Goal: Task Accomplishment & Management: Manage account settings

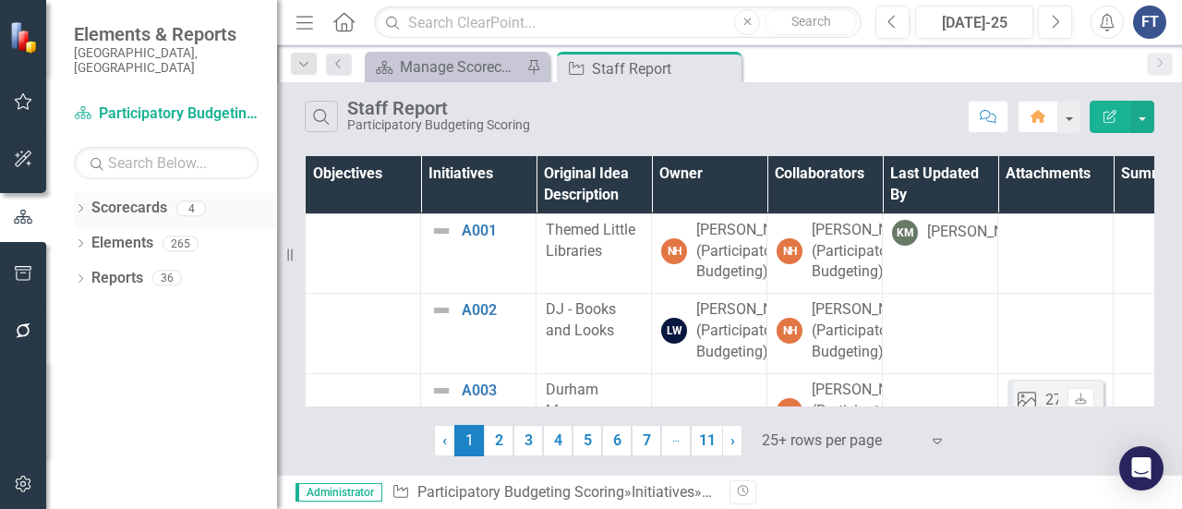
click at [82, 205] on icon "Dropdown" at bounding box center [80, 210] width 13 height 10
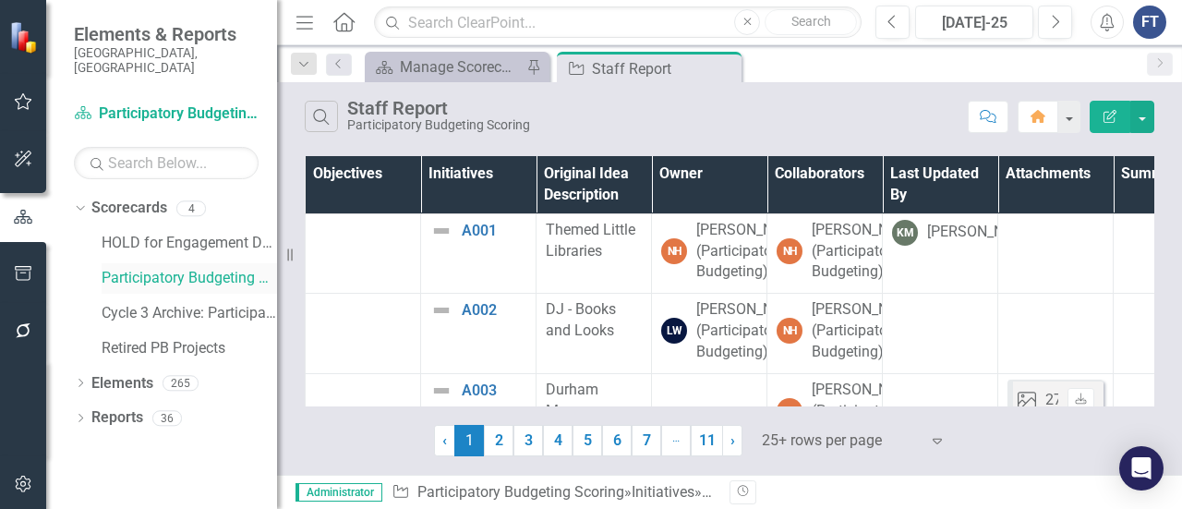
click at [141, 268] on link "Participatory Budgeting Scoring" at bounding box center [189, 278] width 175 height 21
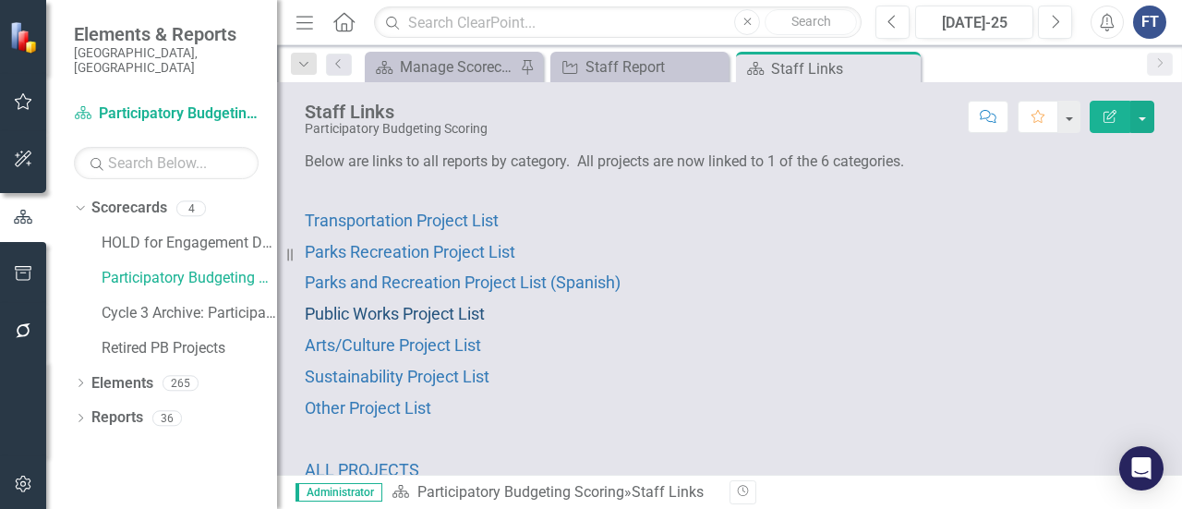
click at [341, 311] on span "Public Works Project List" at bounding box center [395, 313] width 180 height 19
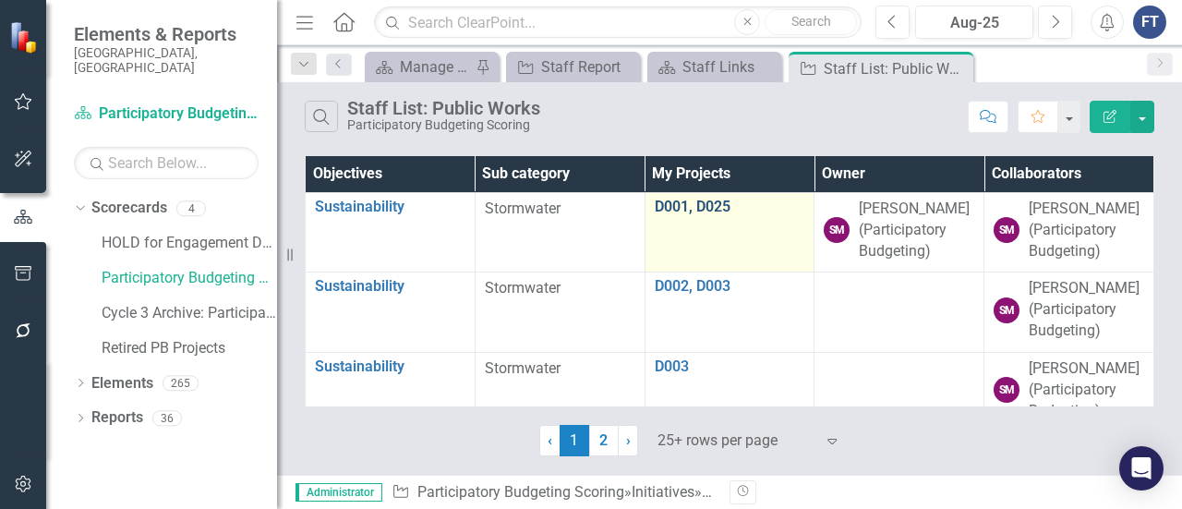
click at [694, 206] on link "D001, D025" at bounding box center [730, 206] width 150 height 17
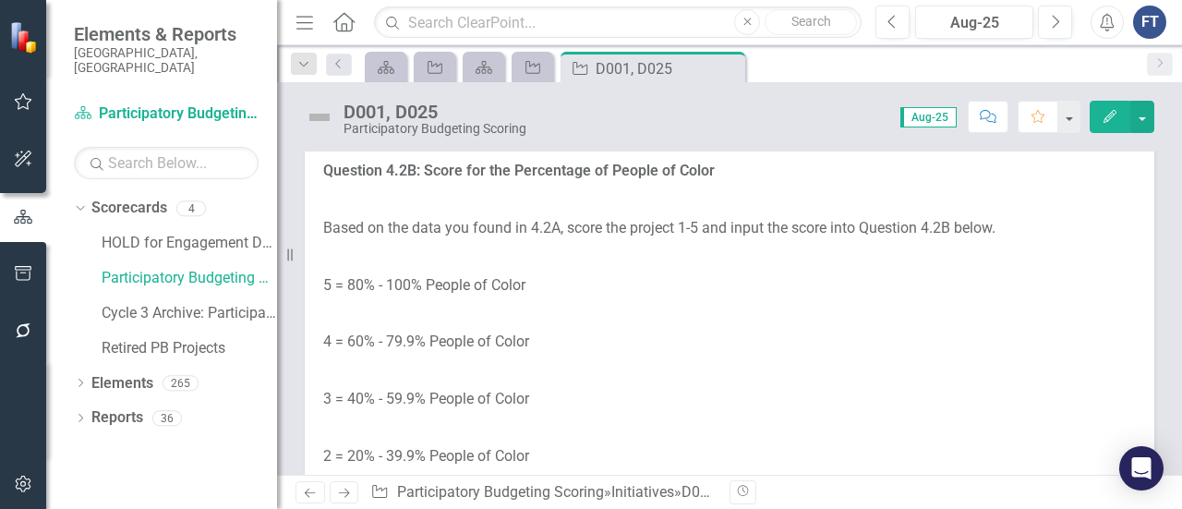
scroll to position [3324, 0]
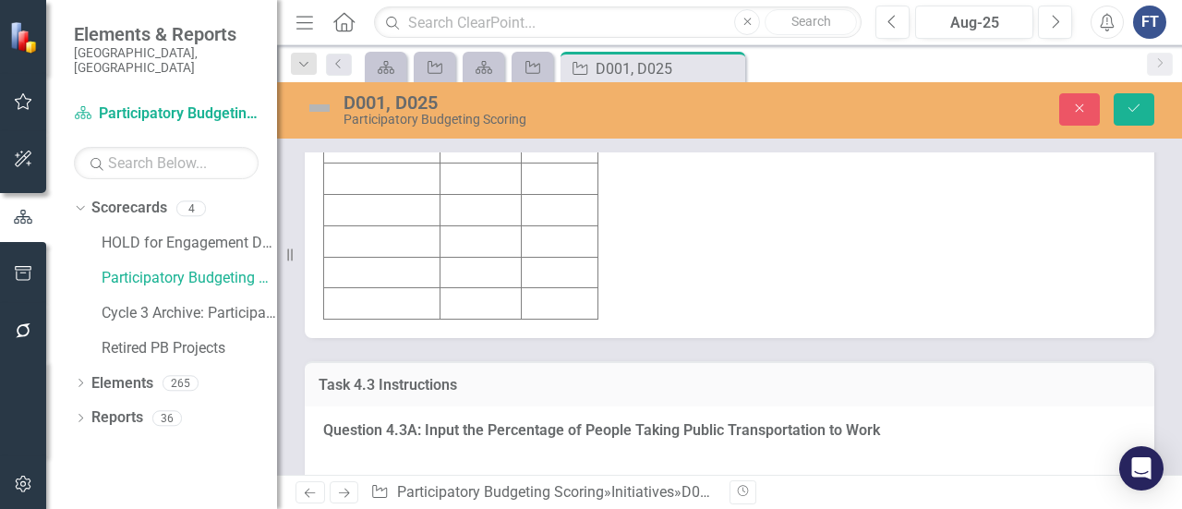
scroll to position [0, 0]
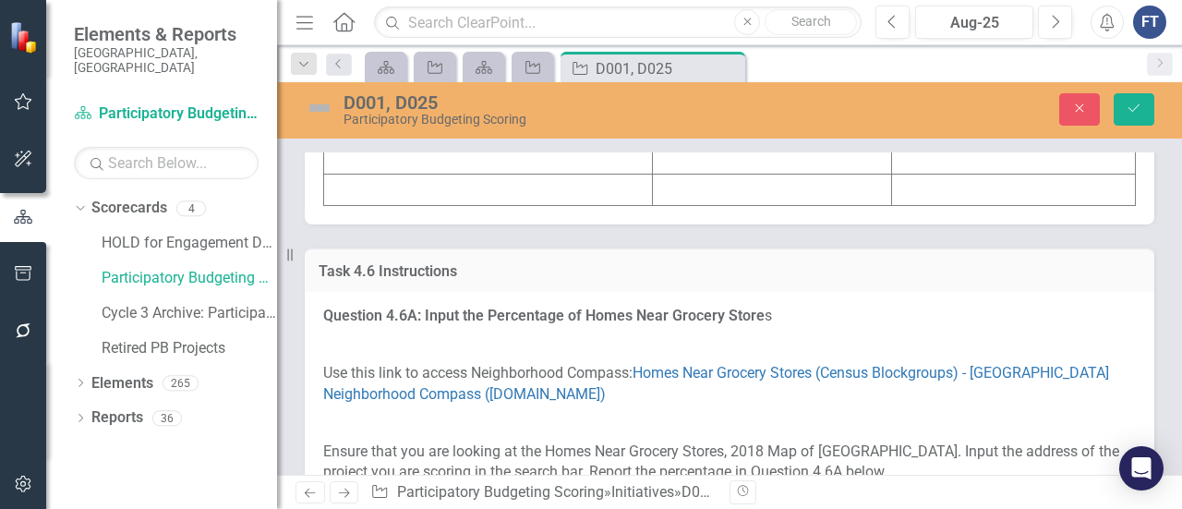
scroll to position [7463, 0]
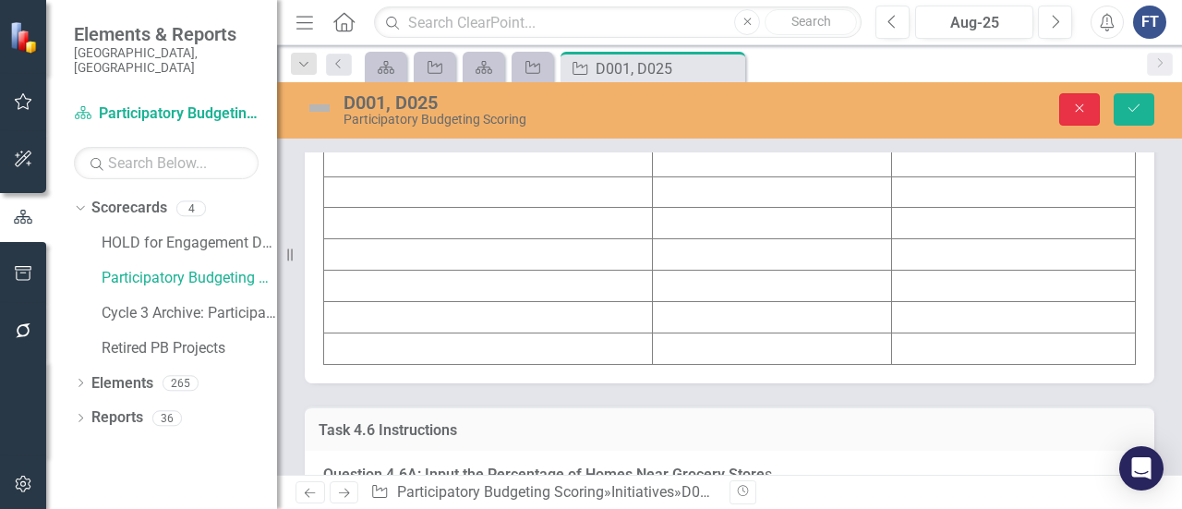
click at [1076, 114] on icon "Close" at bounding box center [1079, 108] width 17 height 13
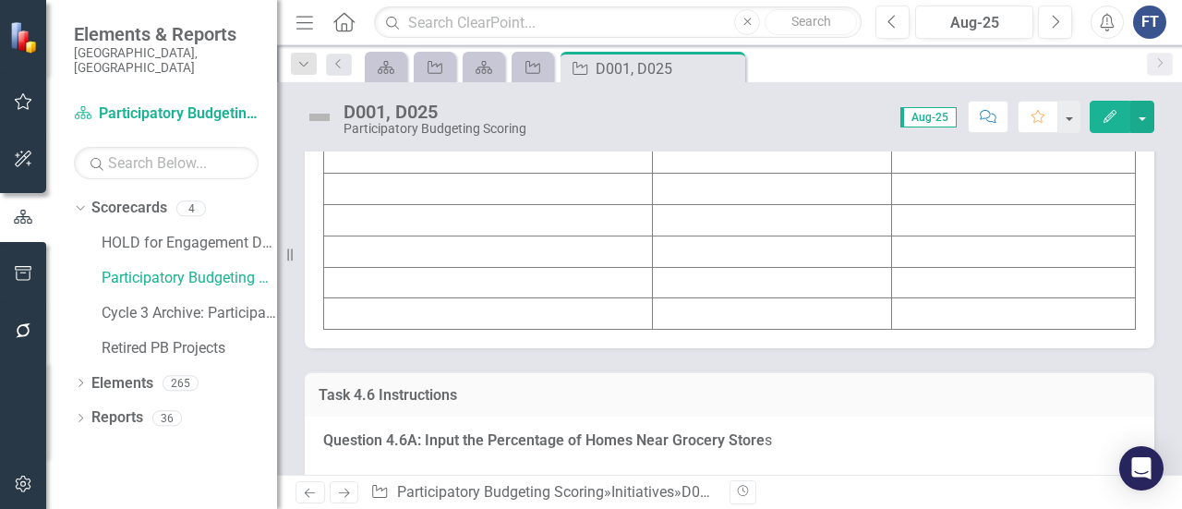
scroll to position [7428, 0]
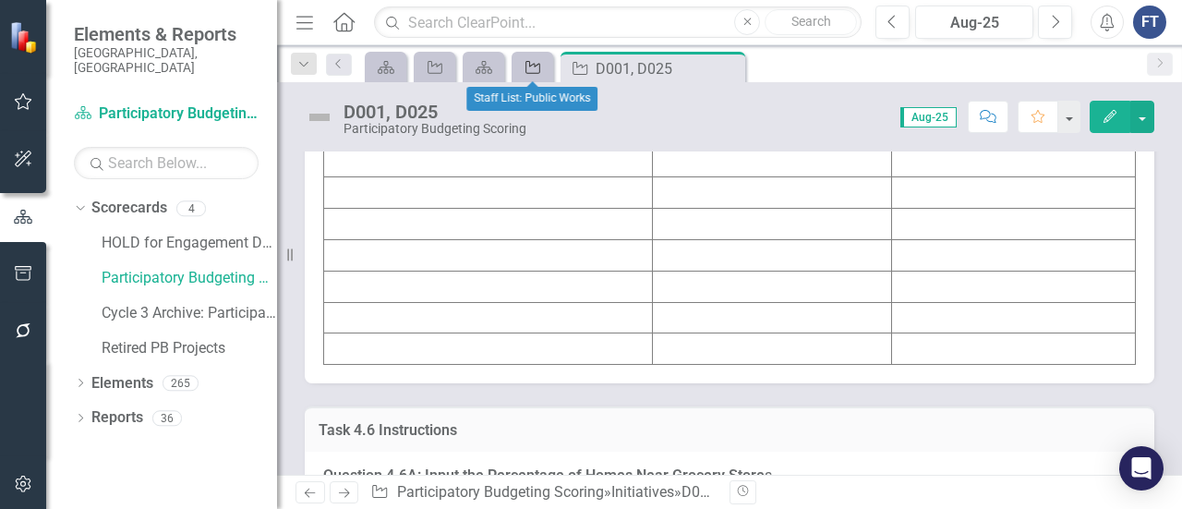
click at [540, 73] on icon "Initiative" at bounding box center [532, 67] width 18 height 15
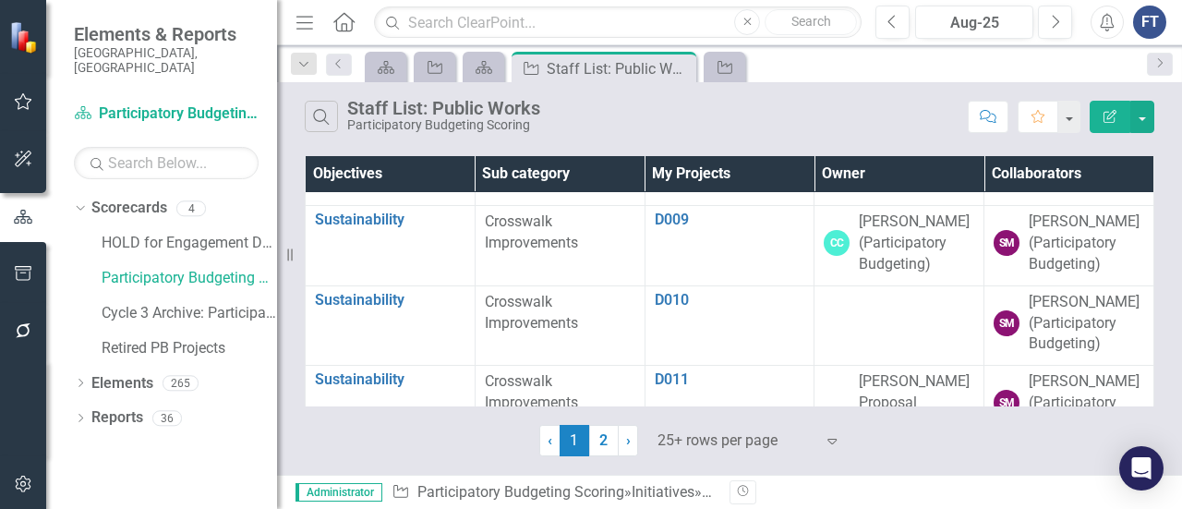
scroll to position [831, 0]
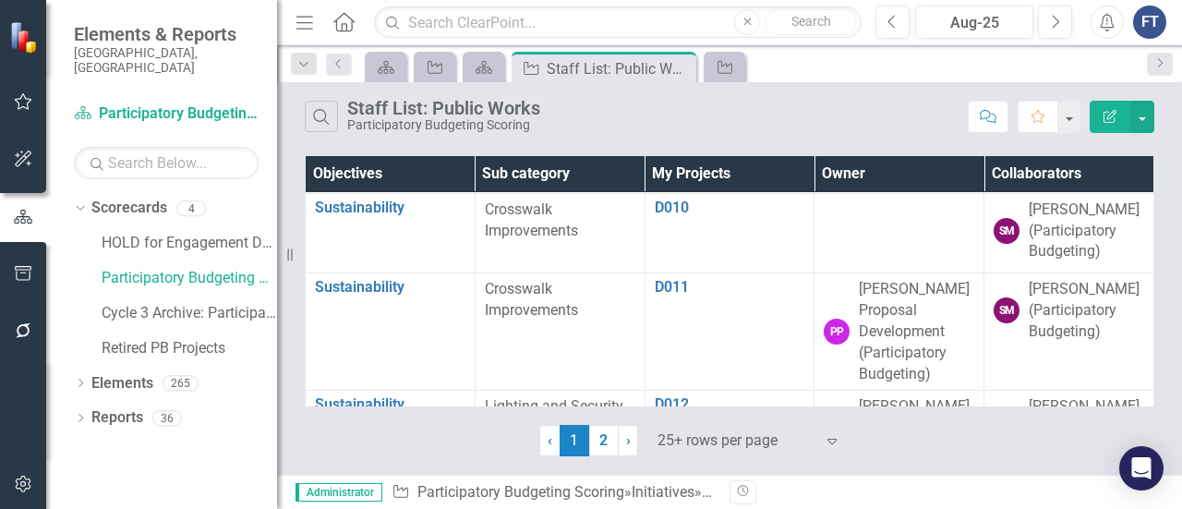
click at [671, 136] on link "D009" at bounding box center [730, 127] width 150 height 17
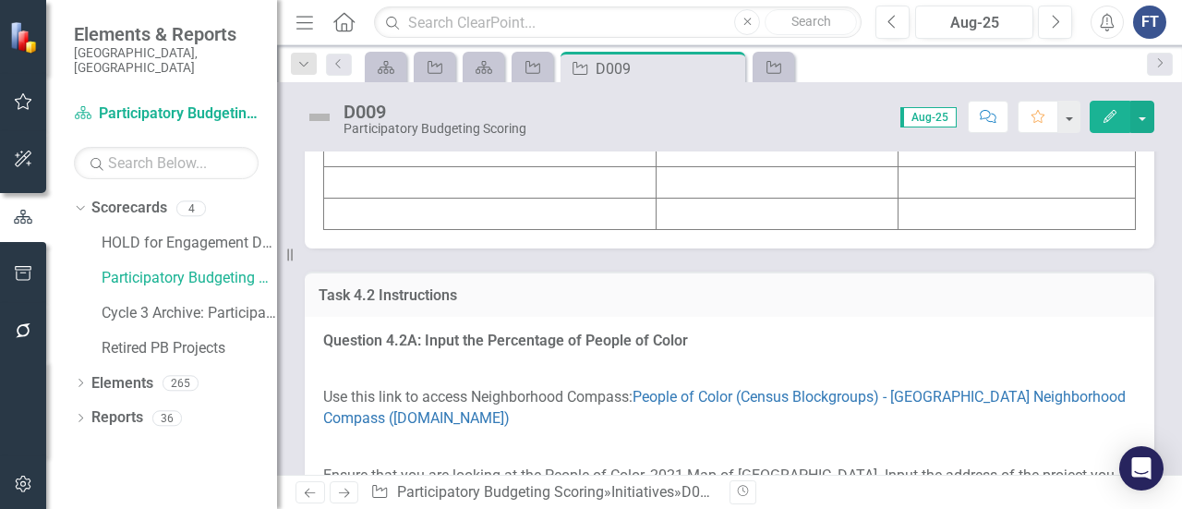
scroll to position [2862, 0]
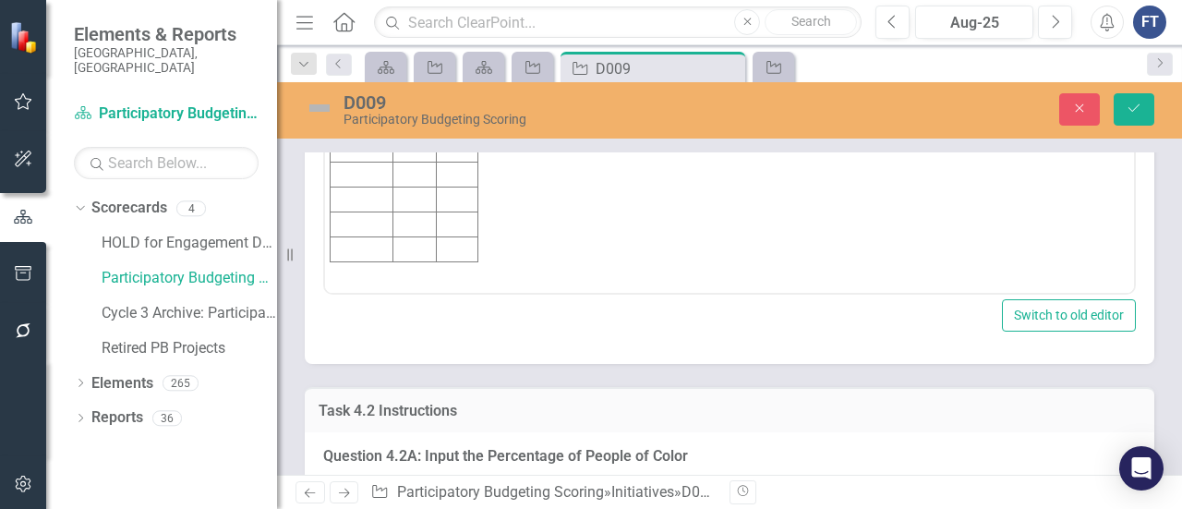
scroll to position [2954, 0]
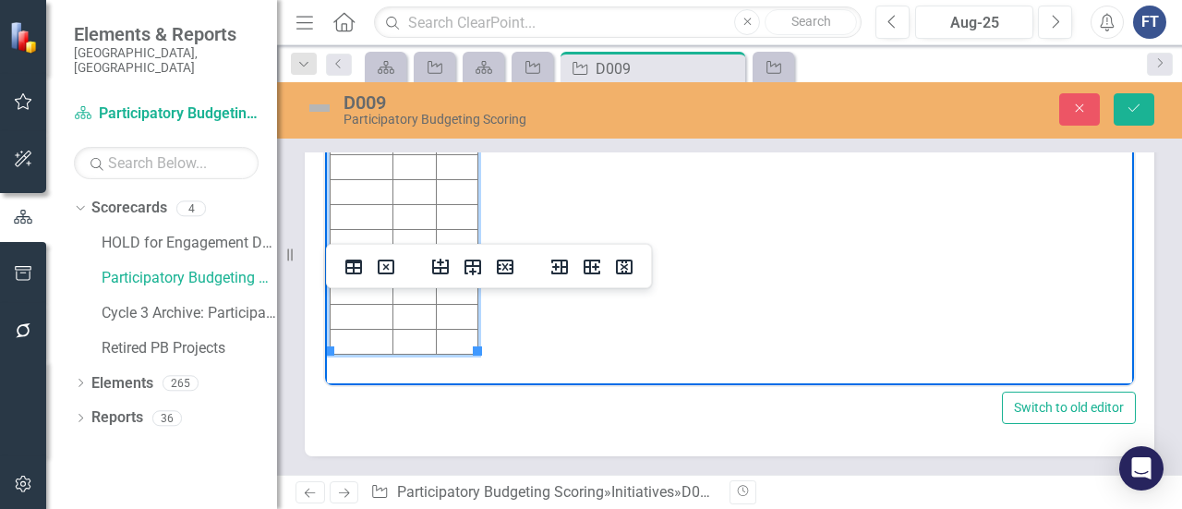
scroll to position [2770, 0]
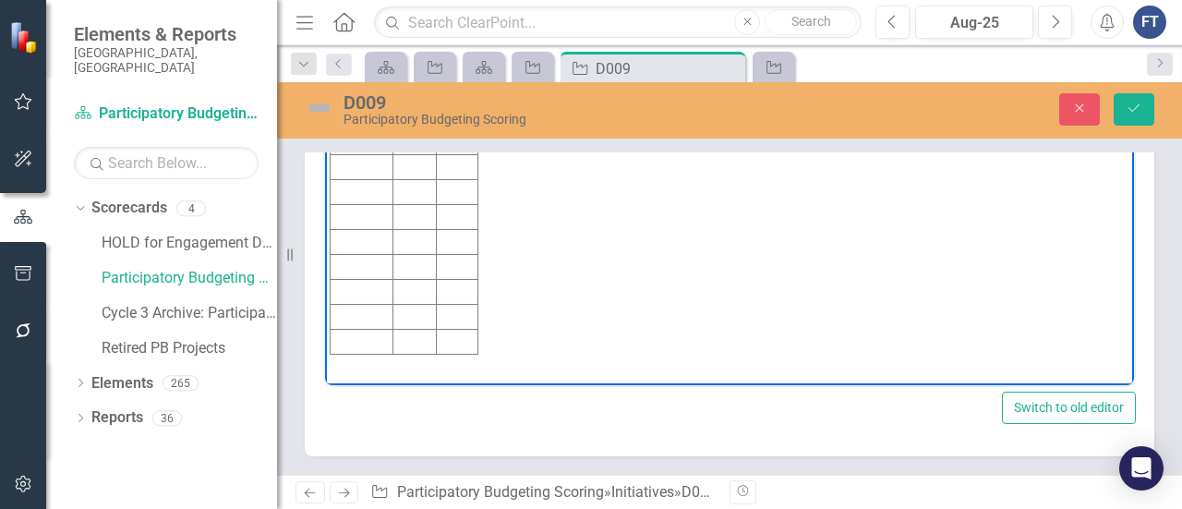
drag, startPoint x: 347, startPoint y: 76, endPoint x: 399, endPoint y: 70, distance: 52.0
click at [399, 70] on p "2 | $67,453" at bounding box center [730, 78] width 800 height 22
copy p "$67,453"
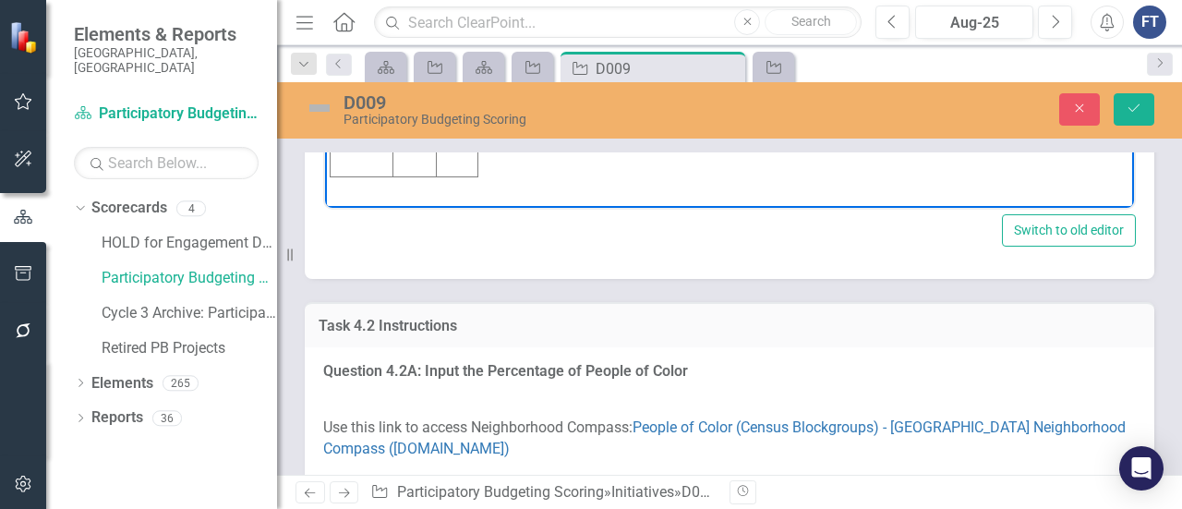
scroll to position [2954, 0]
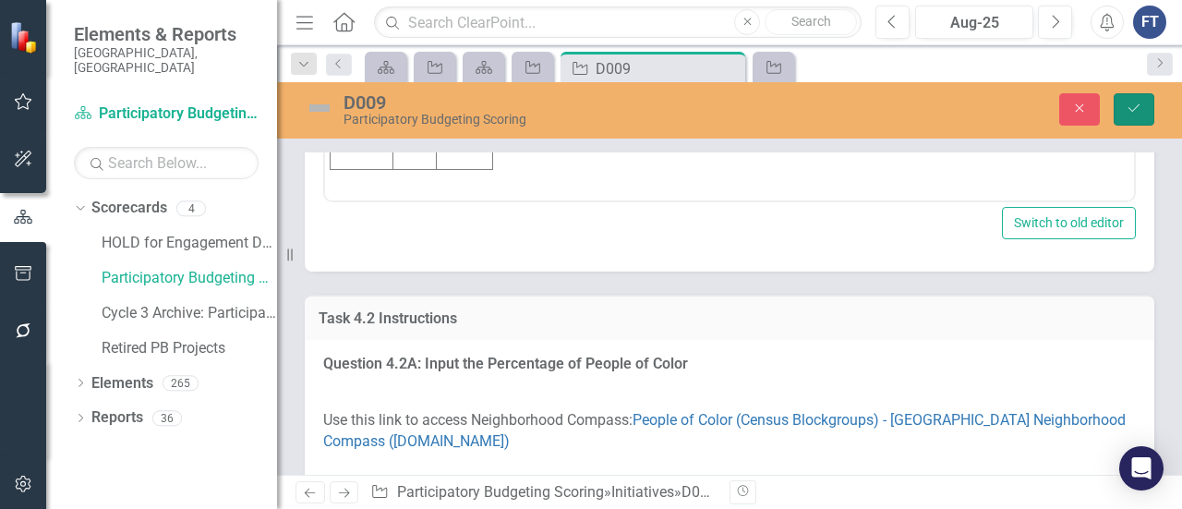
click at [1117, 107] on button "Save" at bounding box center [1133, 109] width 41 height 32
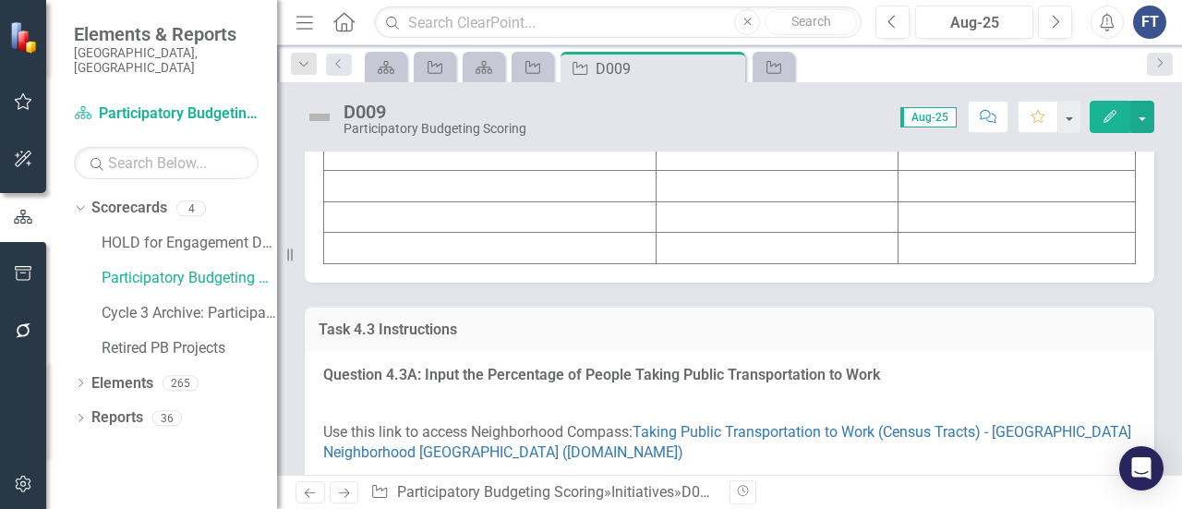
scroll to position [3970, 0]
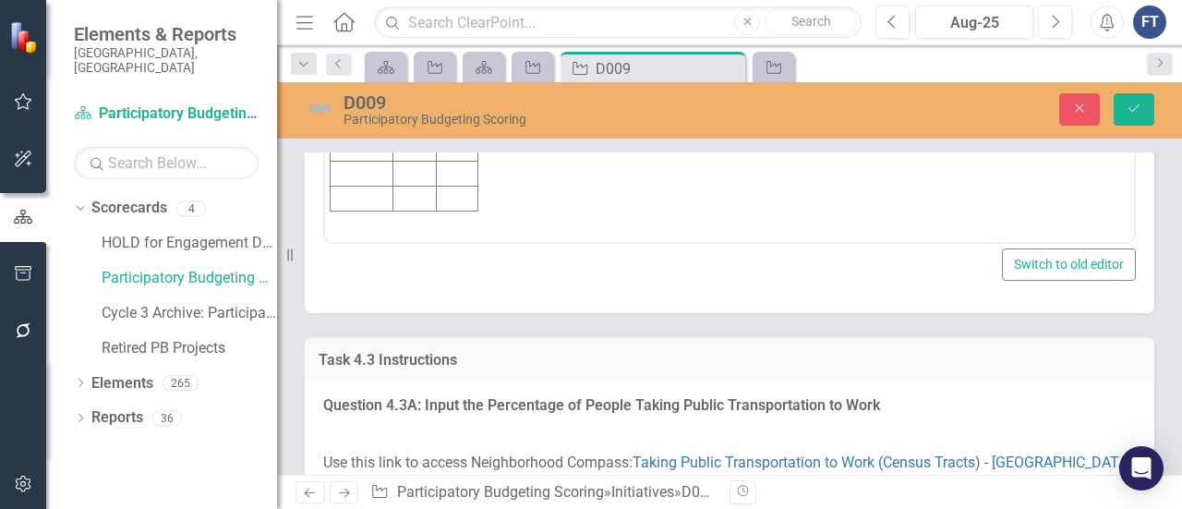
scroll to position [4062, 0]
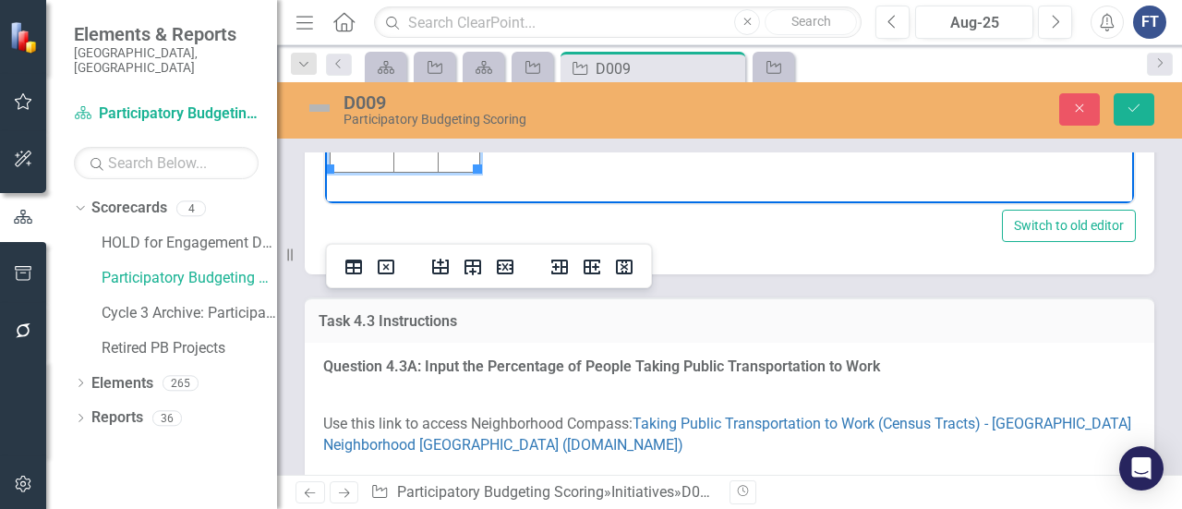
drag, startPoint x: 425, startPoint y: -40, endPoint x: 447, endPoint y: -39, distance: 22.2
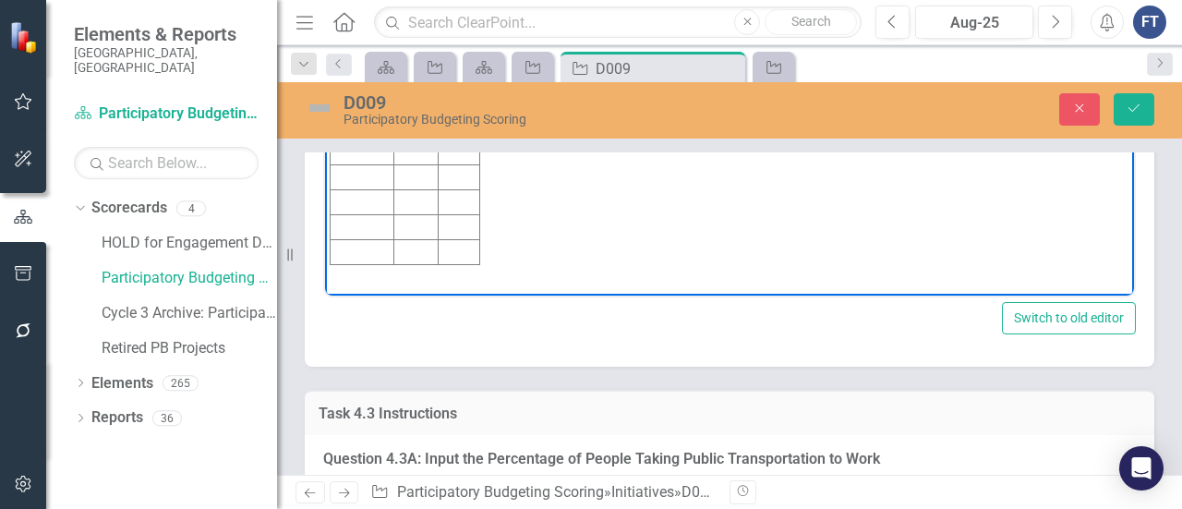
drag, startPoint x: 345, startPoint y: -6, endPoint x: 385, endPoint y: 9, distance: 42.7
click at [385, 9] on body "5 | 89.3% Initiative Score Value 5" at bounding box center [729, 122] width 809 height 296
copy p "89.3%"
click at [459, 54] on td "Rich Text Area. Press ALT-0 for help." at bounding box center [459, 54] width 42 height 25
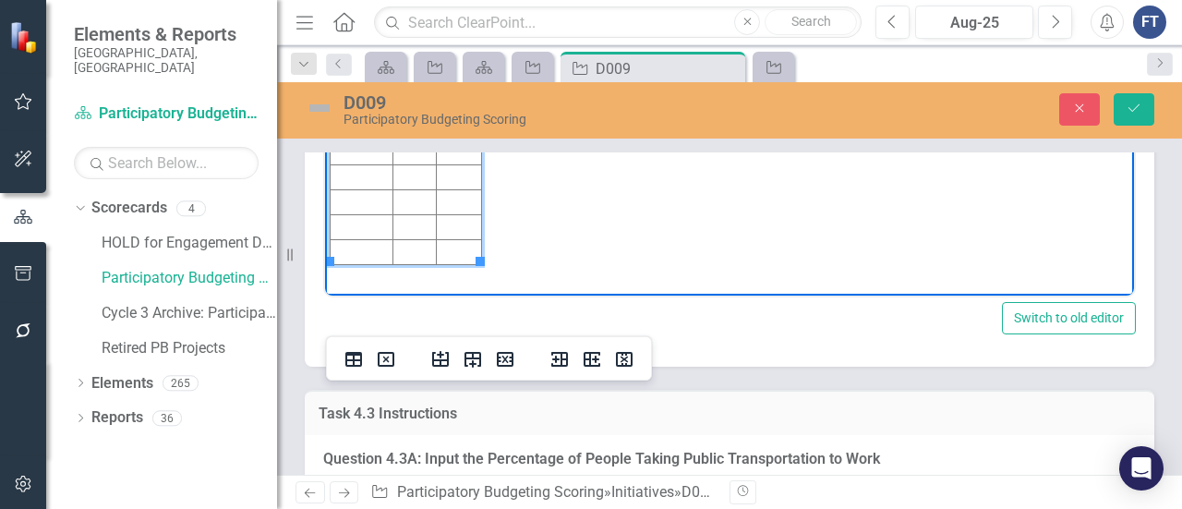
scroll to position [4155, 0]
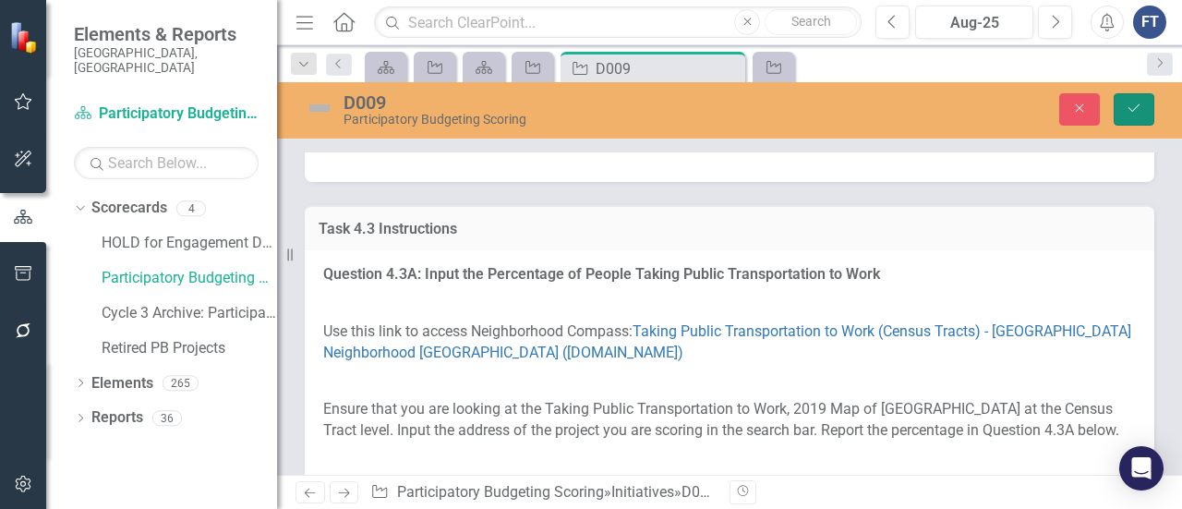
click at [1133, 122] on button "Save" at bounding box center [1133, 109] width 41 height 32
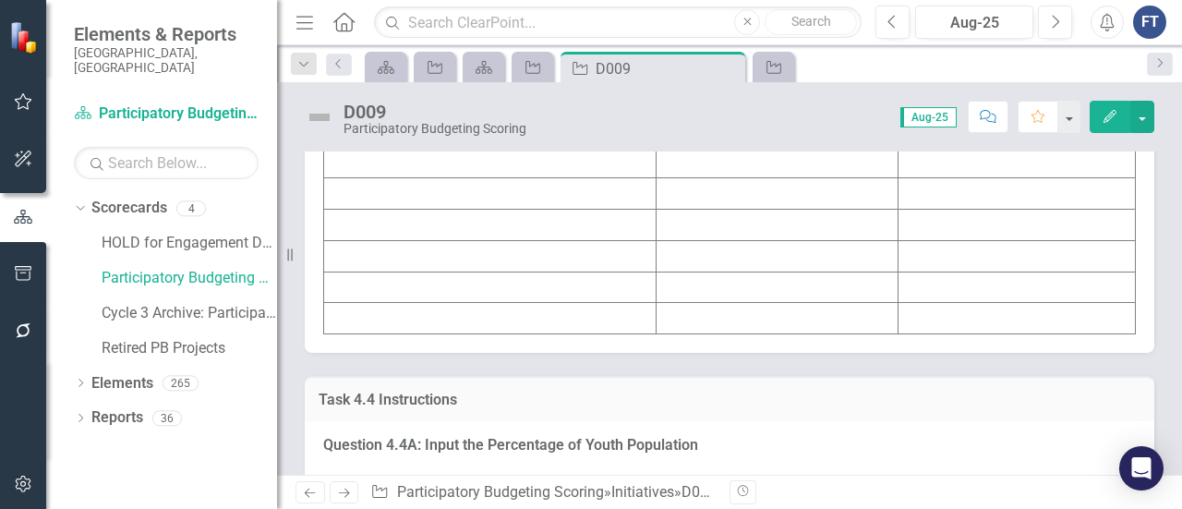
scroll to position [5078, 0]
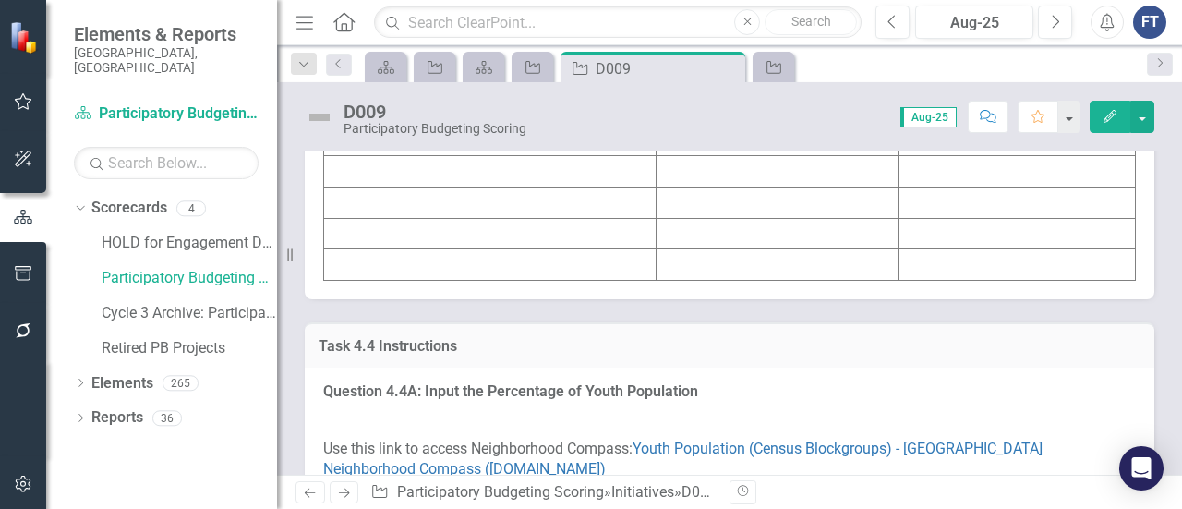
click at [691, 30] on td at bounding box center [777, 14] width 242 height 31
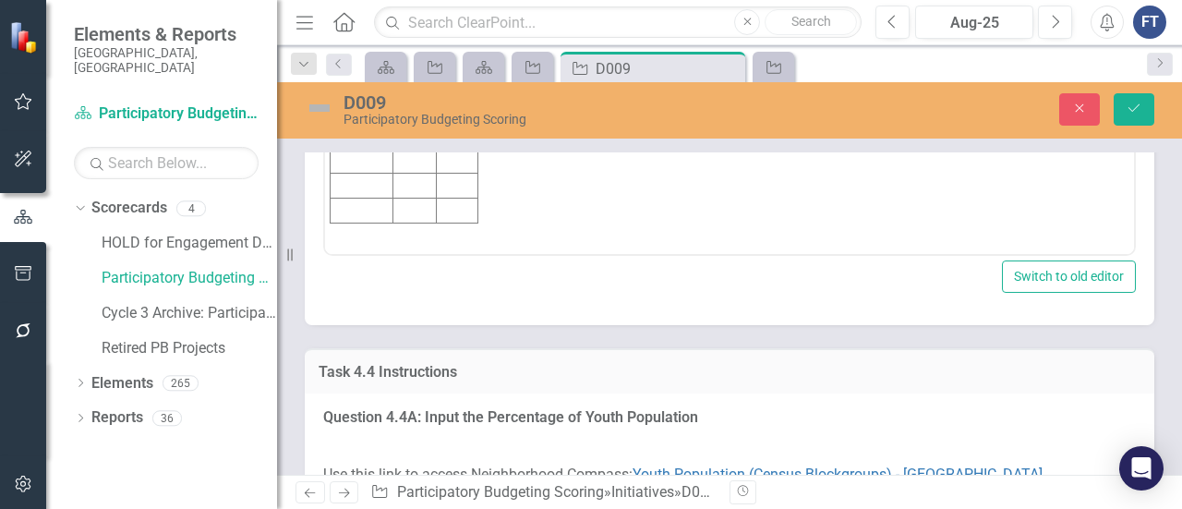
scroll to position [5170, 0]
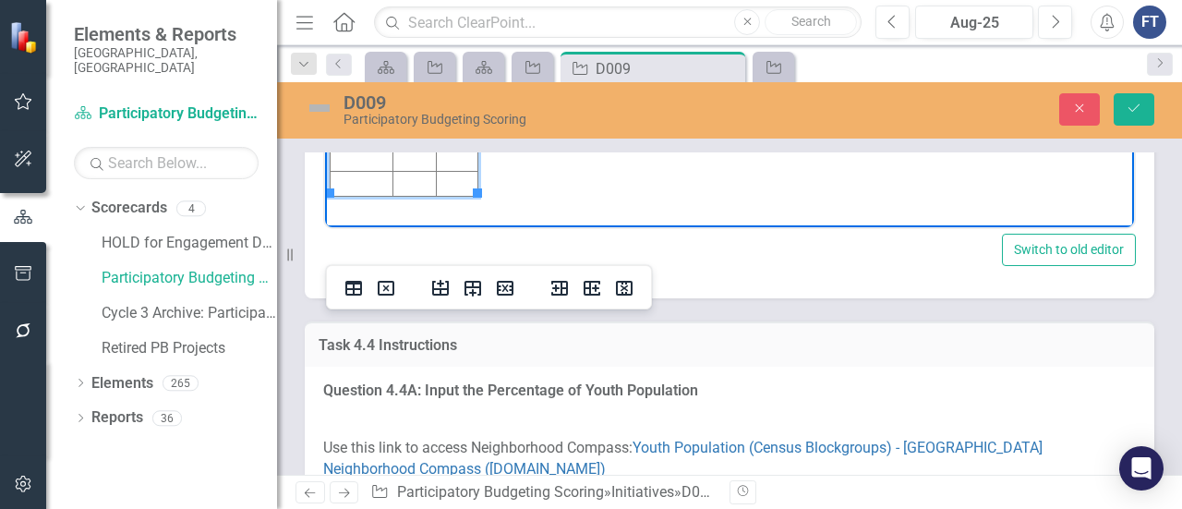
click at [631, 64] on body "1 | 0.5% Initiative Score Value 1 0.5%" at bounding box center [729, 54] width 809 height 296
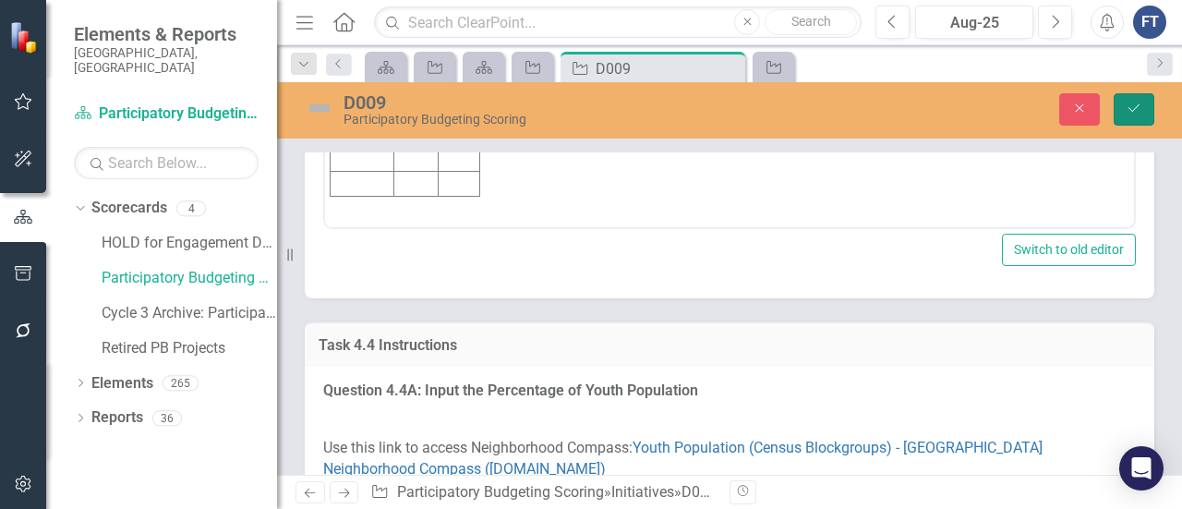
click at [1133, 114] on icon "Save" at bounding box center [1133, 108] width 17 height 13
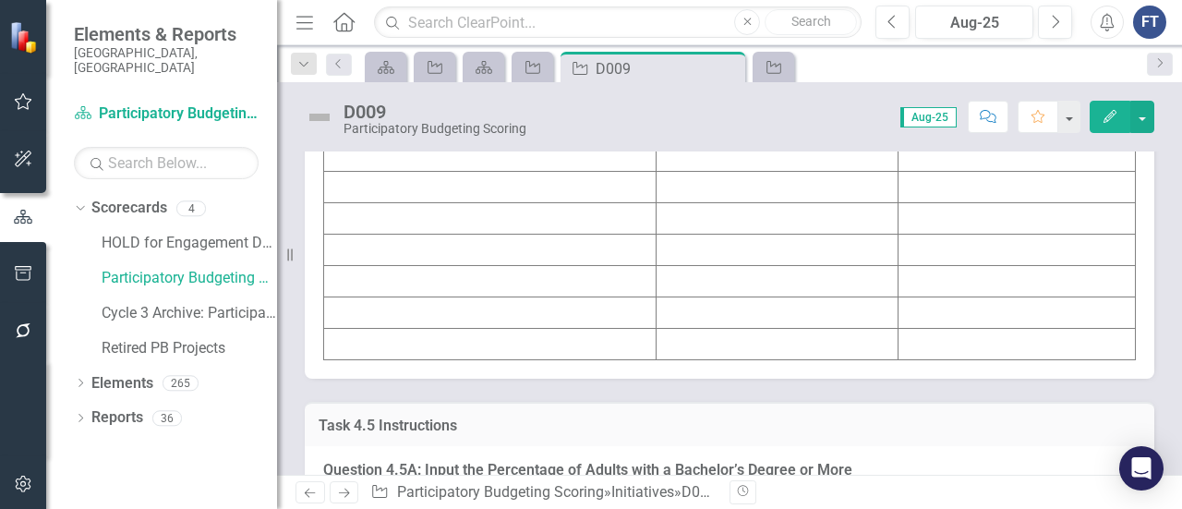
scroll to position [6186, 0]
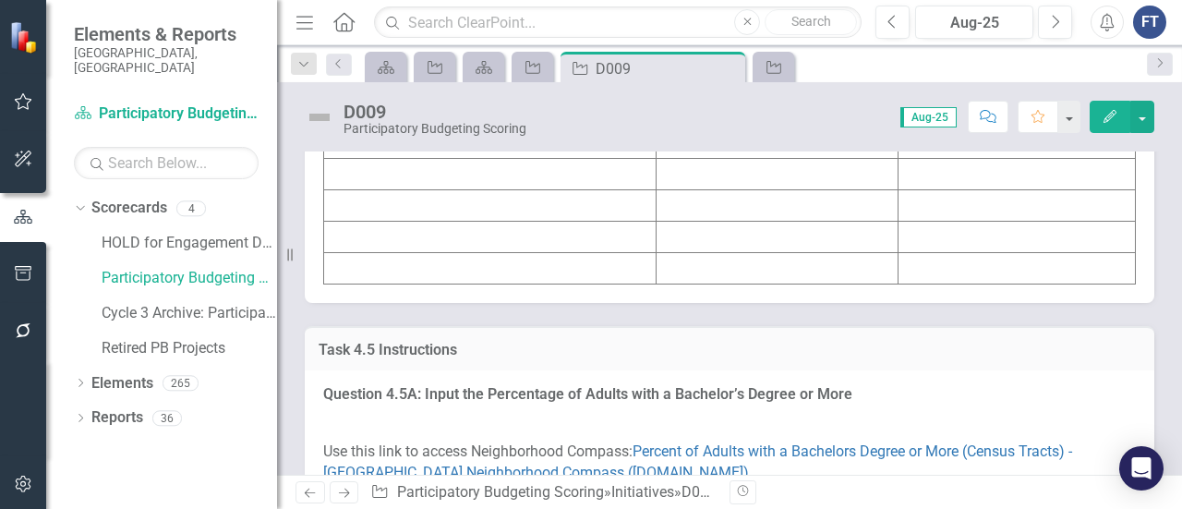
click at [720, 33] on td at bounding box center [777, 17] width 242 height 31
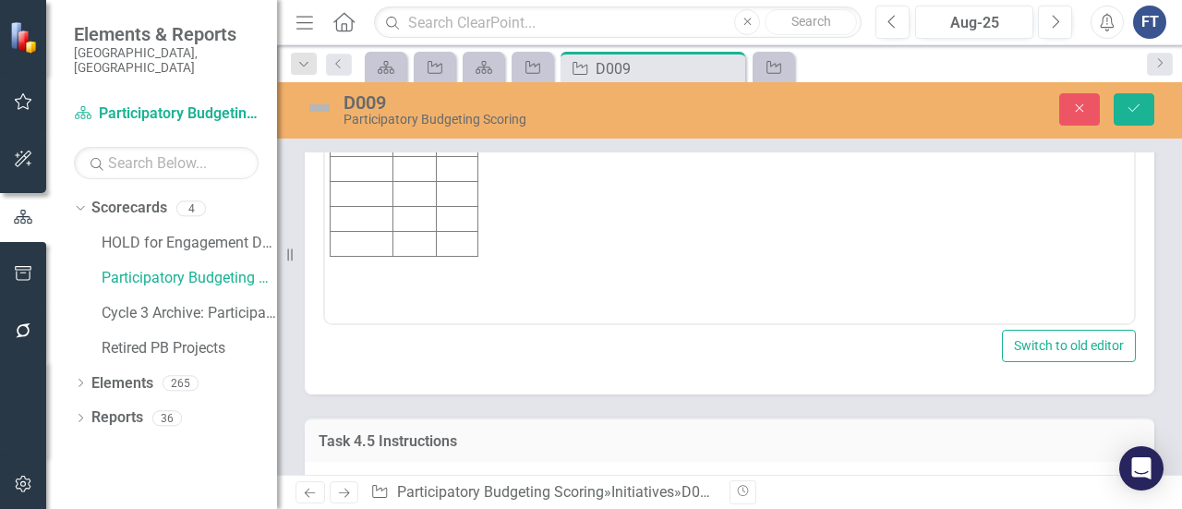
scroll to position [0, 0]
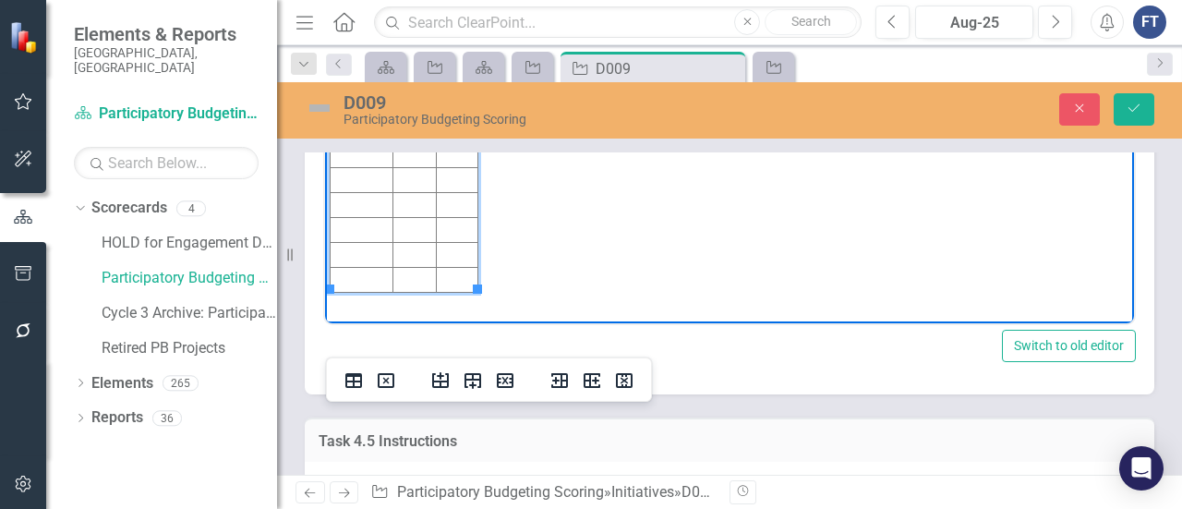
click at [417, 75] on td "Rich Text Area. Press ALT-0 for help." at bounding box center [413, 79] width 43 height 25
click at [451, 75] on td "Rich Text Area. Press ALT-0 for help." at bounding box center [458, 79] width 42 height 25
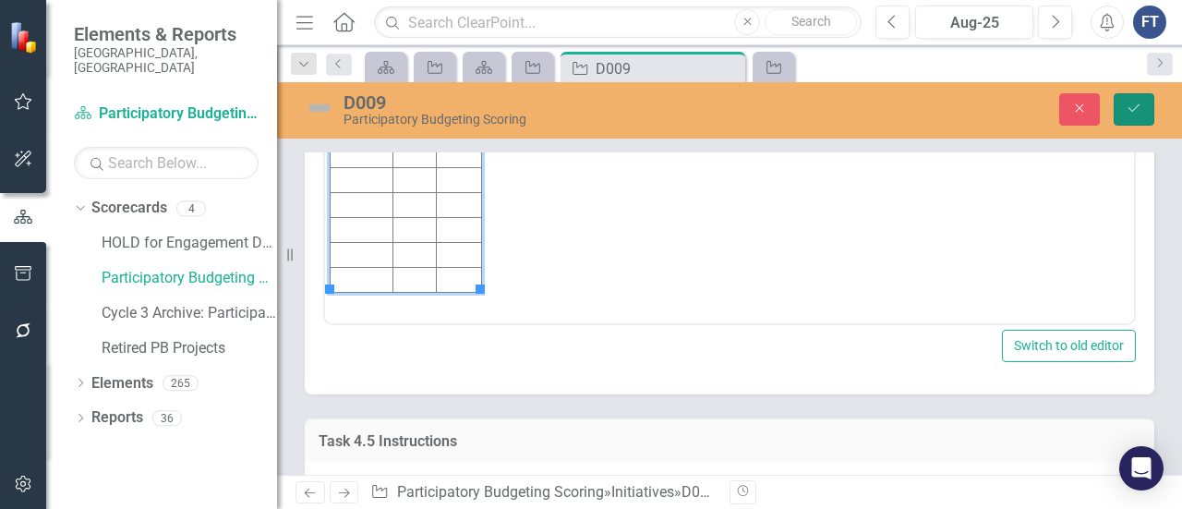
click at [1141, 114] on button "Save" at bounding box center [1133, 109] width 41 height 32
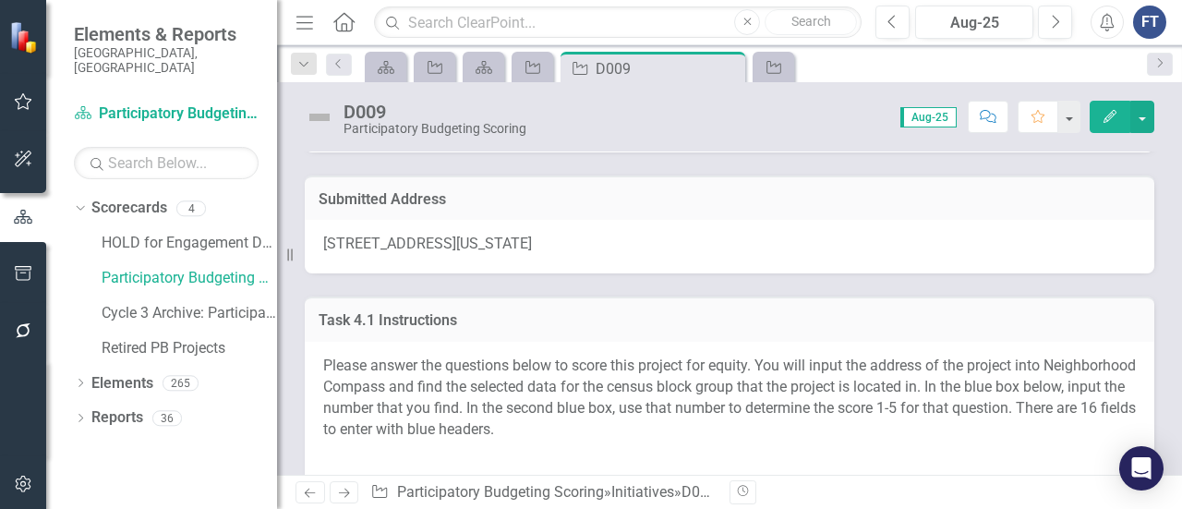
scroll to position [185, 0]
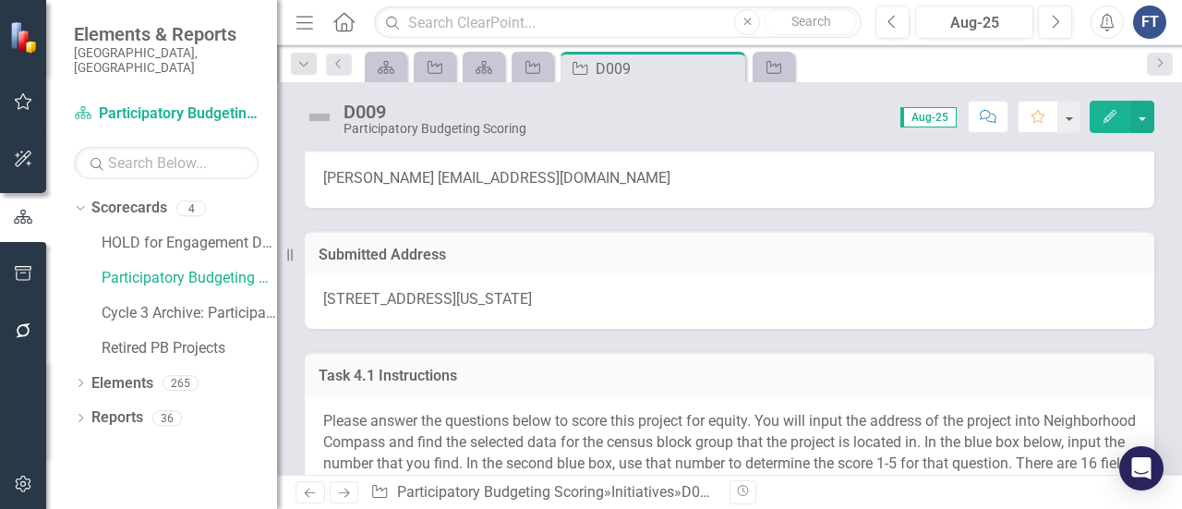
click at [391, 296] on span "[STREET_ADDRESS][US_STATE]" at bounding box center [427, 299] width 209 height 18
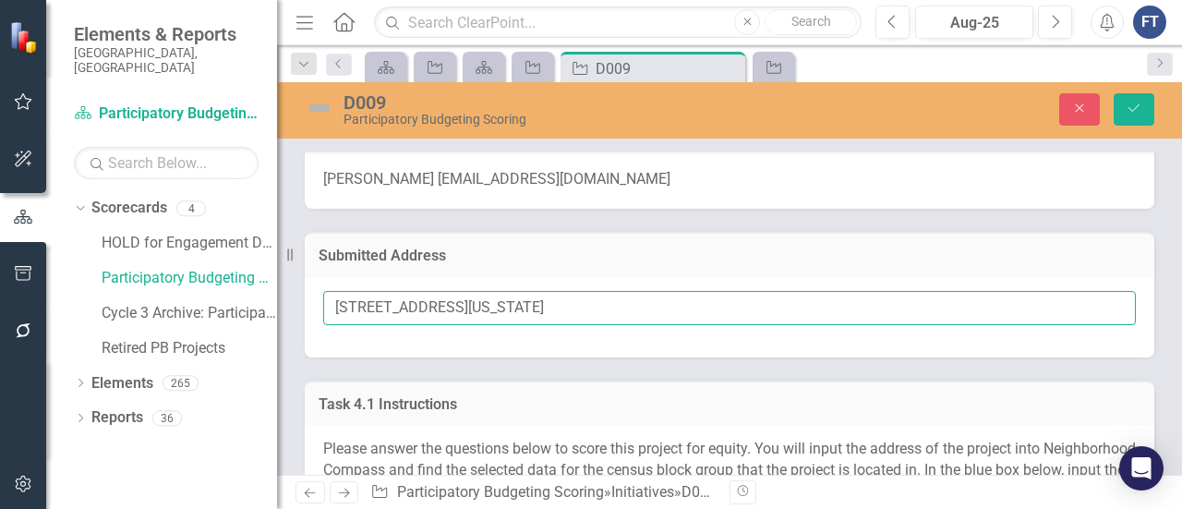
drag, startPoint x: 336, startPoint y: 312, endPoint x: 509, endPoint y: 305, distance: 172.8
click at [509, 306] on input "[STREET_ADDRESS][US_STATE]" at bounding box center [729, 308] width 812 height 34
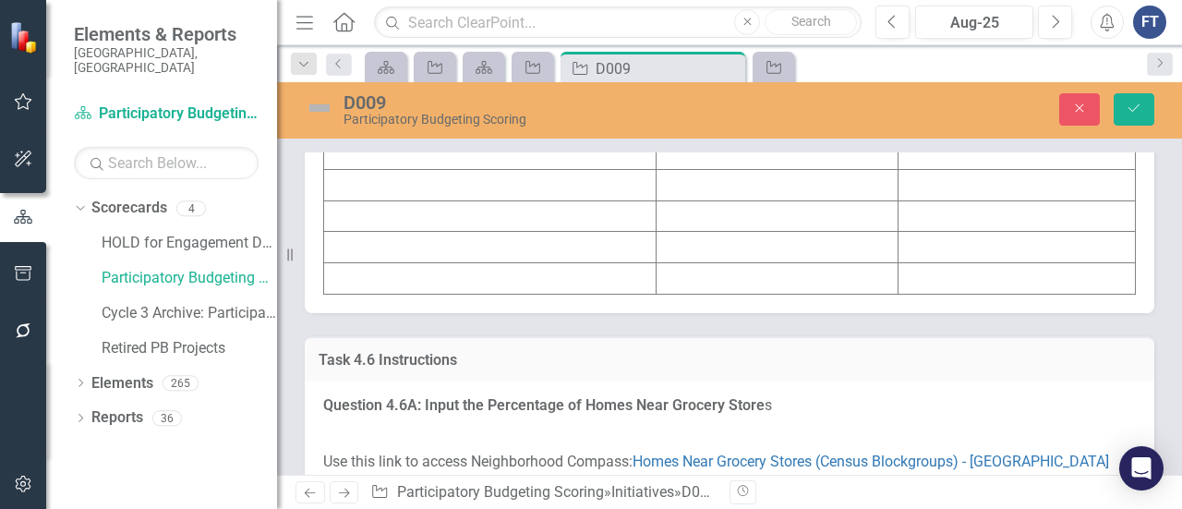
scroll to position [7294, 0]
click at [696, 43] on td at bounding box center [777, 27] width 242 height 31
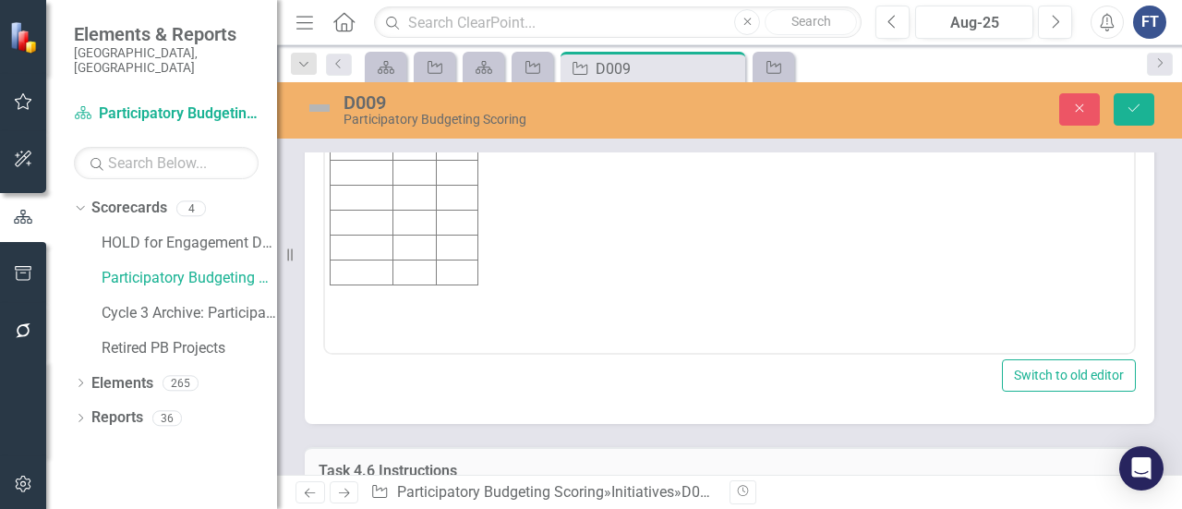
scroll to position [0, 0]
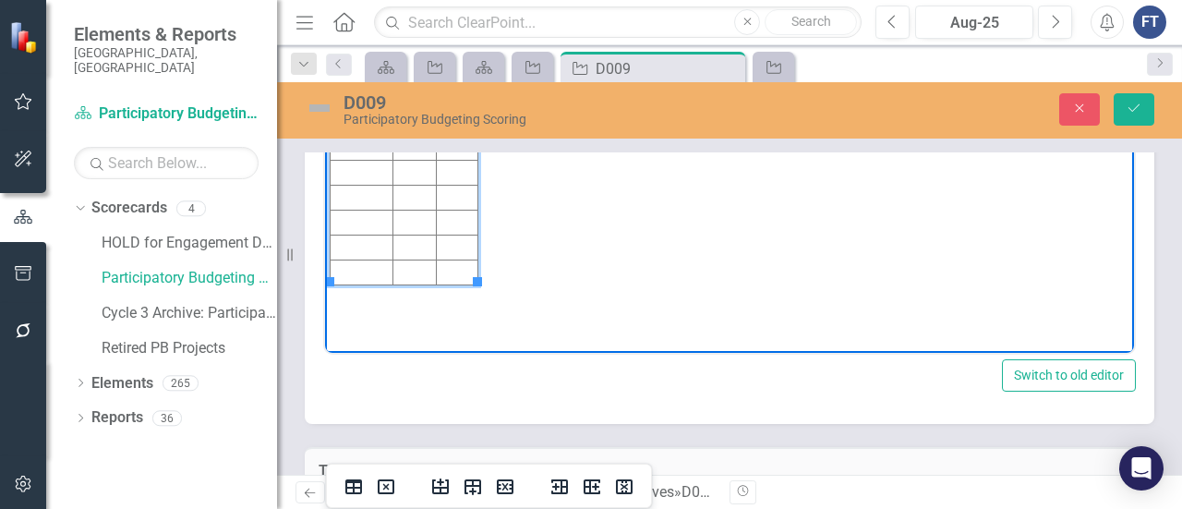
click at [425, 77] on td "Rich Text Area. Press ALT-0 for help." at bounding box center [413, 72] width 43 height 25
click at [465, 73] on td "Rich Text Area. Press ALT-0 for help." at bounding box center [458, 72] width 42 height 25
click at [1130, 114] on icon "Save" at bounding box center [1133, 108] width 17 height 13
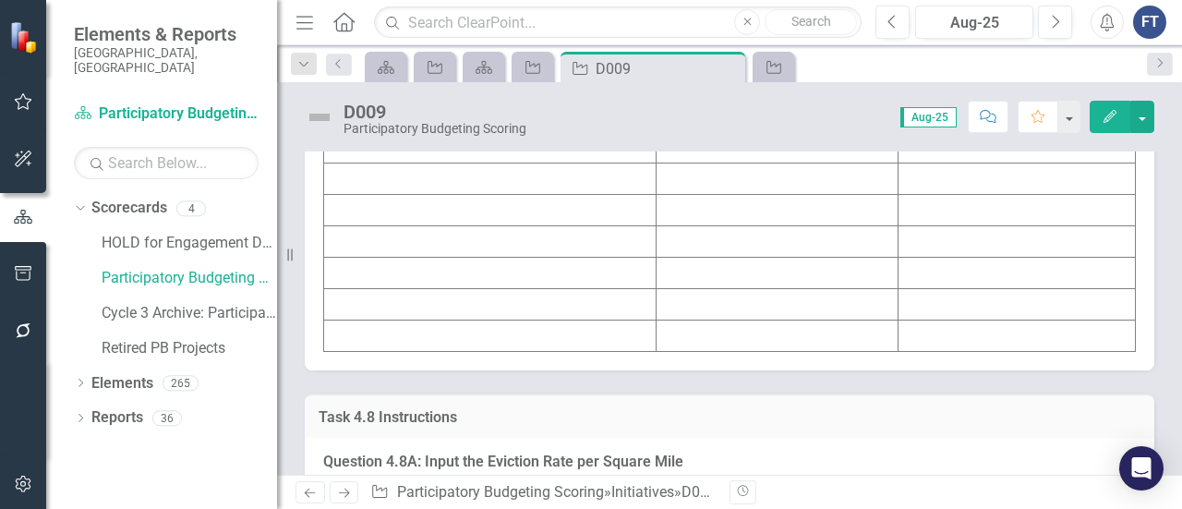
scroll to position [9417, 0]
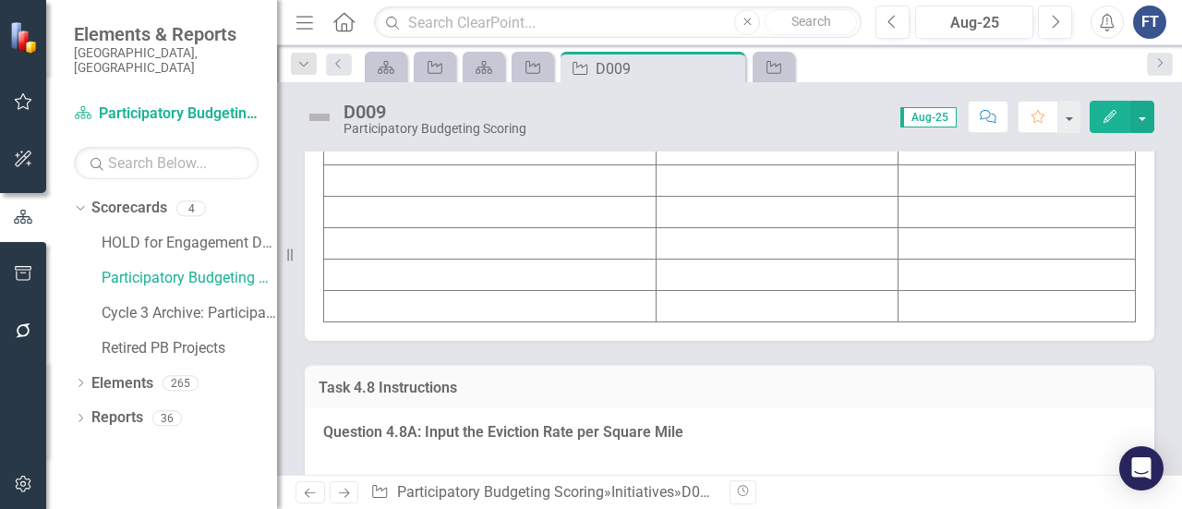
click at [679, 71] on td at bounding box center [777, 55] width 242 height 31
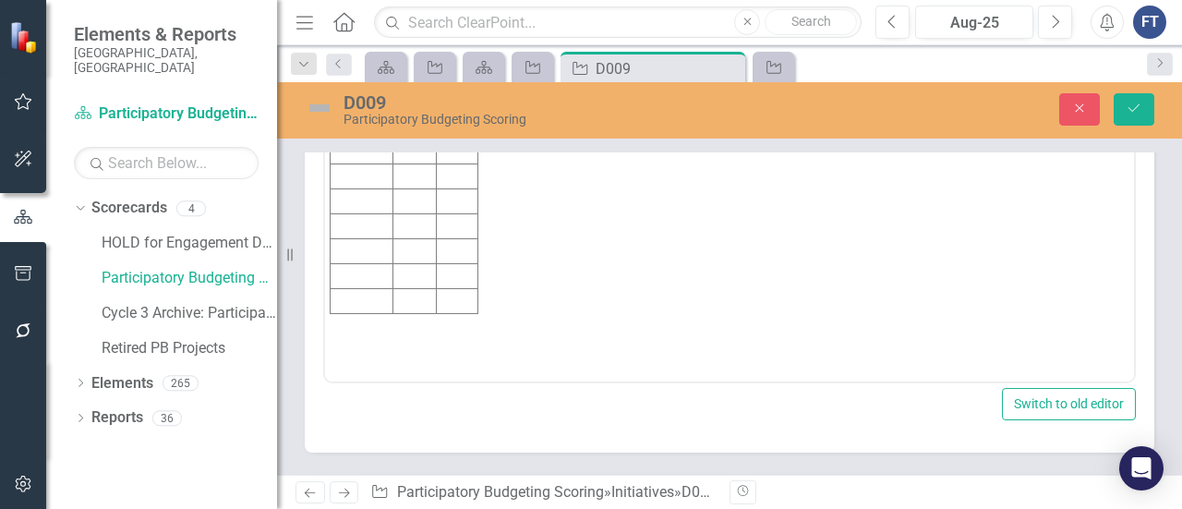
scroll to position [0, 0]
click at [427, 102] on td "Rich Text Area. Press ALT-0 for help." at bounding box center [413, 102] width 43 height 25
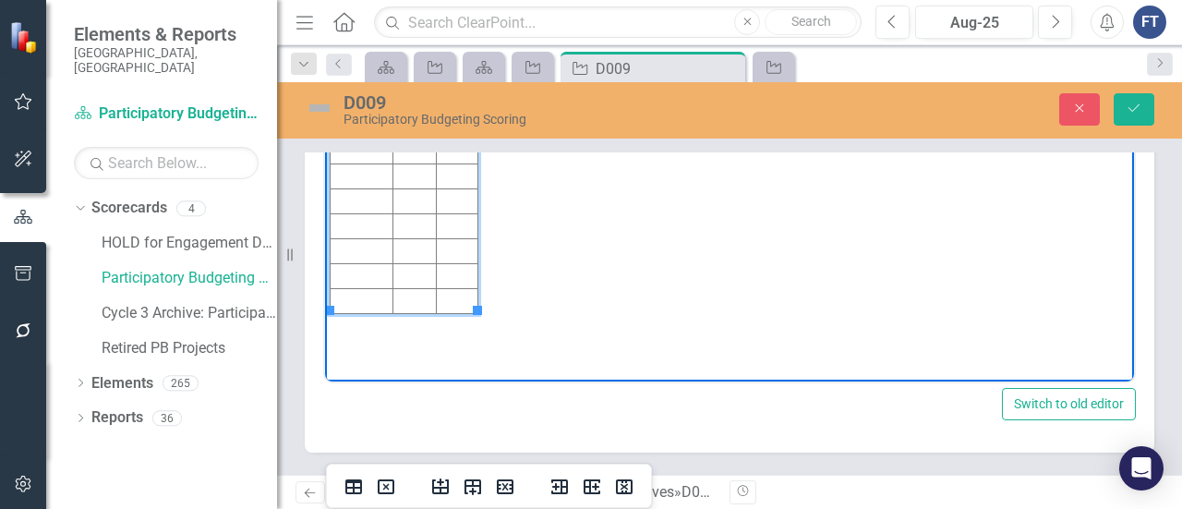
click at [462, 99] on td "Rich Text Area. Press ALT-0 for help." at bounding box center [458, 102] width 42 height 25
click at [1146, 104] on button "Save" at bounding box center [1133, 109] width 41 height 32
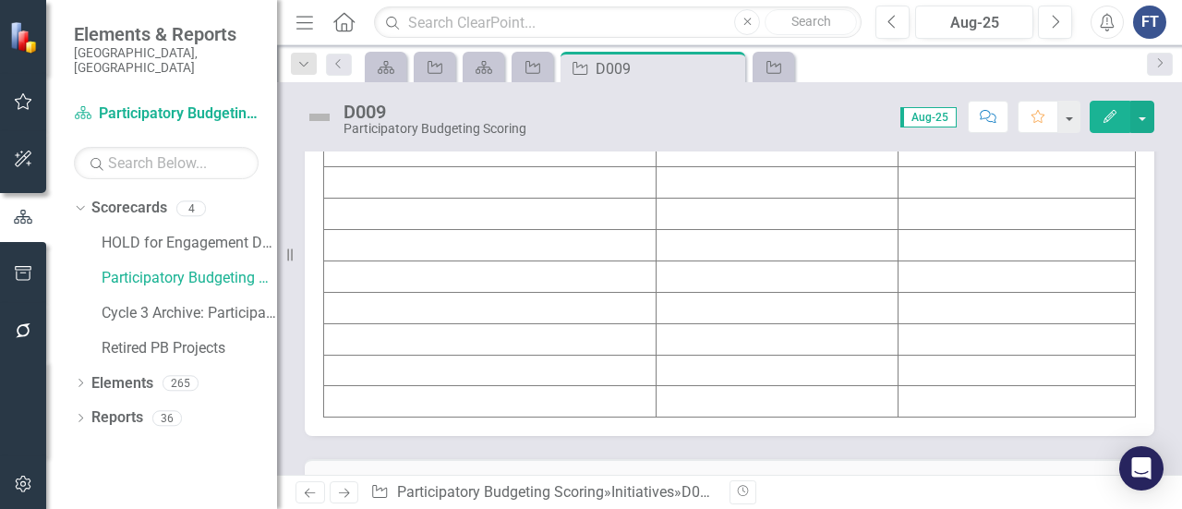
scroll to position [8309, 0]
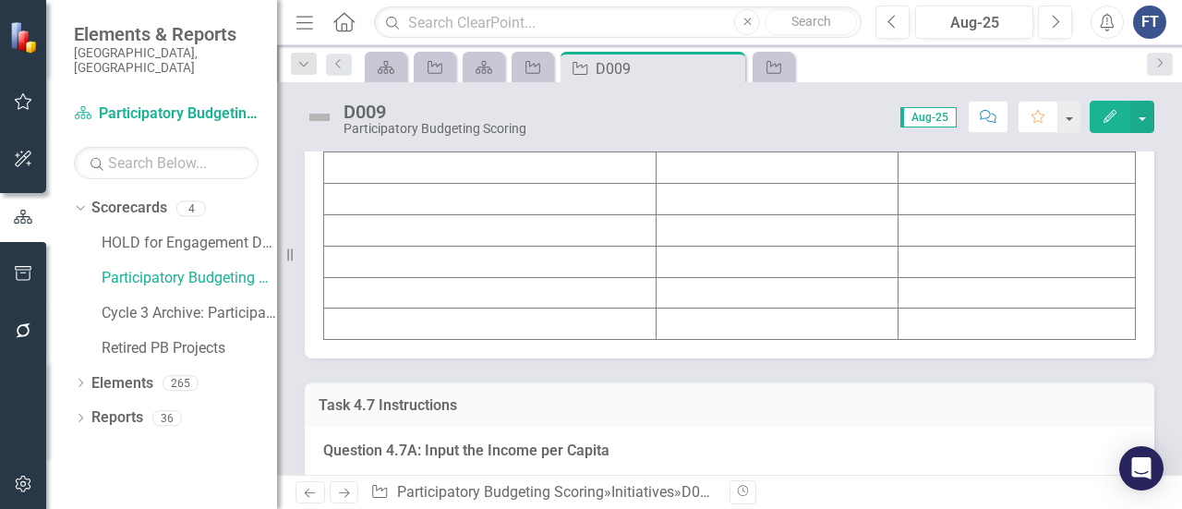
click at [728, 90] on td at bounding box center [777, 73] width 242 height 31
click at [725, 90] on td at bounding box center [777, 73] width 242 height 31
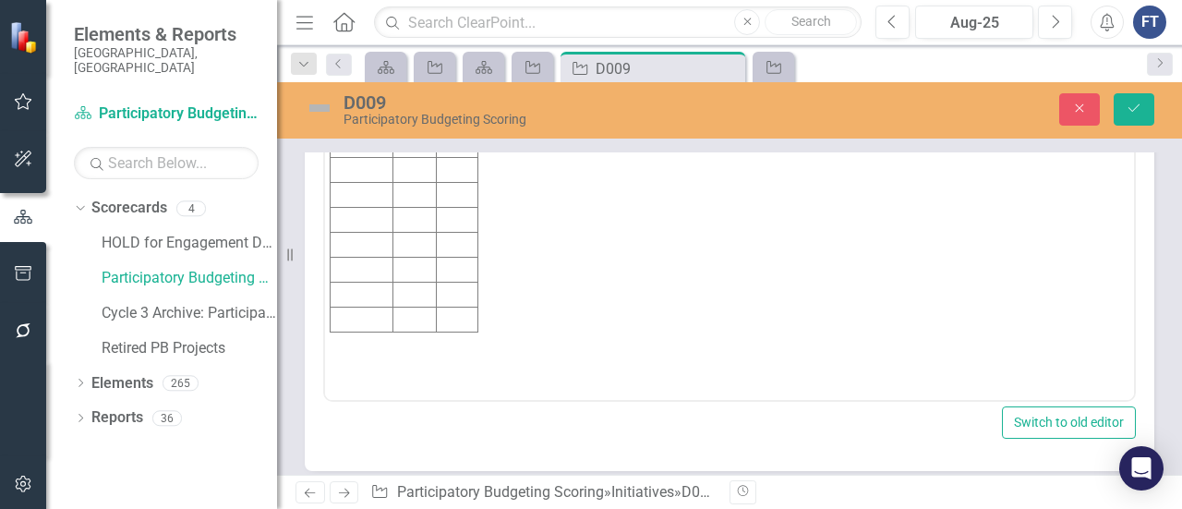
scroll to position [0, 0]
click at [420, 112] on td "Rich Text Area. Press ALT-0 for help." at bounding box center [413, 120] width 43 height 25
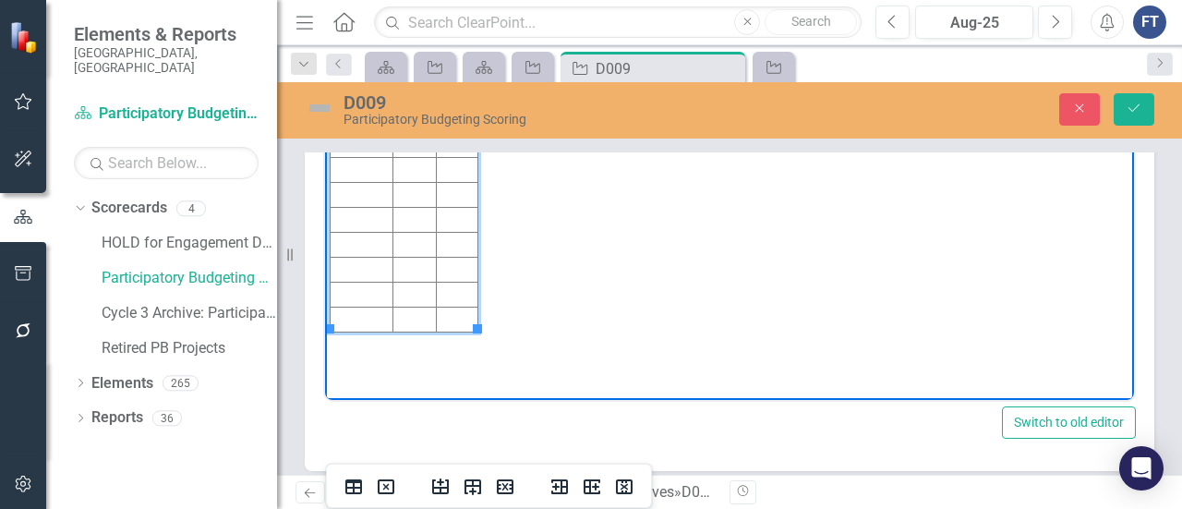
scroll to position [8494, 0]
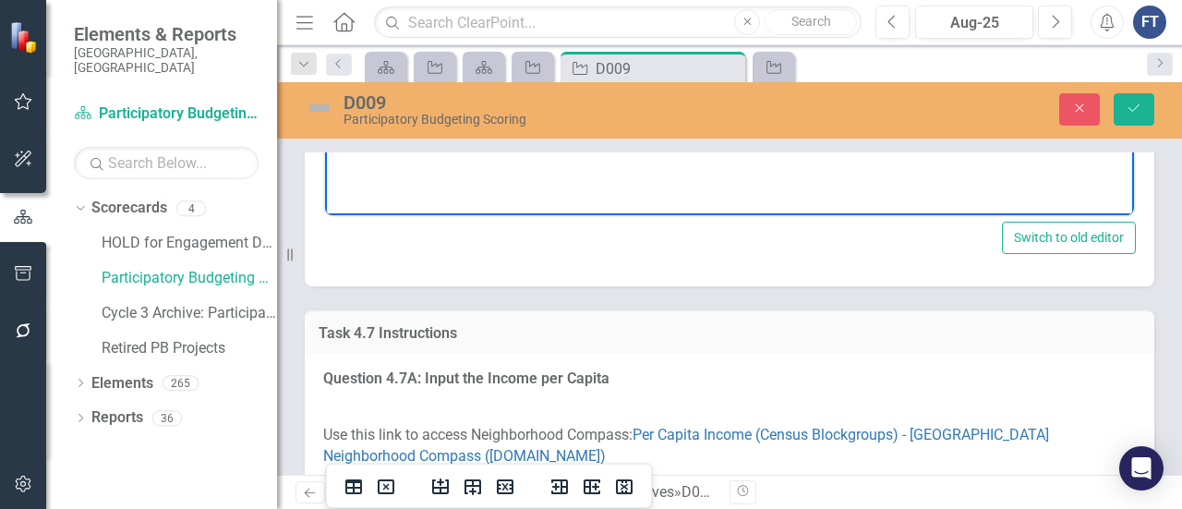
click at [1136, 121] on button "Save" at bounding box center [1133, 109] width 41 height 32
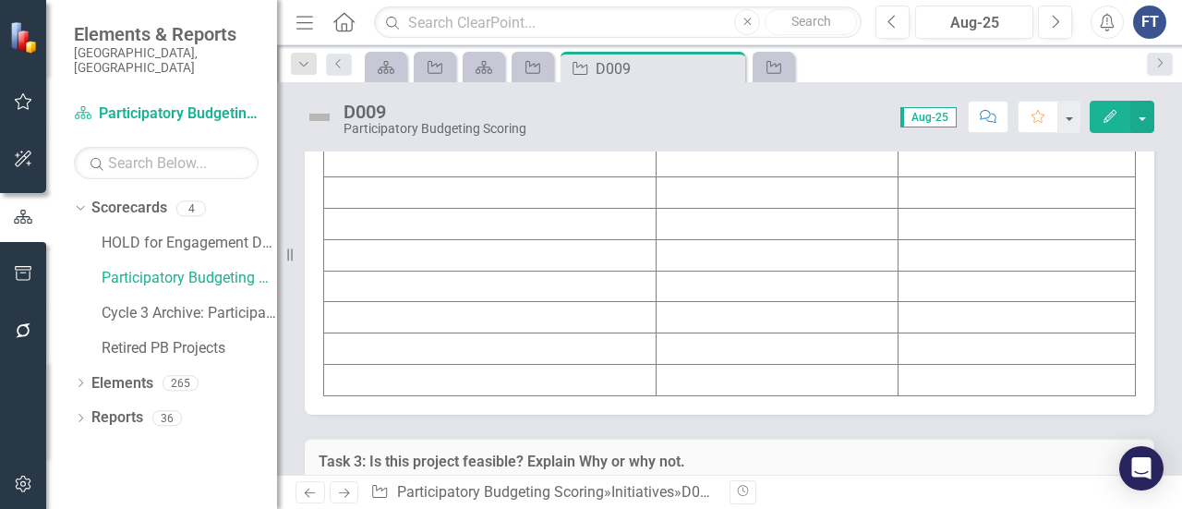
scroll to position [10525, 0]
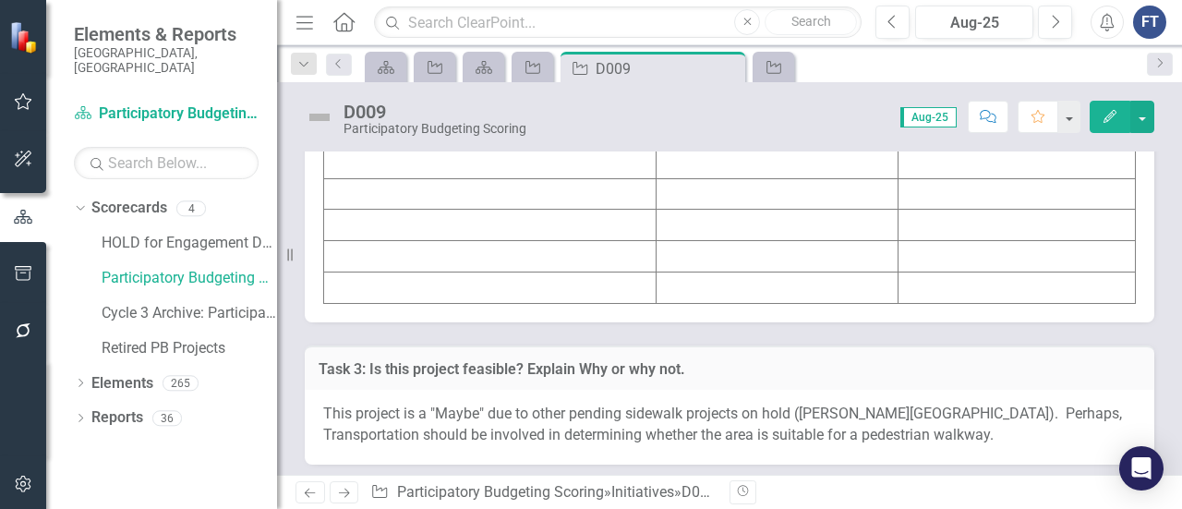
click at [681, 54] on td at bounding box center [777, 37] width 242 height 31
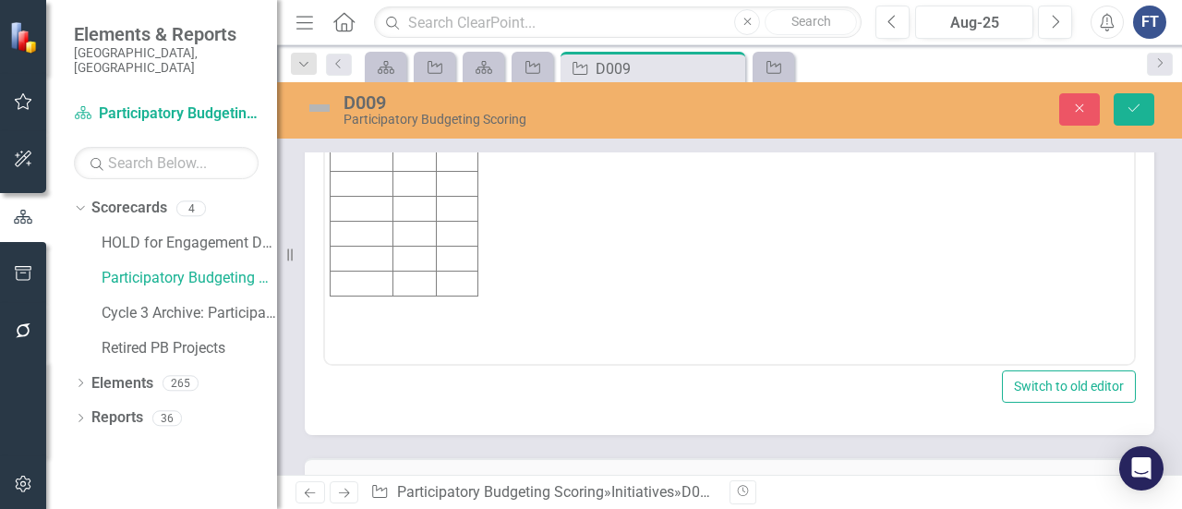
scroll to position [0, 0]
click at [415, 90] on td "Rich Text Area. Press ALT-0 for help." at bounding box center [413, 83] width 43 height 25
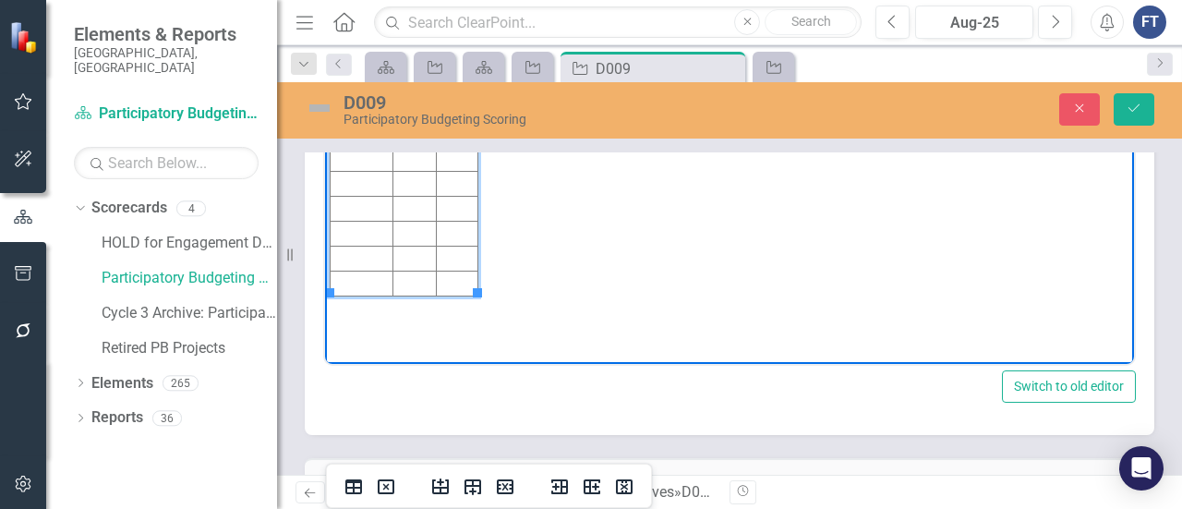
click at [453, 79] on td "Rich Text Area. Press ALT-0 for help." at bounding box center [458, 83] width 42 height 25
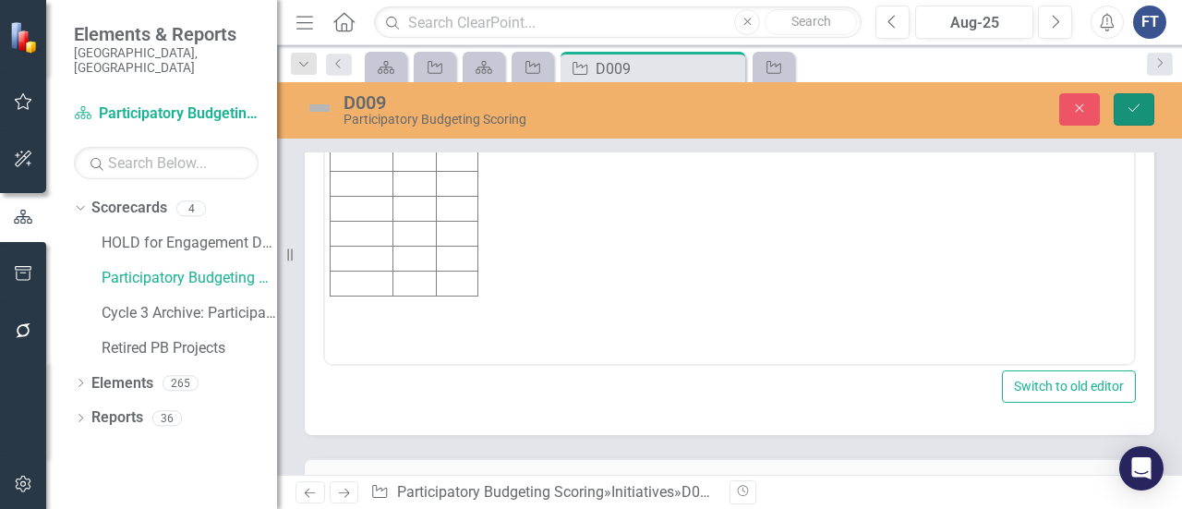
click at [1132, 111] on icon "submit" at bounding box center [1133, 107] width 11 height 7
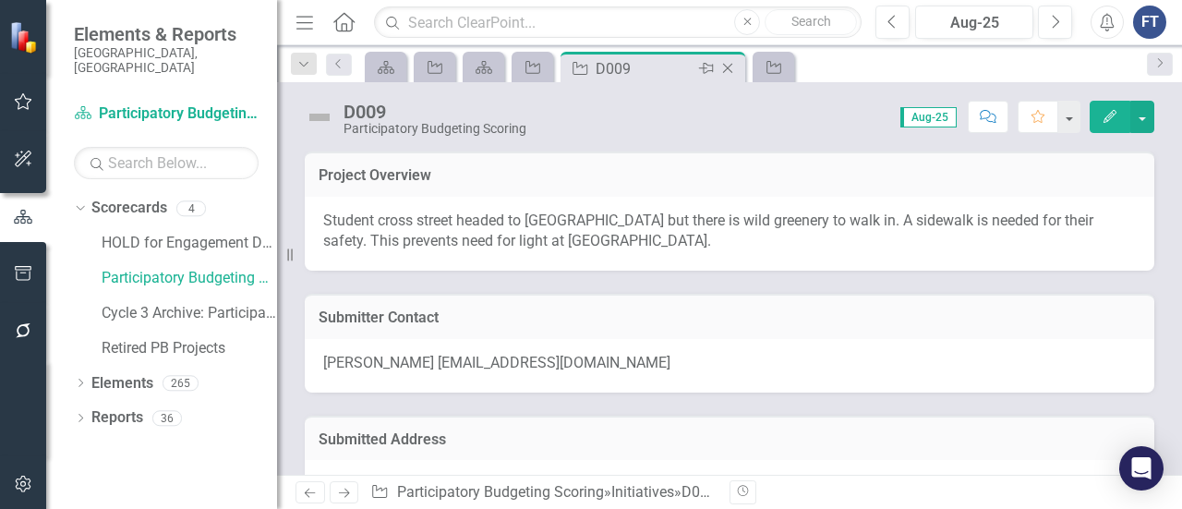
click at [731, 67] on icon "Close" at bounding box center [727, 68] width 18 height 15
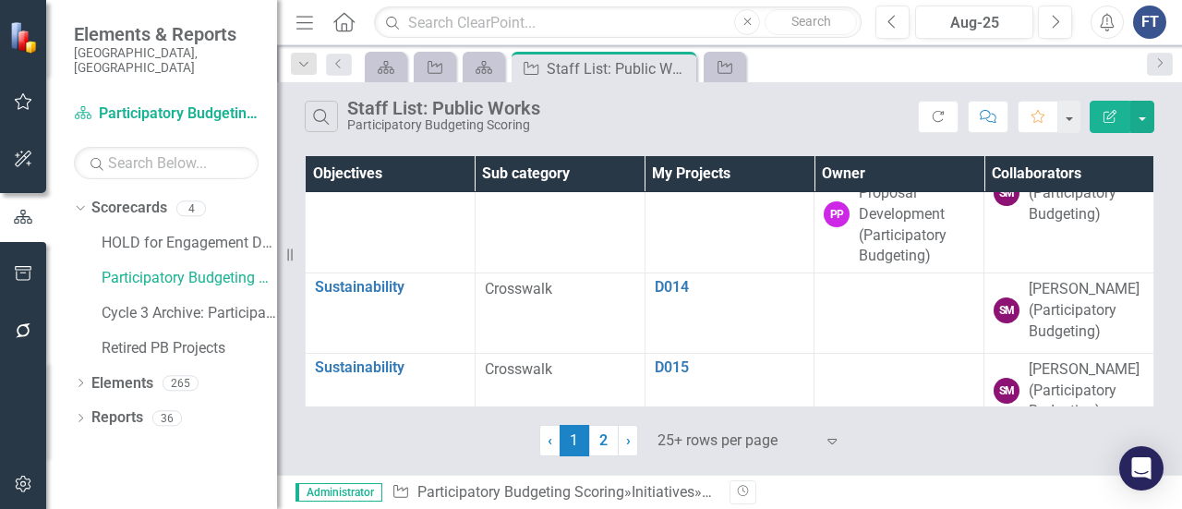
scroll to position [1108, 0]
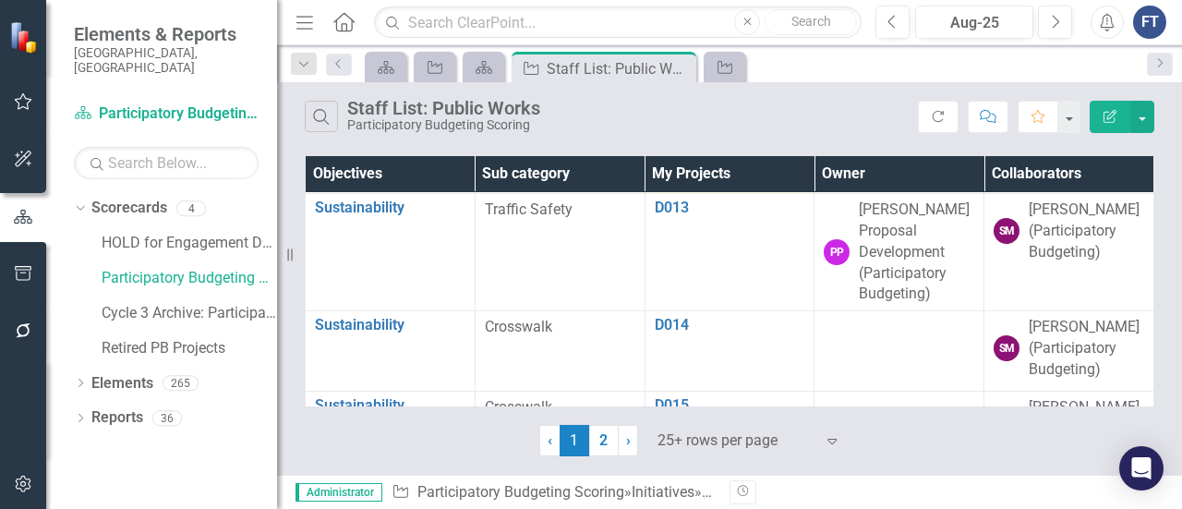
click at [668, 136] on link "D012" at bounding box center [730, 127] width 150 height 17
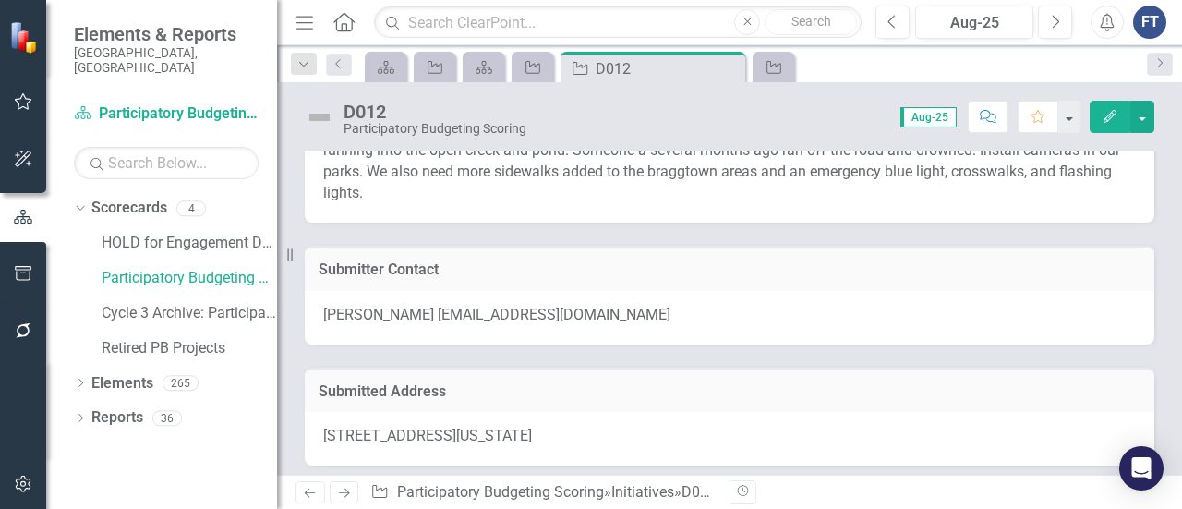
scroll to position [277, 0]
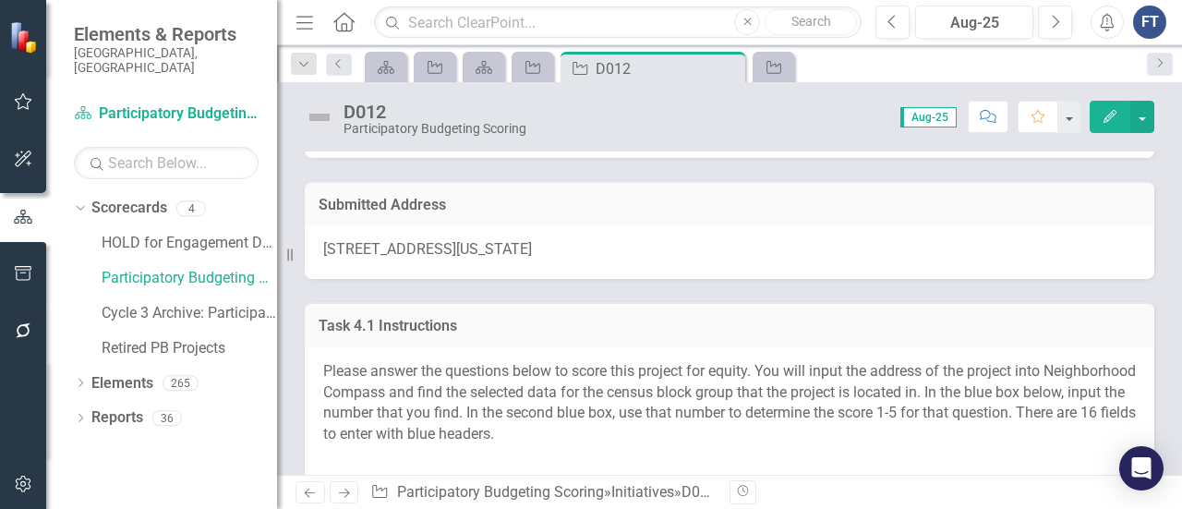
click at [346, 240] on span "[STREET_ADDRESS][US_STATE]" at bounding box center [427, 249] width 209 height 18
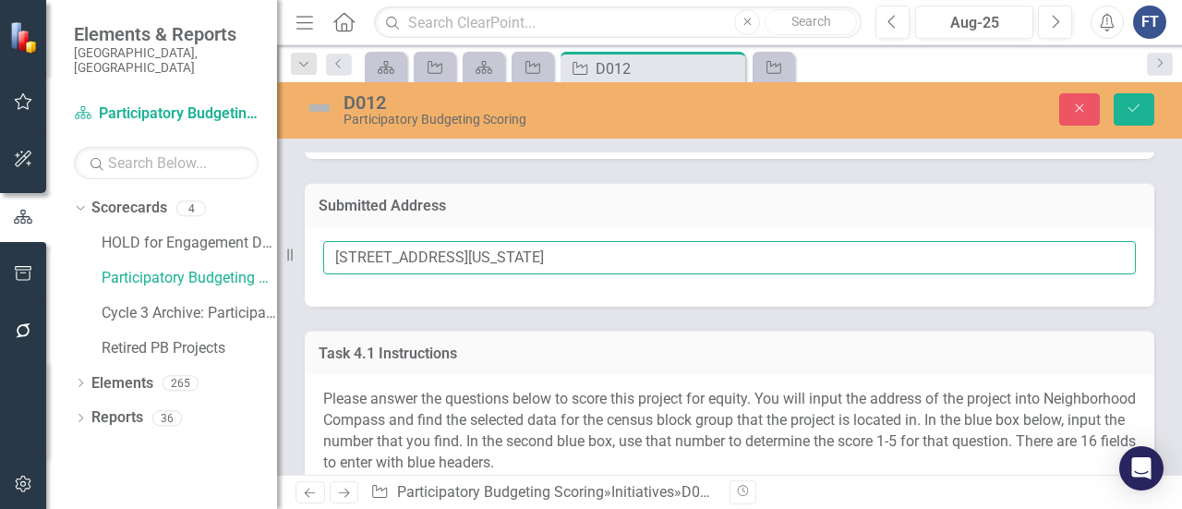
drag, startPoint x: 334, startPoint y: 235, endPoint x: 511, endPoint y: 237, distance: 176.3
click at [511, 241] on input "[STREET_ADDRESS][US_STATE]" at bounding box center [729, 258] width 812 height 34
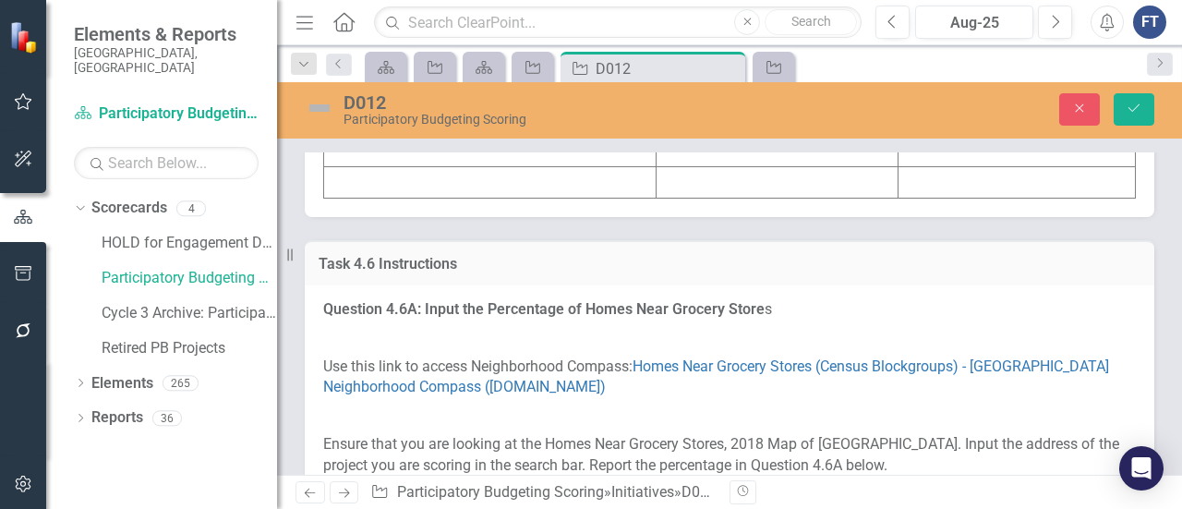
scroll to position [7386, 0]
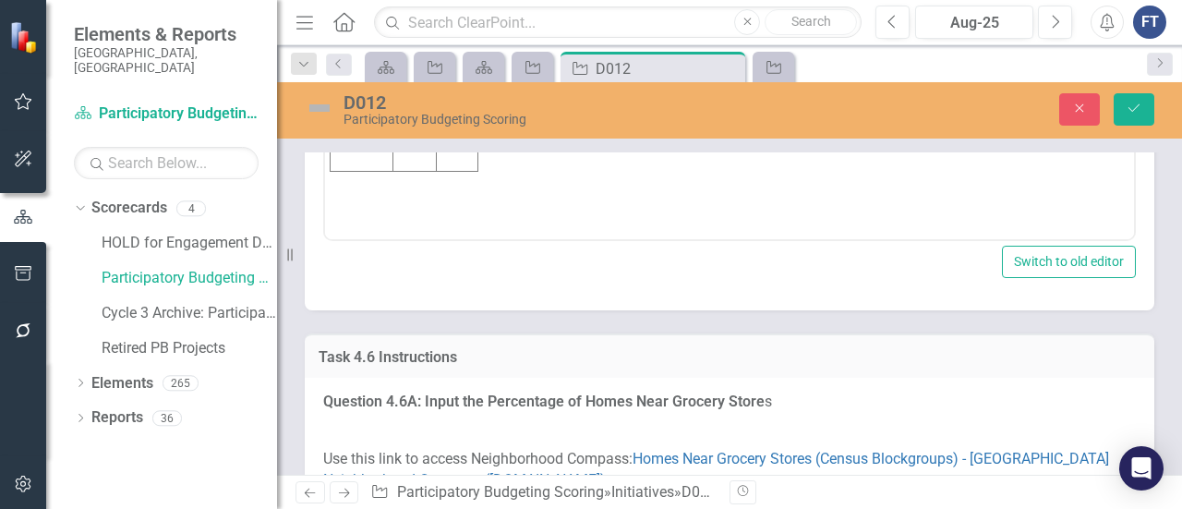
scroll to position [0, 0]
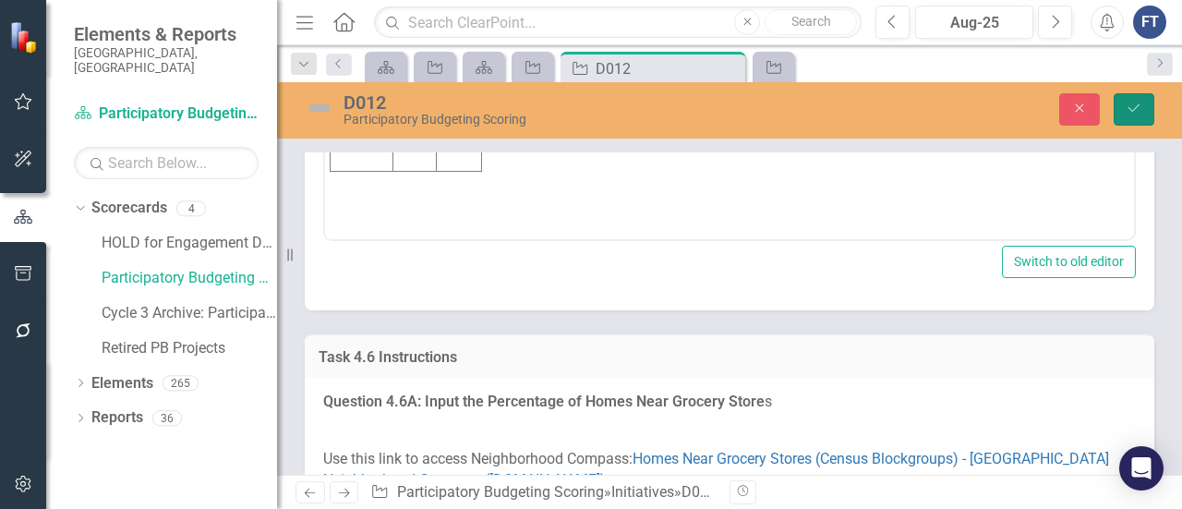
click at [1121, 114] on button "Save" at bounding box center [1133, 109] width 41 height 32
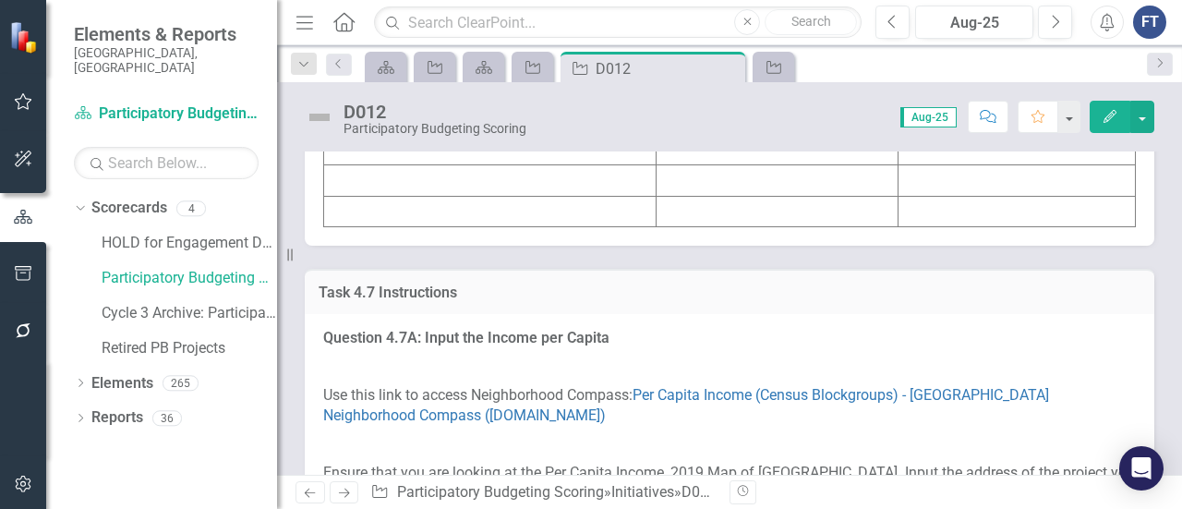
scroll to position [8401, 0]
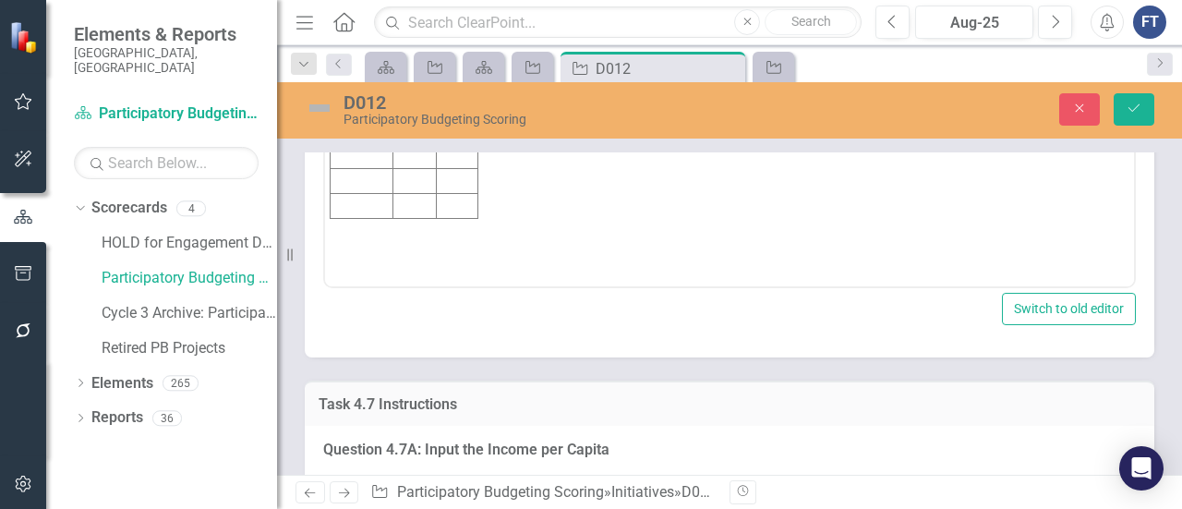
scroll to position [0, 0]
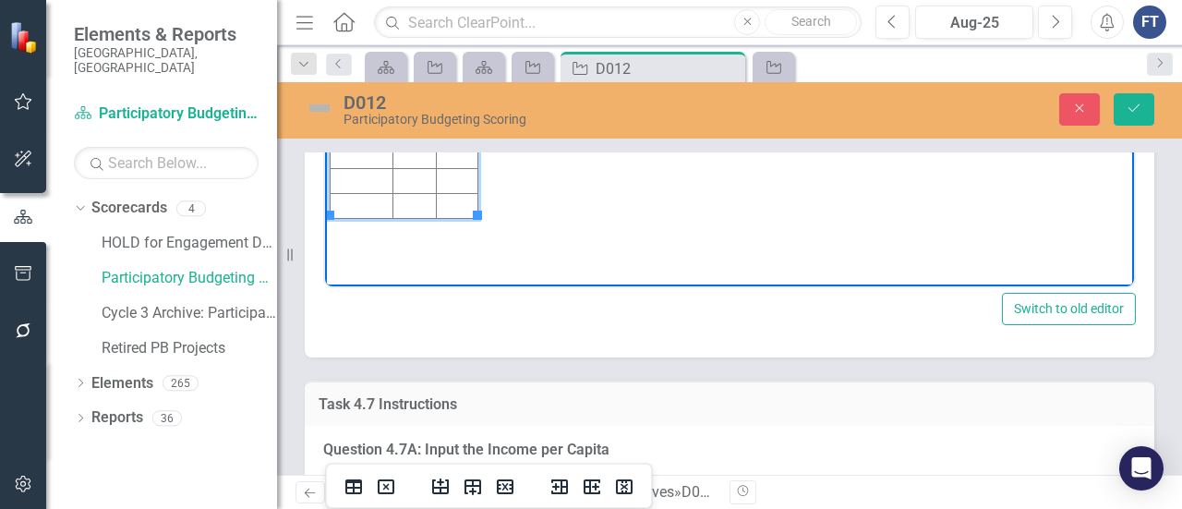
click at [416, 10] on td "Rich Text Area. Press ALT-0 for help." at bounding box center [413, 7] width 43 height 25
click at [458, 11] on td "Rich Text Area. Press ALT-0 for help." at bounding box center [458, 7] width 42 height 25
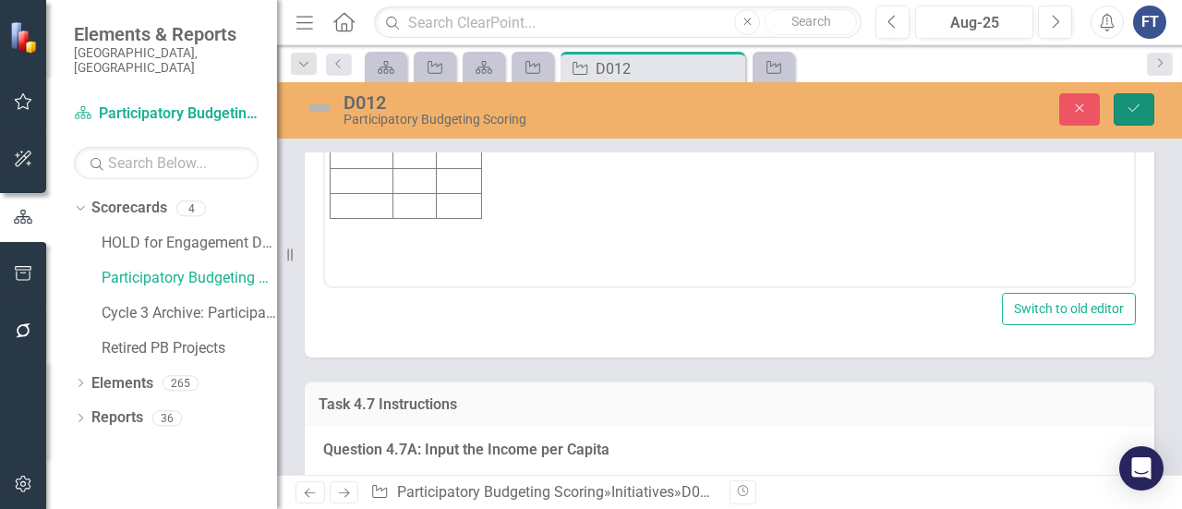
click at [1139, 111] on icon "Save" at bounding box center [1133, 108] width 17 height 13
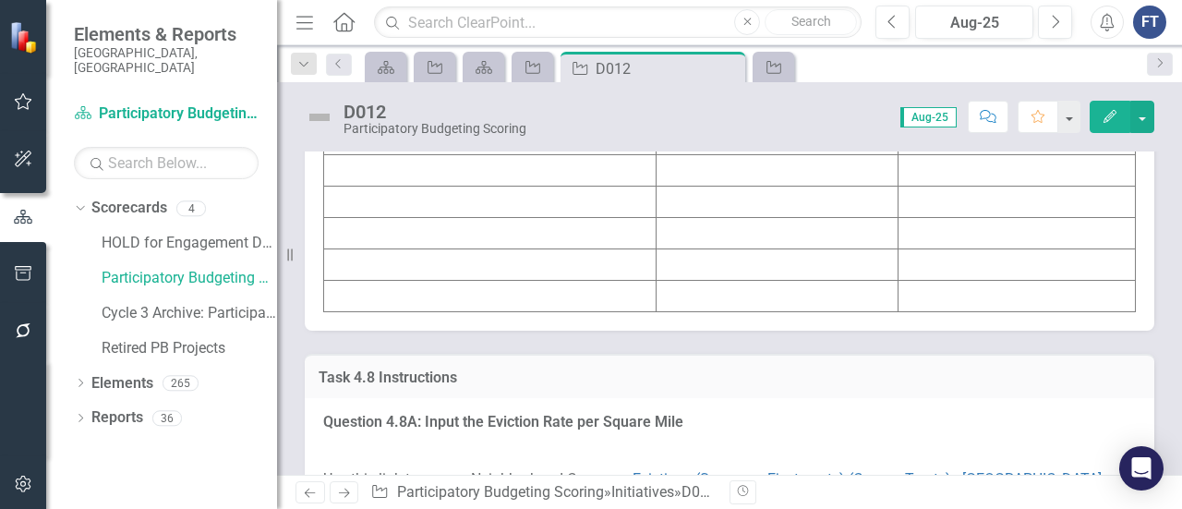
scroll to position [9417, 0]
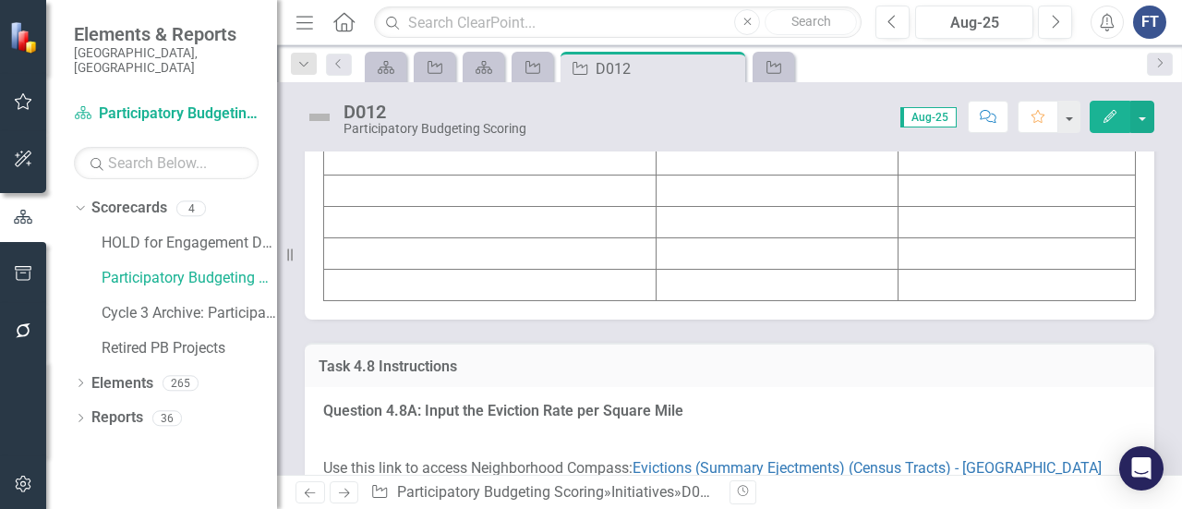
click at [715, 51] on td at bounding box center [777, 34] width 242 height 31
click at [673, 51] on td at bounding box center [777, 34] width 242 height 31
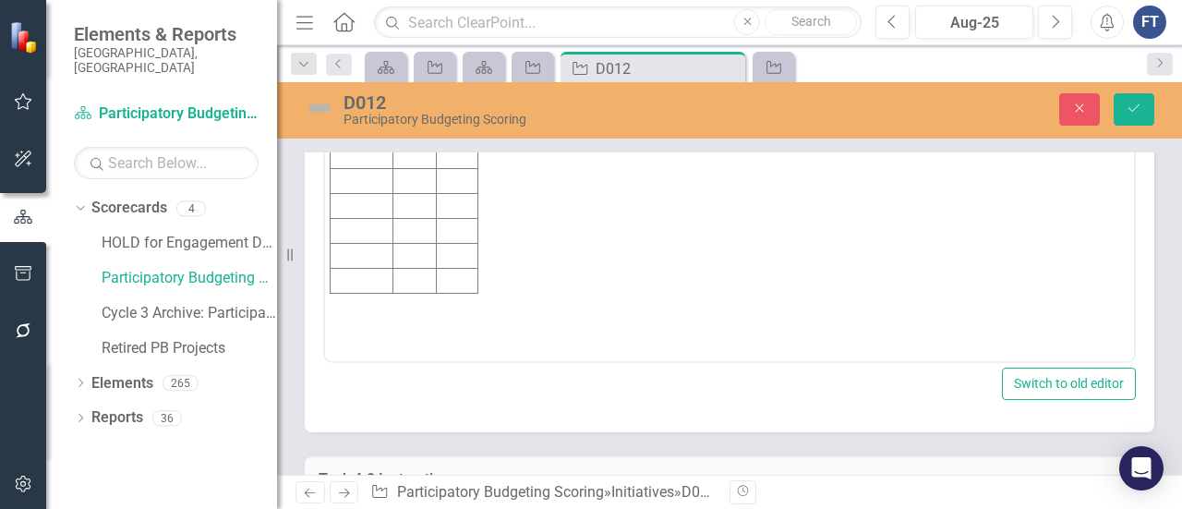
scroll to position [0, 0]
click at [403, 89] on html "Initiative Score Value" at bounding box center [729, 176] width 809 height 277
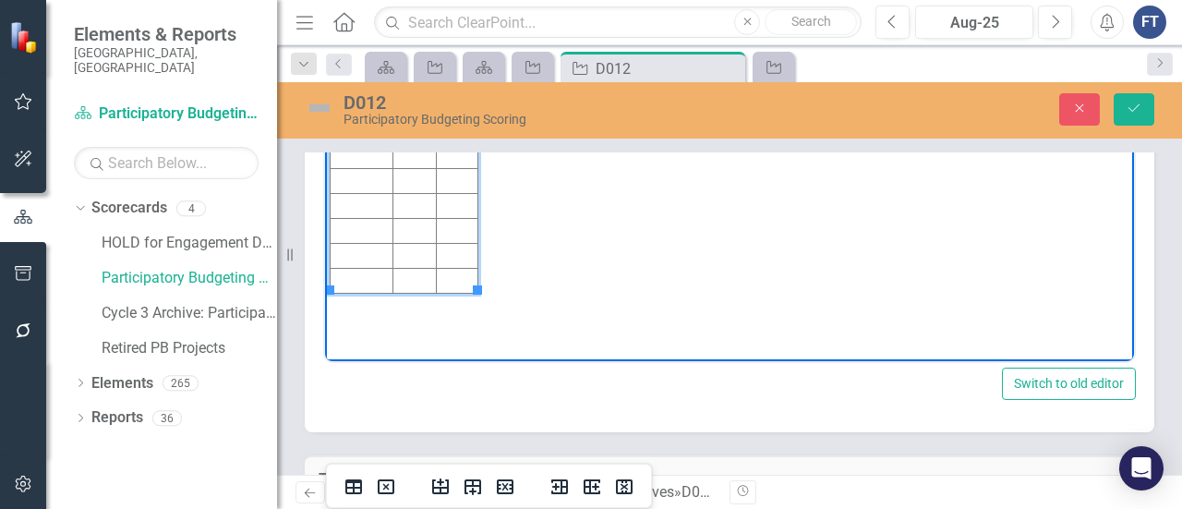
click at [462, 80] on td "Rich Text Area. Press ALT-0 for help." at bounding box center [458, 80] width 42 height 25
click at [1128, 94] on div "D012 Participatory Budgeting Scoring Close Save" at bounding box center [729, 108] width 905 height 35
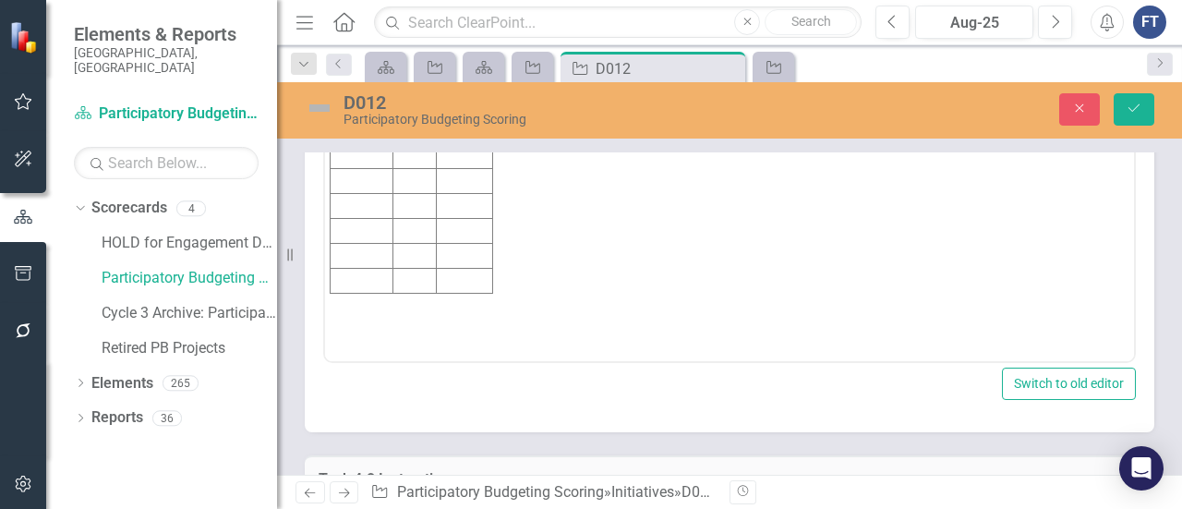
scroll to position [9509, 0]
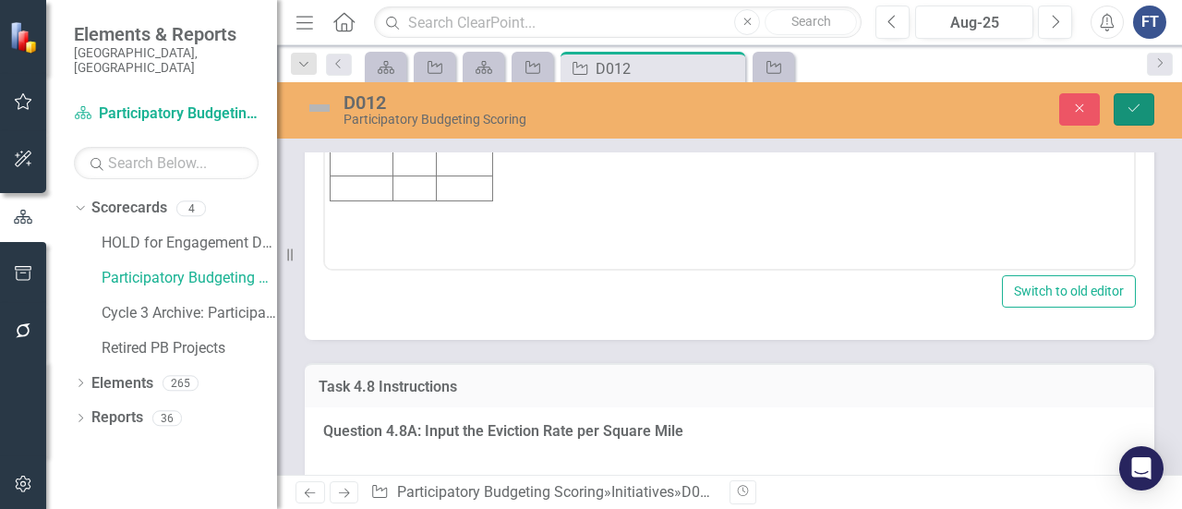
click at [1139, 113] on icon "Save" at bounding box center [1133, 108] width 17 height 13
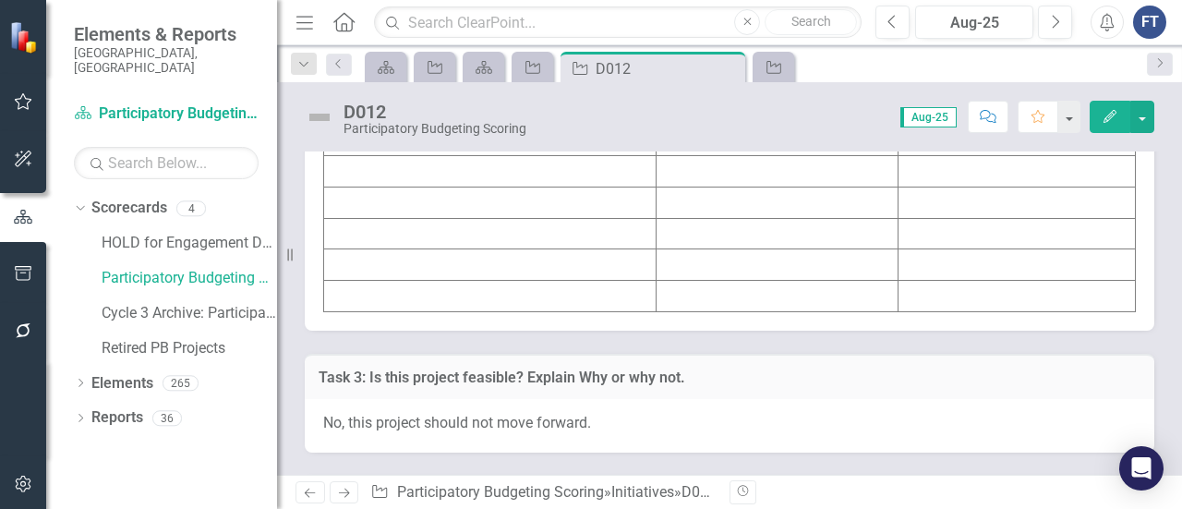
scroll to position [10525, 0]
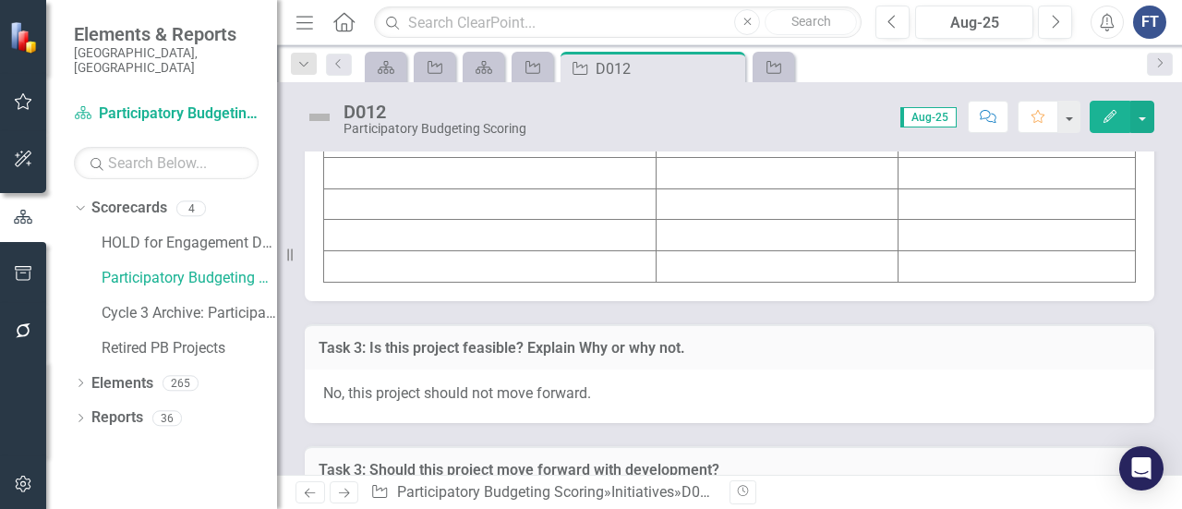
click at [690, 32] on td at bounding box center [777, 16] width 242 height 31
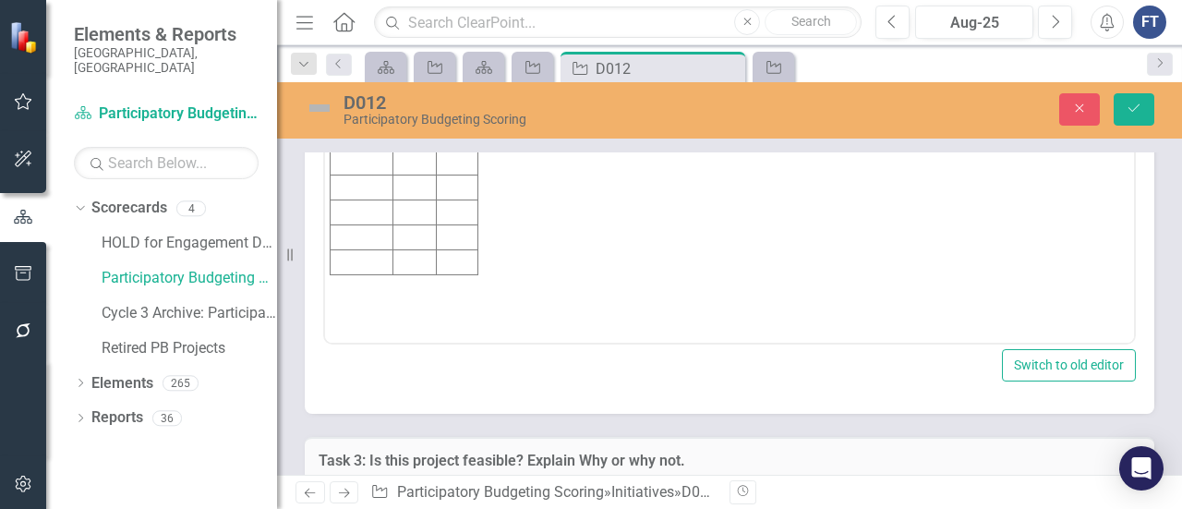
scroll to position [0, 0]
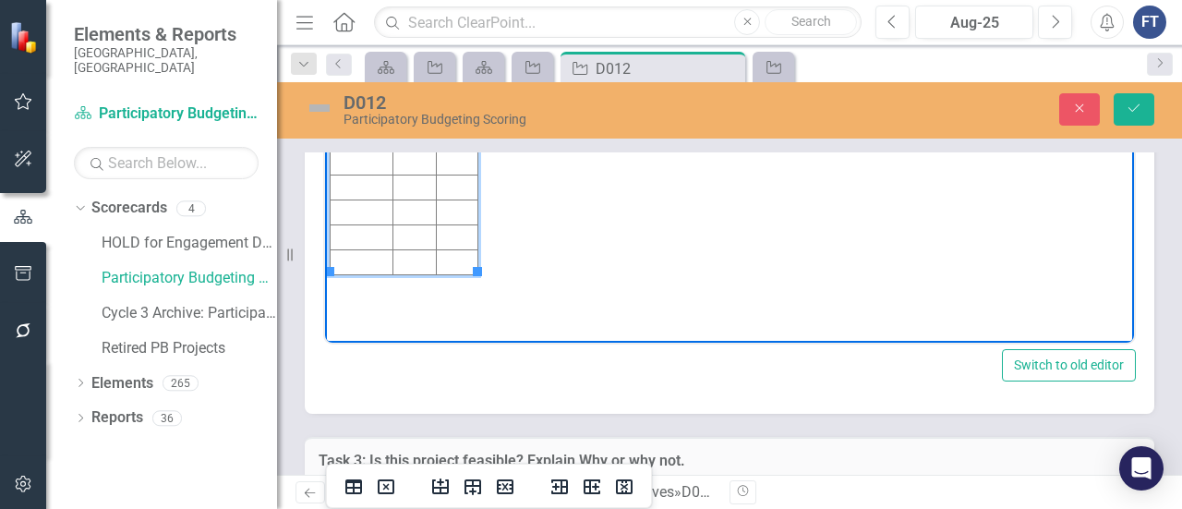
click at [413, 60] on td "Rich Text Area. Press ALT-0 for help." at bounding box center [413, 62] width 43 height 25
click at [456, 54] on td "Rich Text Area. Press ALT-0 for help." at bounding box center [458, 62] width 42 height 25
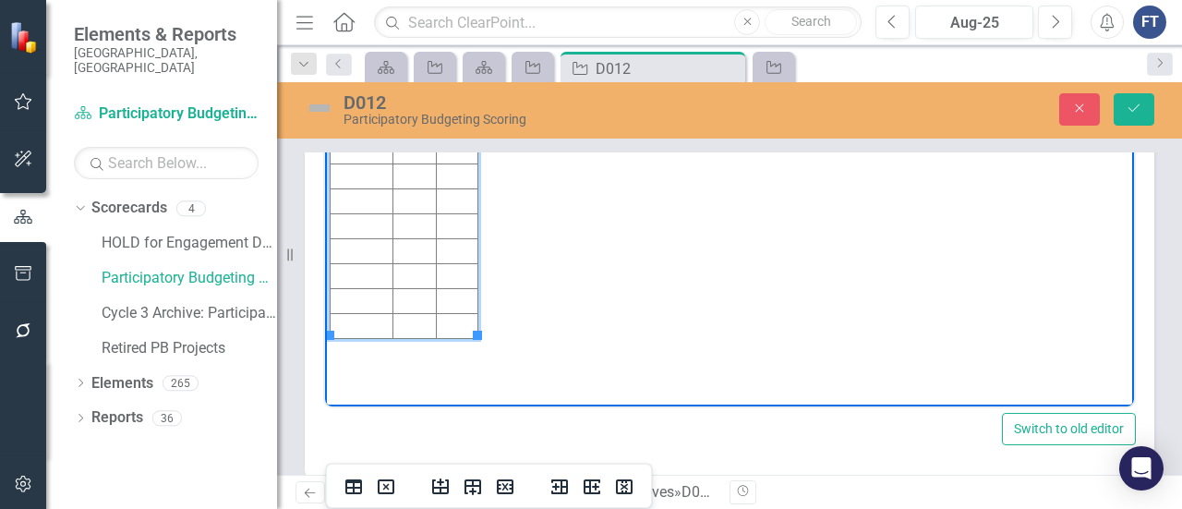
scroll to position [10433, 0]
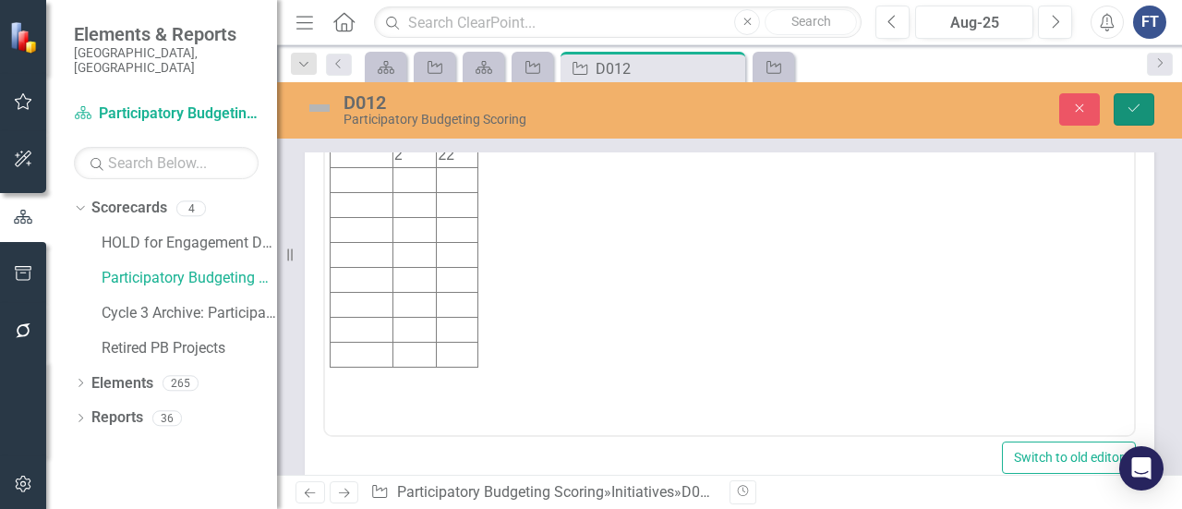
click at [1123, 108] on button "Save" at bounding box center [1133, 109] width 41 height 32
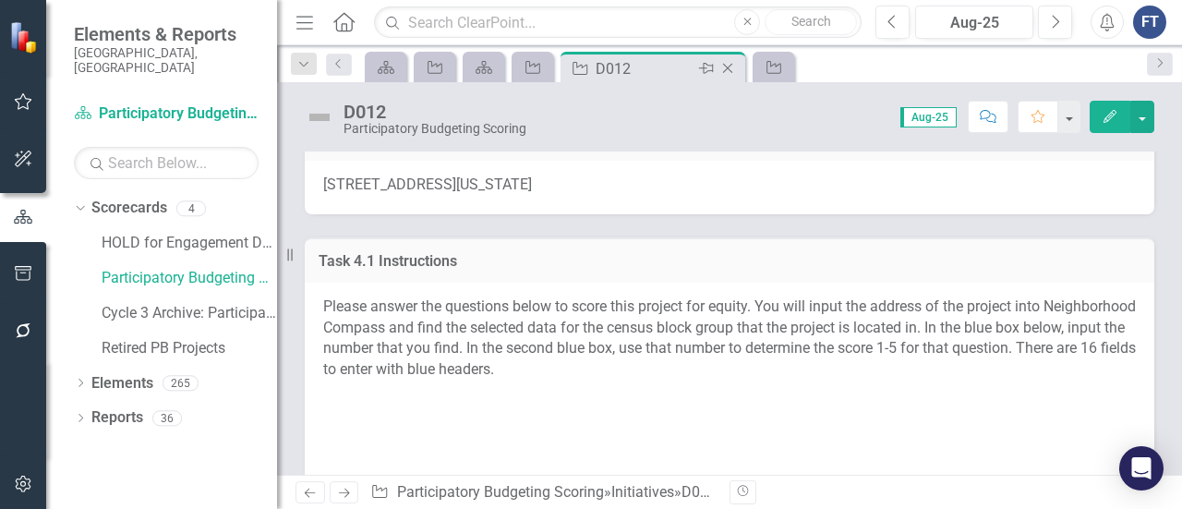
scroll to position [369, 0]
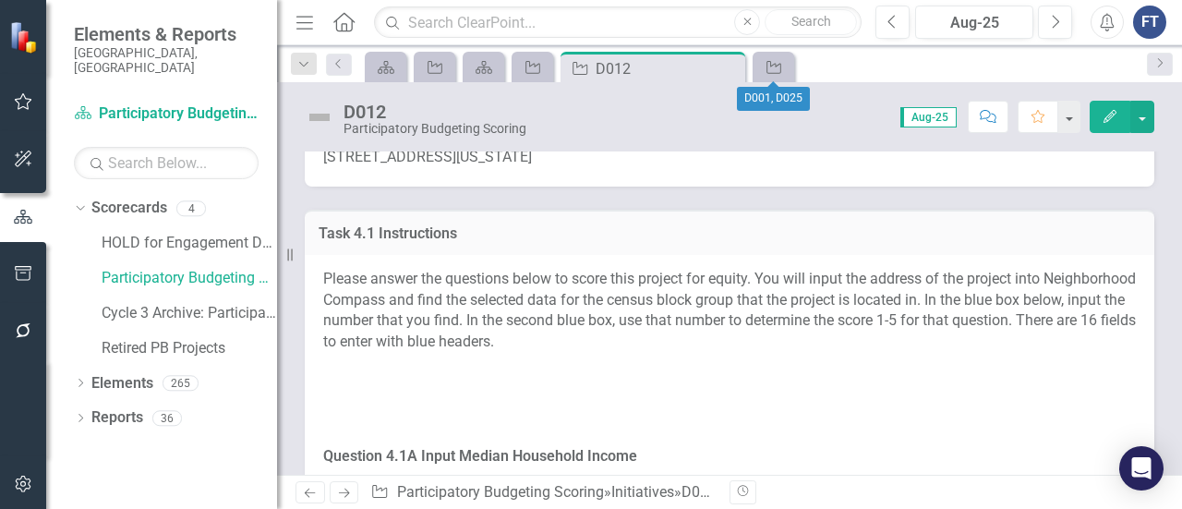
click at [790, 66] on div "Initiative" at bounding box center [773, 67] width 42 height 30
click at [791, 66] on div "Initiative" at bounding box center [773, 67] width 42 height 30
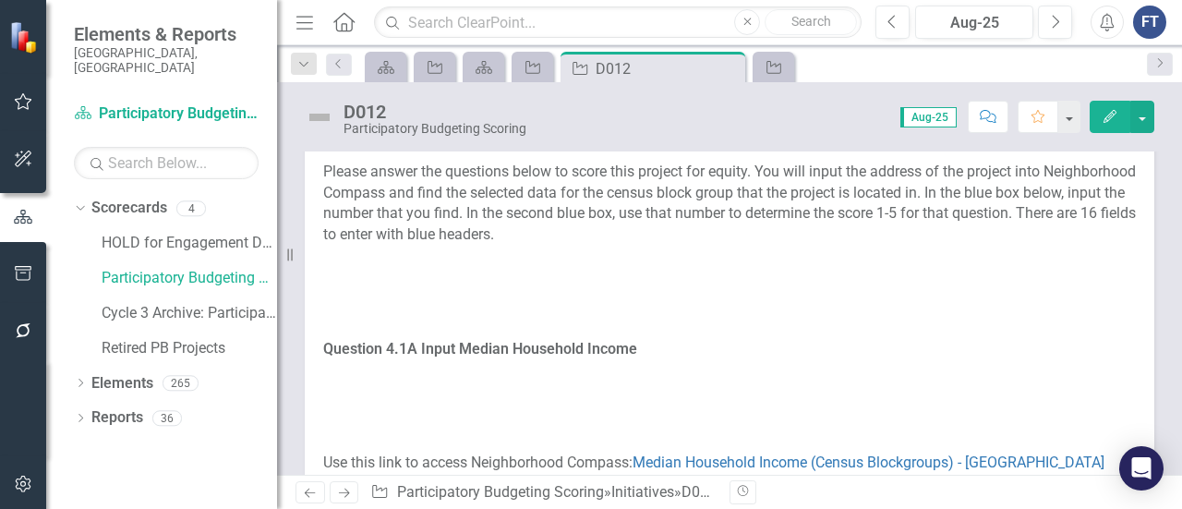
scroll to position [646, 0]
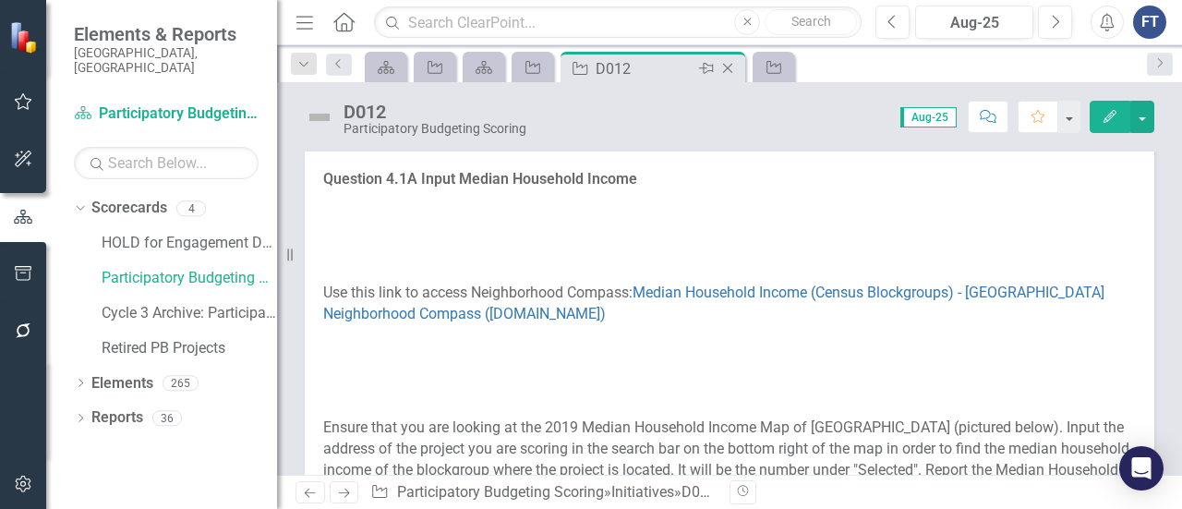
click at [728, 67] on icon at bounding box center [728, 69] width 10 height 10
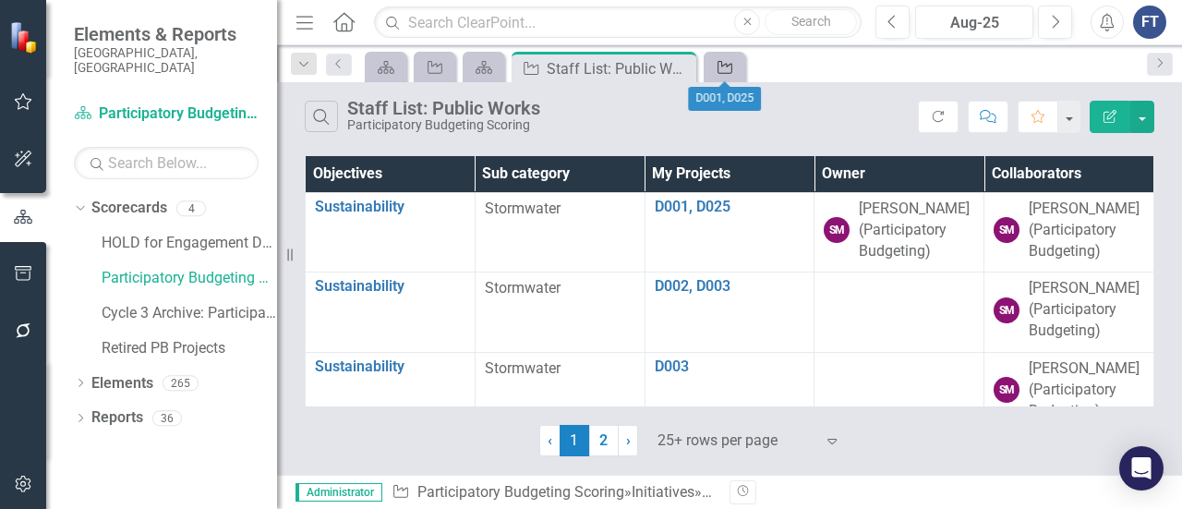
click at [736, 77] on link "Initiative" at bounding box center [724, 66] width 32 height 23
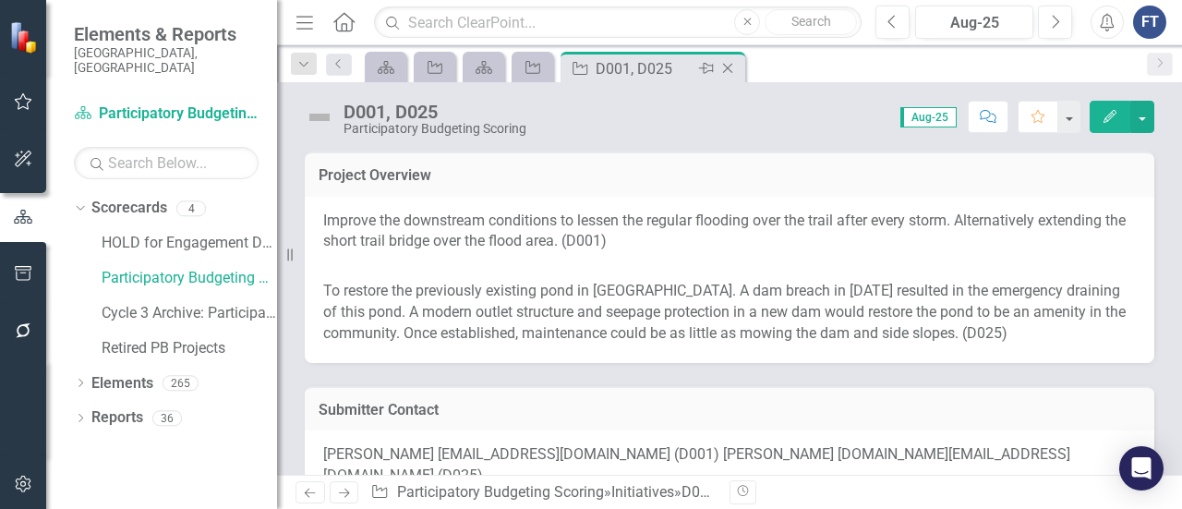
click at [730, 67] on icon "Close" at bounding box center [727, 68] width 18 height 15
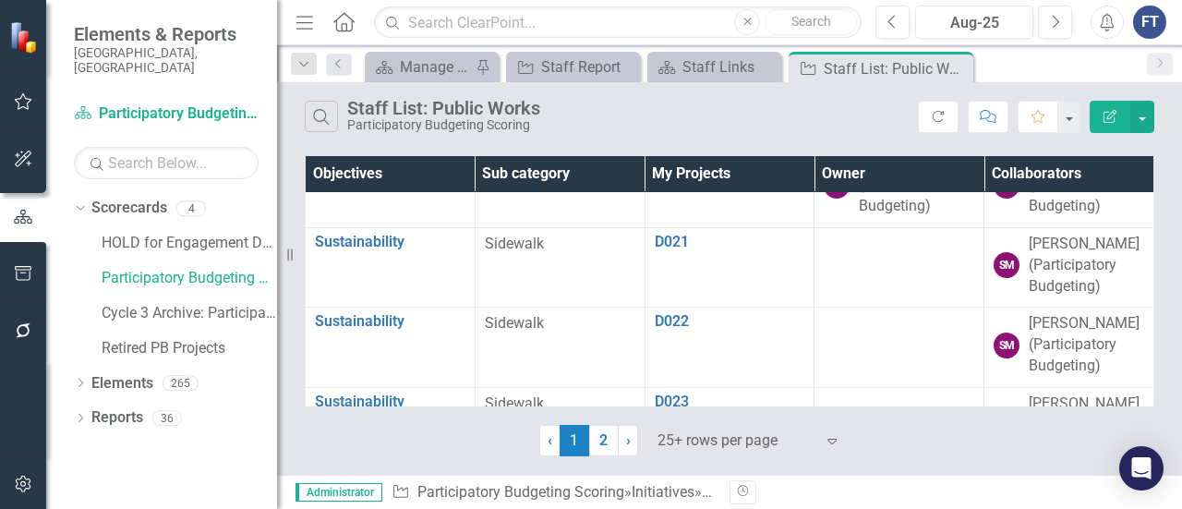
scroll to position [1754, 0]
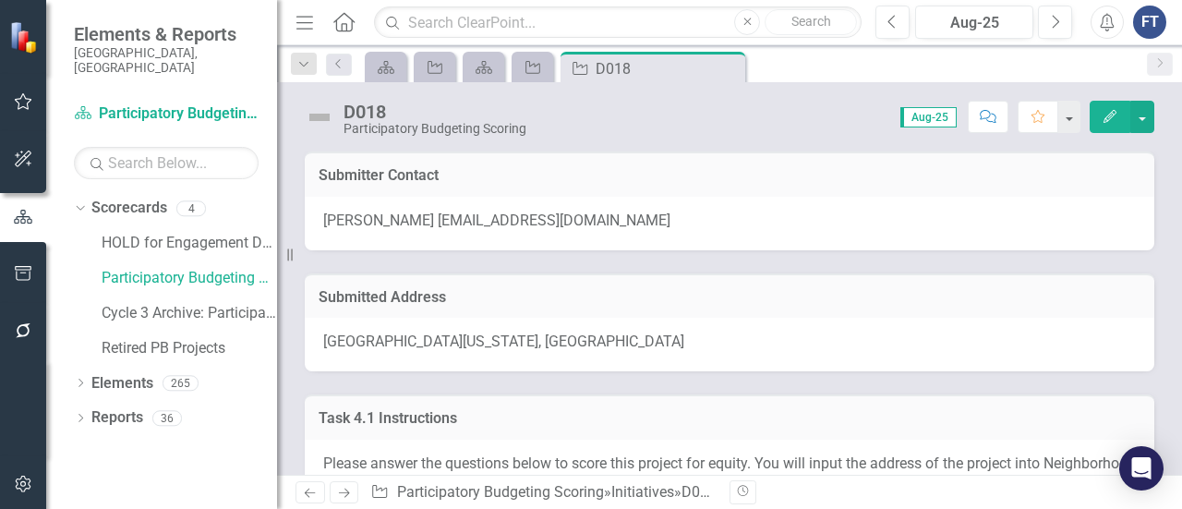
scroll to position [185, 0]
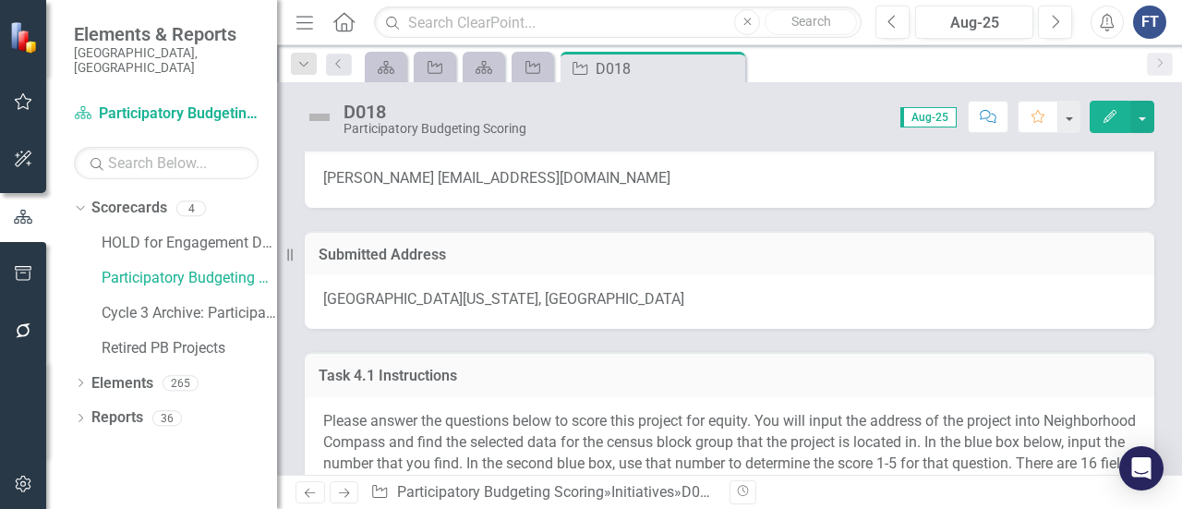
click at [452, 298] on span "[GEOGRAPHIC_DATA][US_STATE], [GEOGRAPHIC_DATA]" at bounding box center [503, 299] width 361 height 18
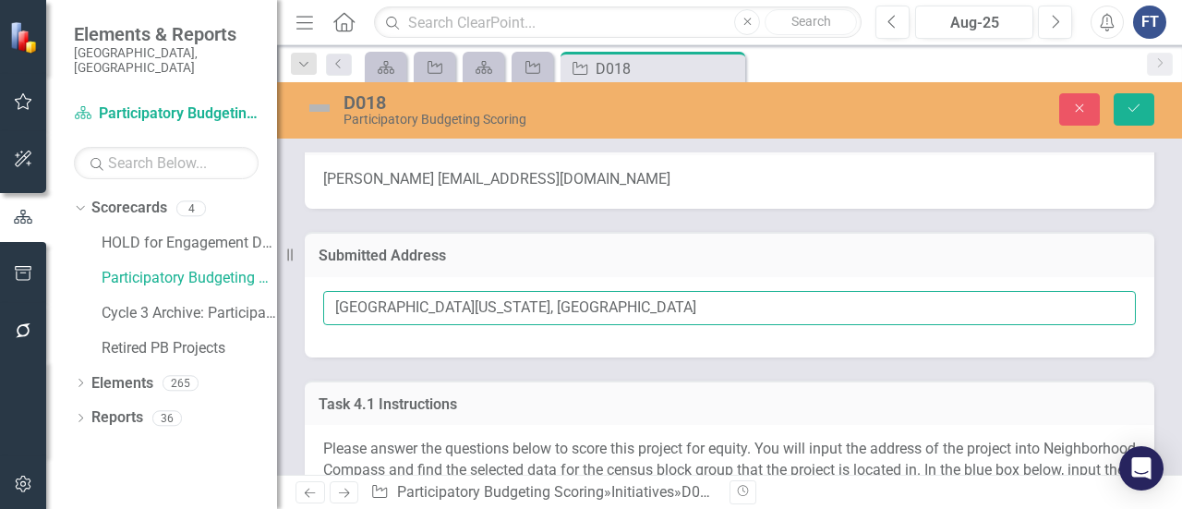
drag, startPoint x: 473, startPoint y: 304, endPoint x: 321, endPoint y: 280, distance: 153.3
click at [321, 280] on div "[GEOGRAPHIC_DATA][US_STATE], [GEOGRAPHIC_DATA]" at bounding box center [729, 317] width 849 height 80
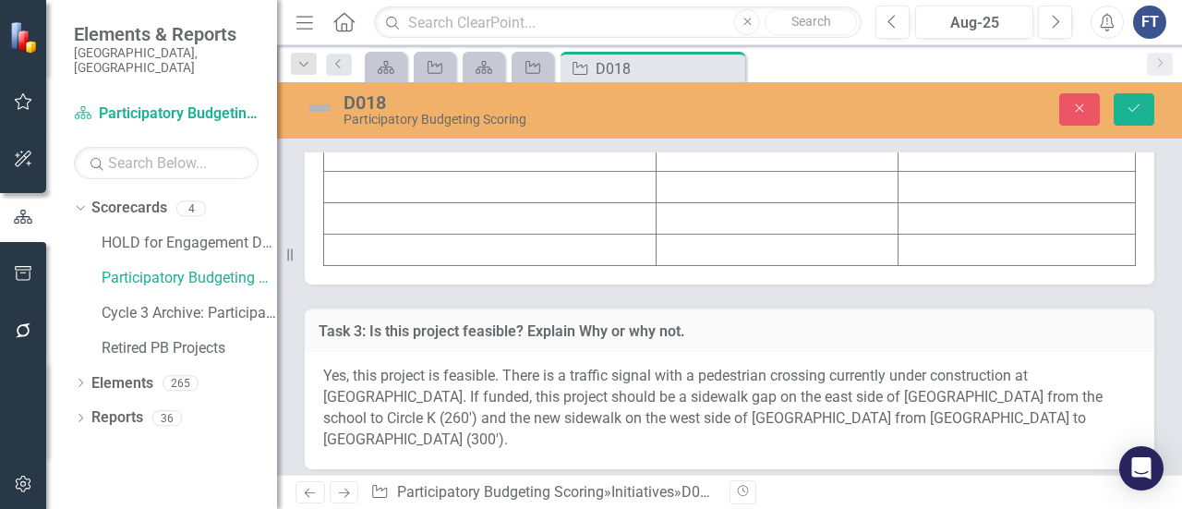
scroll to position [10525, 0]
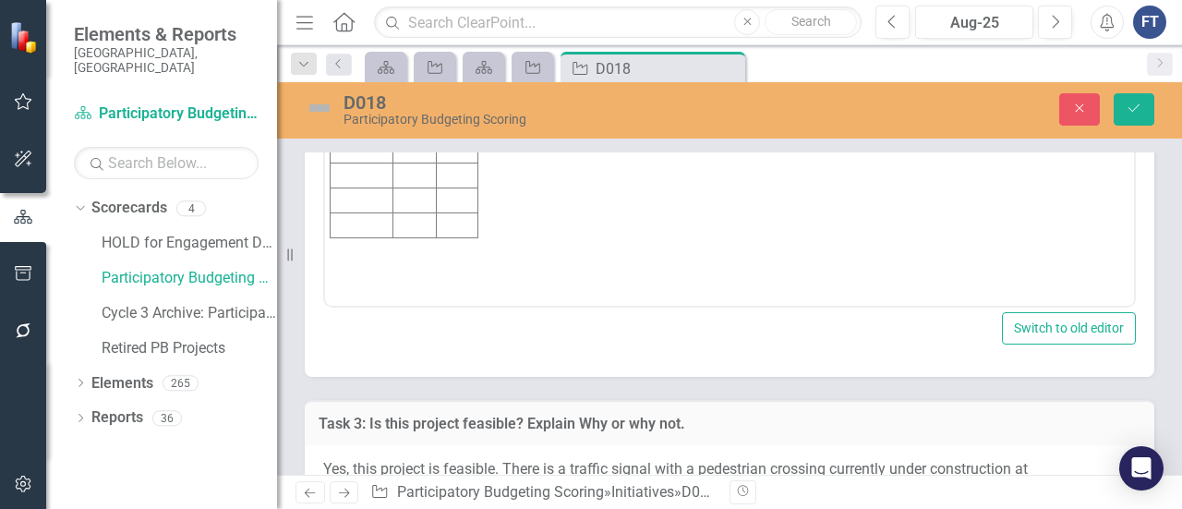
scroll to position [0, 0]
click at [415, 26] on td "Rich Text Area. Press ALT-0 for help." at bounding box center [413, 27] width 43 height 25
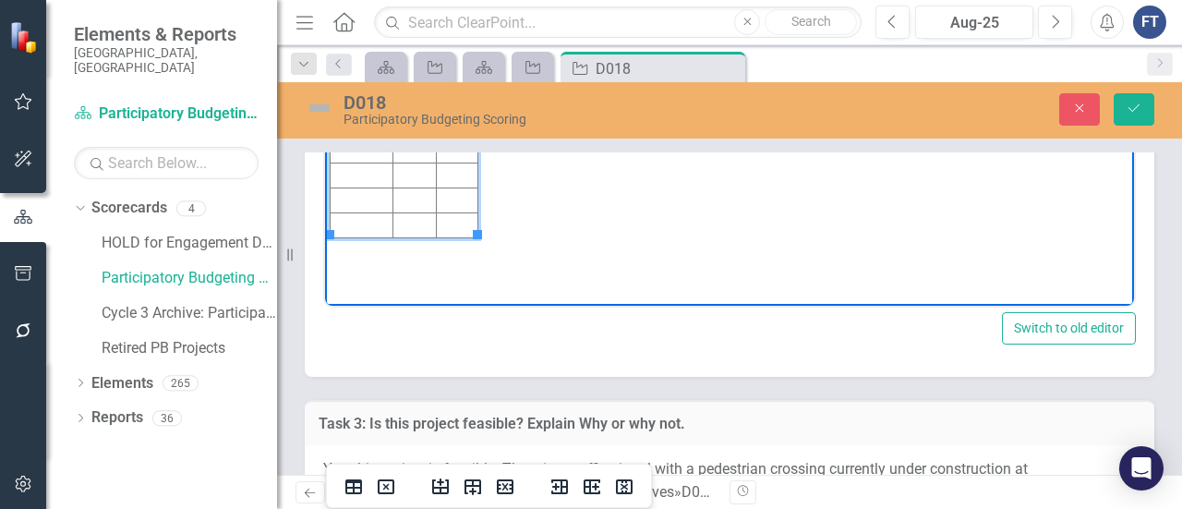
click at [469, 27] on td "Rich Text Area. Press ALT-0 for help." at bounding box center [458, 27] width 42 height 25
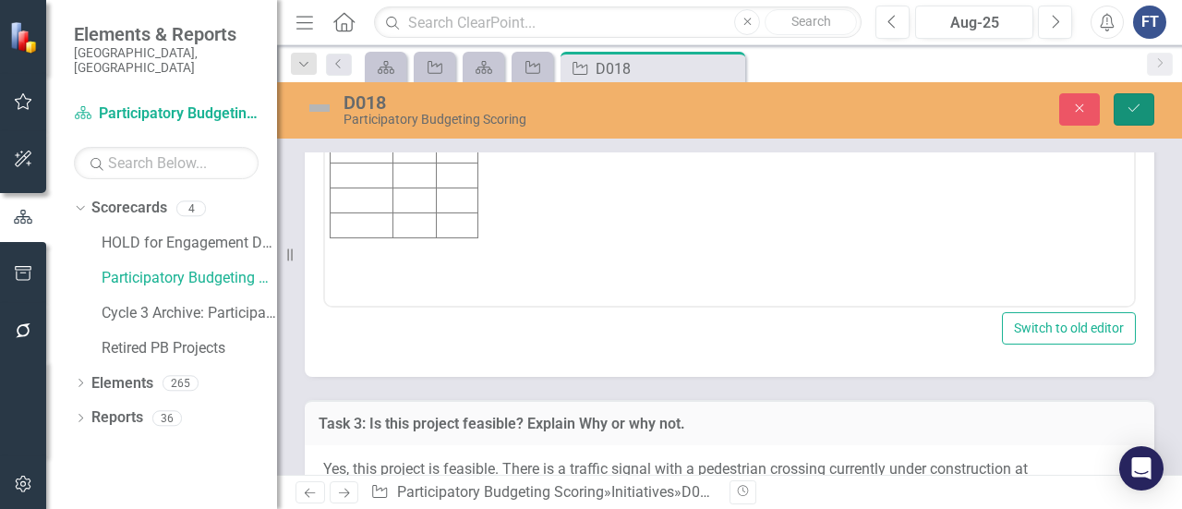
click at [1128, 116] on button "Save" at bounding box center [1133, 109] width 41 height 32
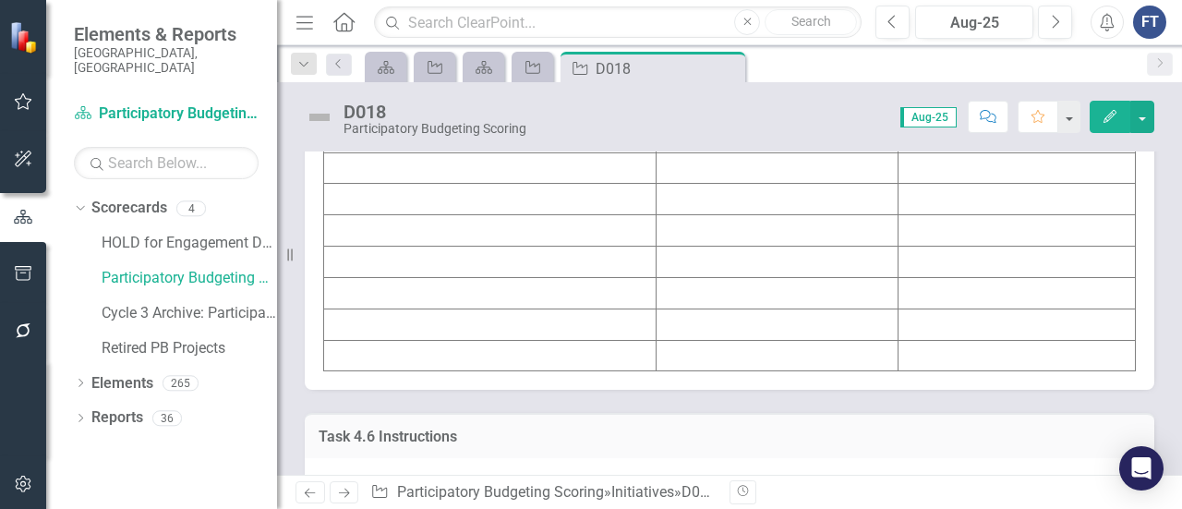
scroll to position [7201, 0]
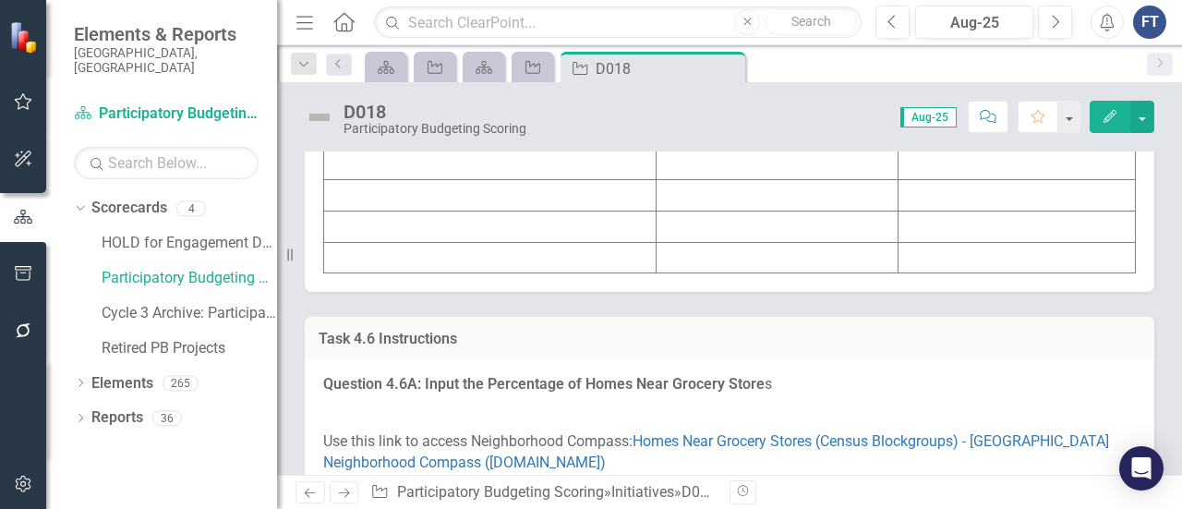
click at [730, 23] on td at bounding box center [777, 7] width 242 height 31
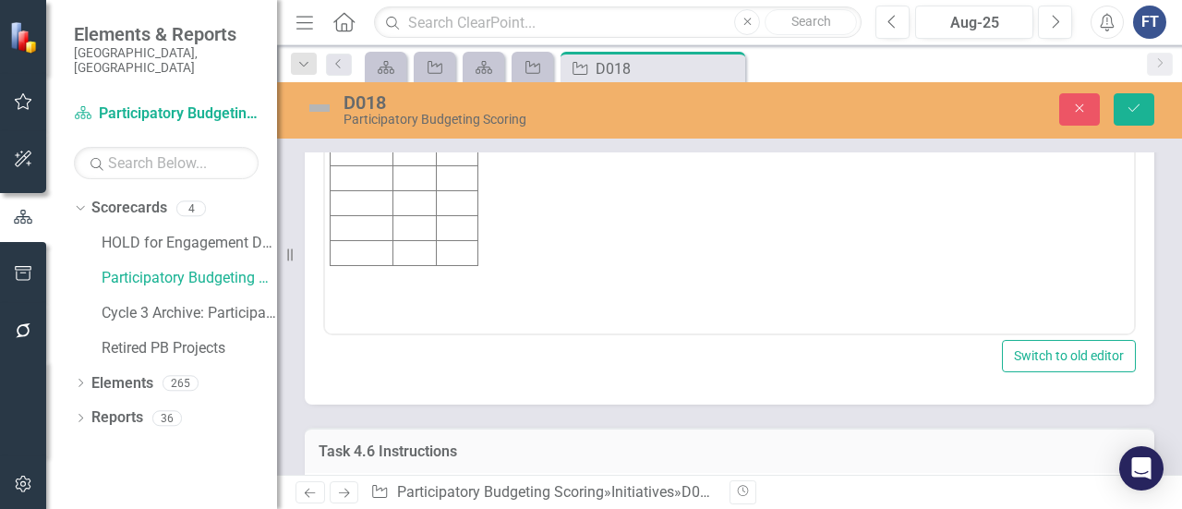
scroll to position [0, 0]
click at [416, 59] on td "Rich Text Area. Press ALT-0 for help." at bounding box center [413, 54] width 43 height 25
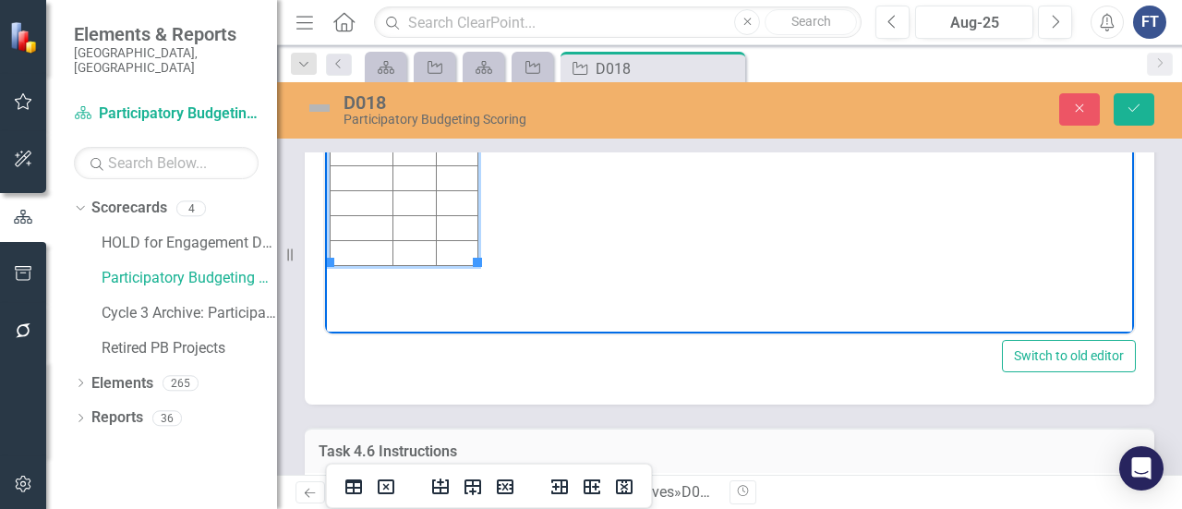
click at [453, 56] on td "Rich Text Area. Press ALT-0 for help." at bounding box center [458, 54] width 42 height 25
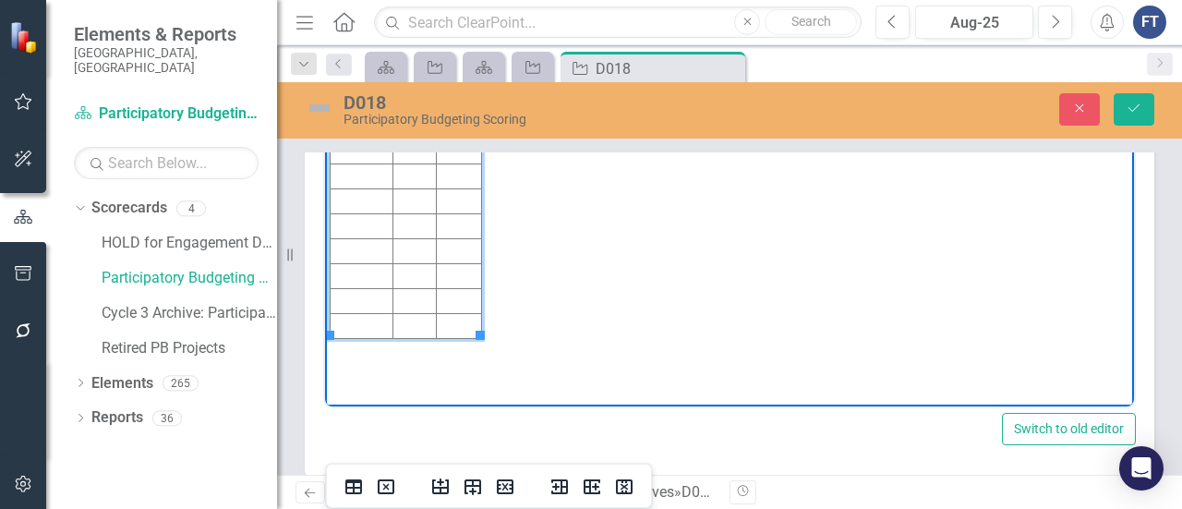
scroll to position [7017, 0]
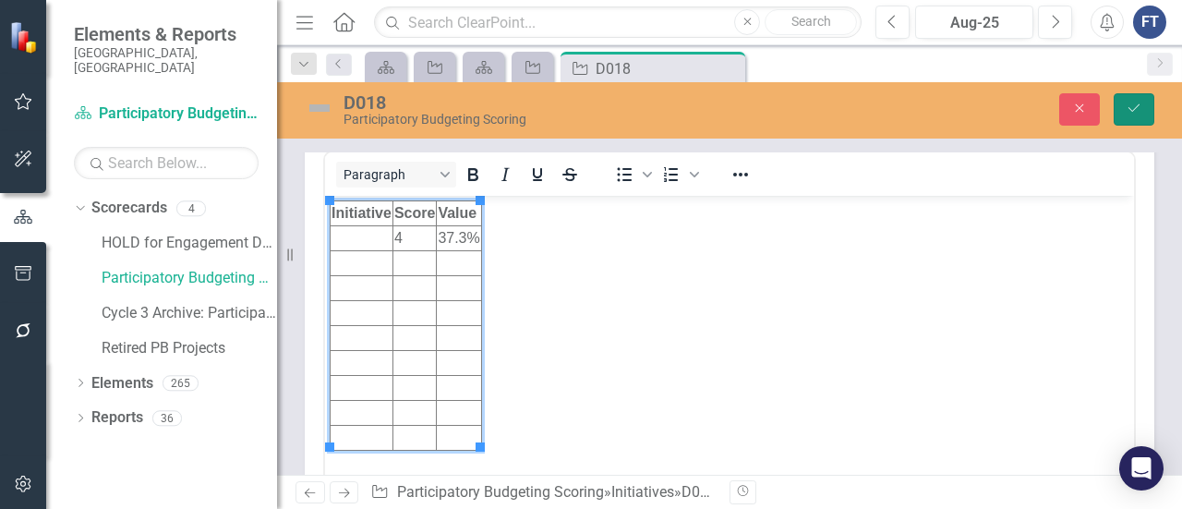
click at [1125, 108] on icon "Save" at bounding box center [1133, 108] width 17 height 13
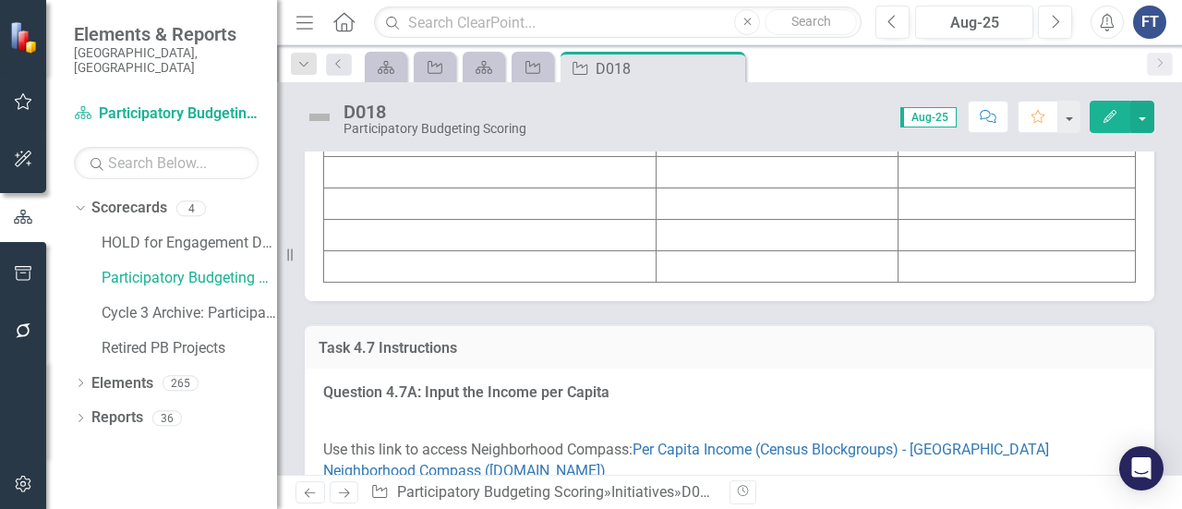
scroll to position [8401, 0]
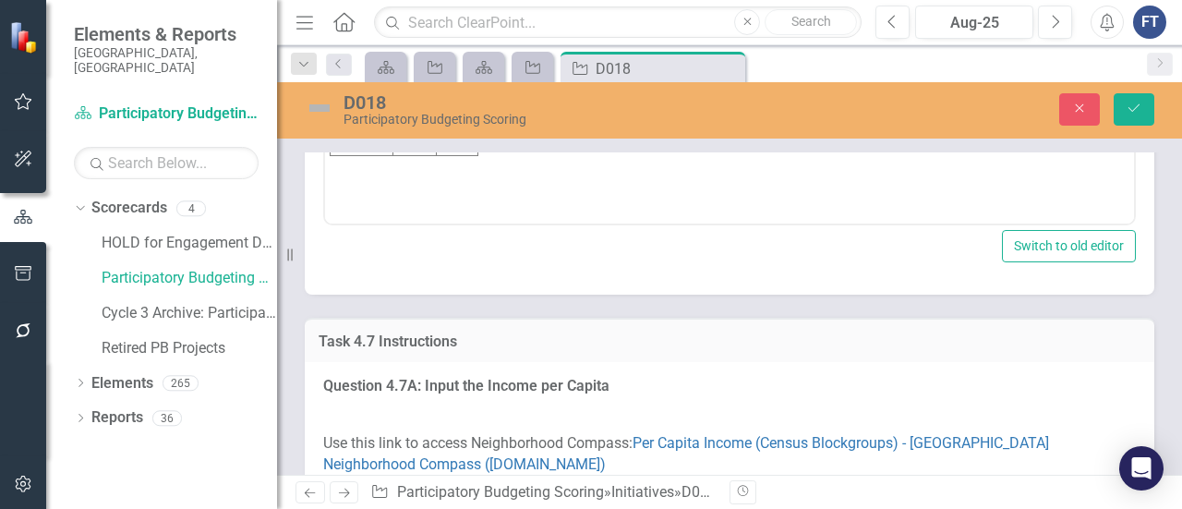
scroll to position [0, 0]
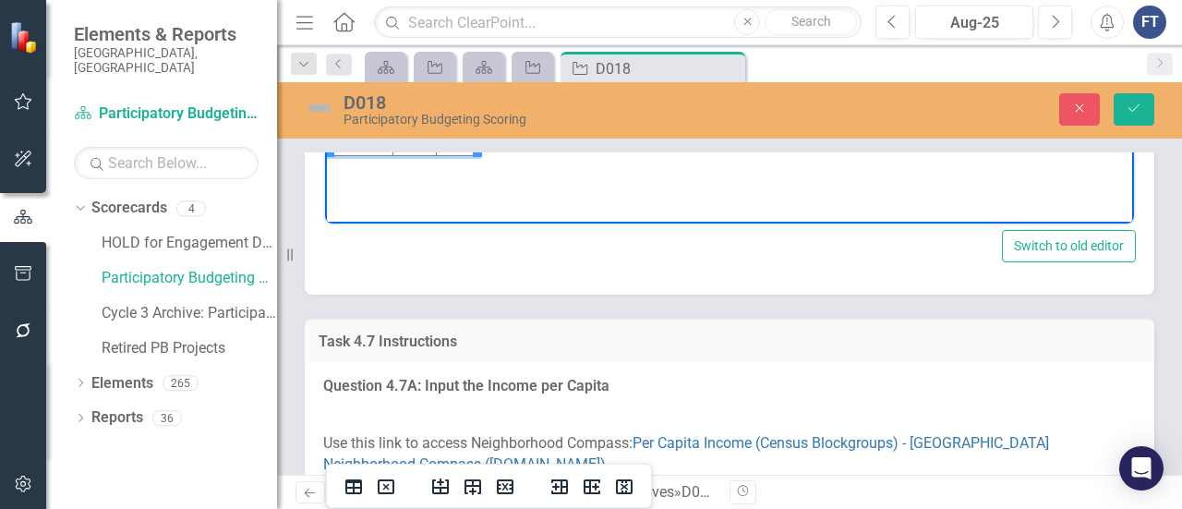
click at [1134, 119] on button "Save" at bounding box center [1133, 109] width 41 height 32
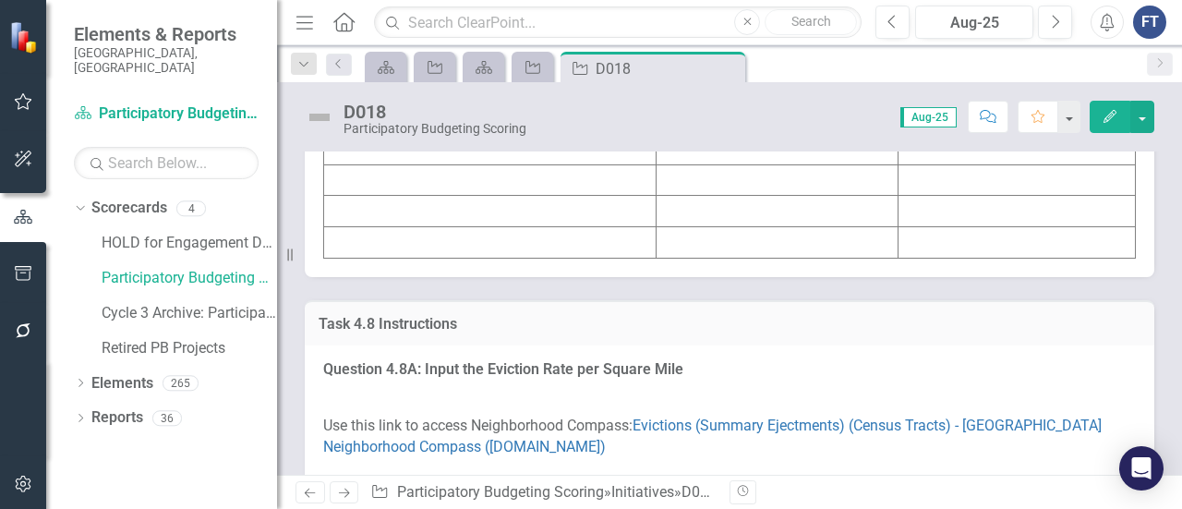
scroll to position [9417, 0]
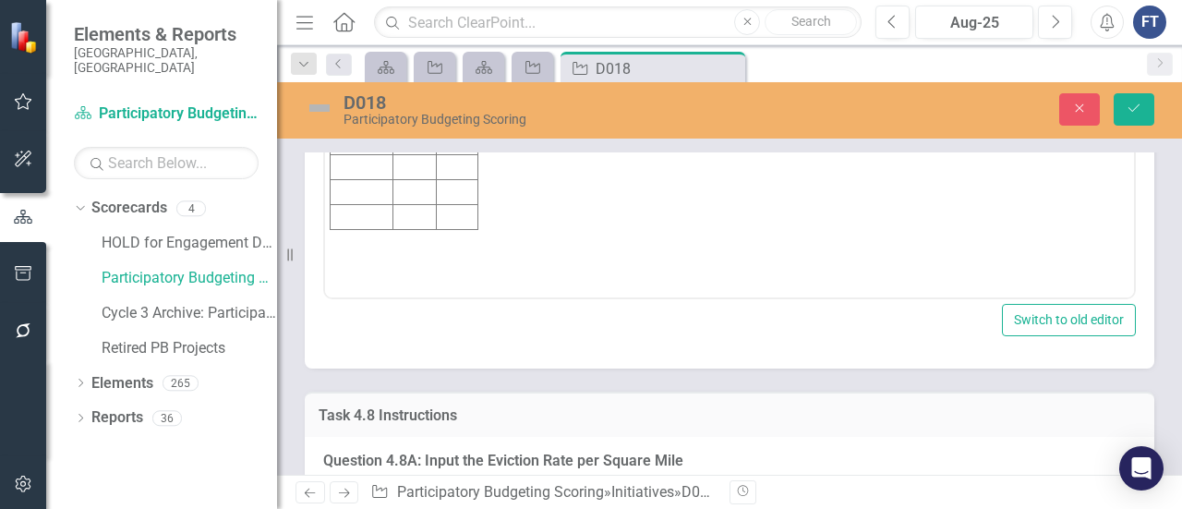
scroll to position [0, 0]
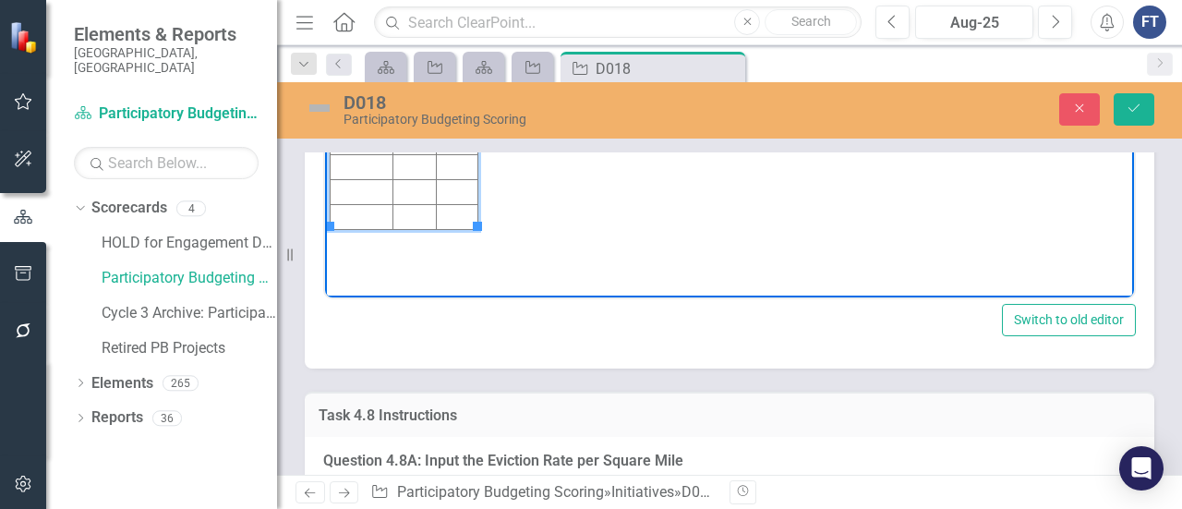
click at [410, 15] on td "Rich Text Area. Press ALT-0 for help." at bounding box center [413, 18] width 43 height 25
click at [461, 17] on td "Rich Text Area. Press ALT-0 for help." at bounding box center [458, 18] width 42 height 25
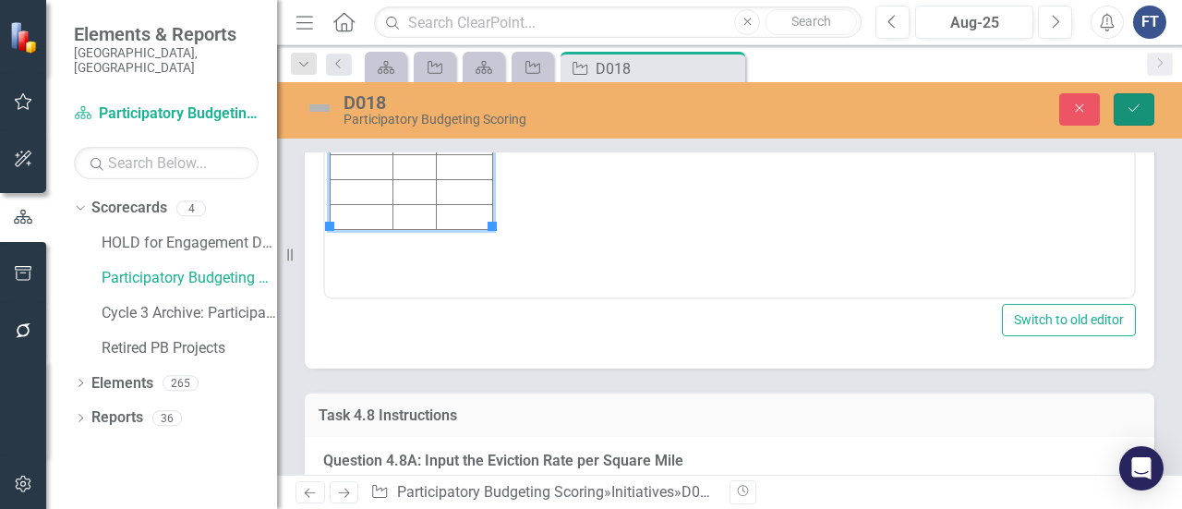
click at [1125, 107] on button "Save" at bounding box center [1133, 109] width 41 height 32
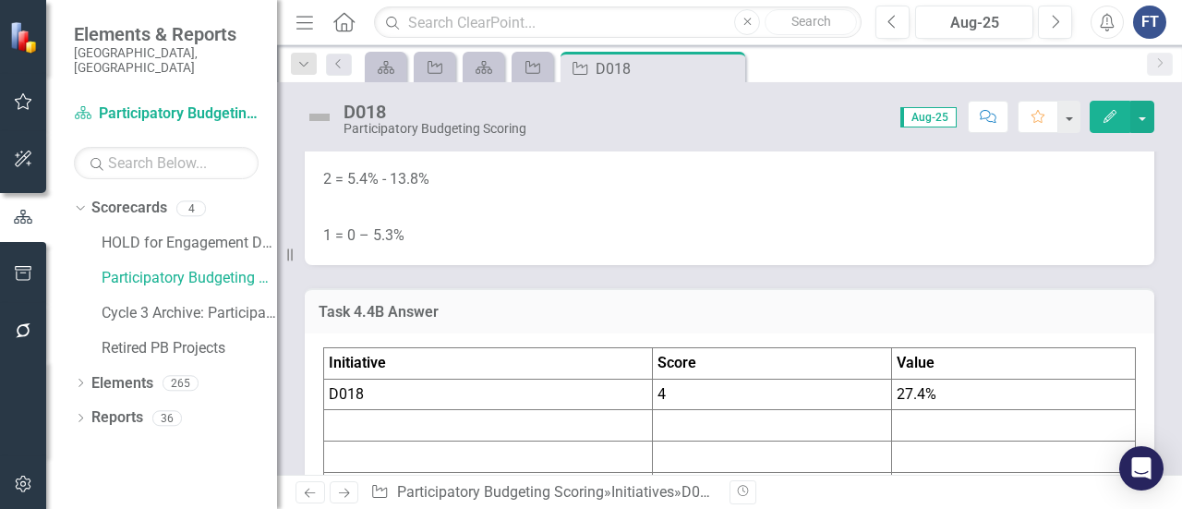
scroll to position [5724, 0]
click at [733, 66] on icon "Close" at bounding box center [727, 68] width 18 height 15
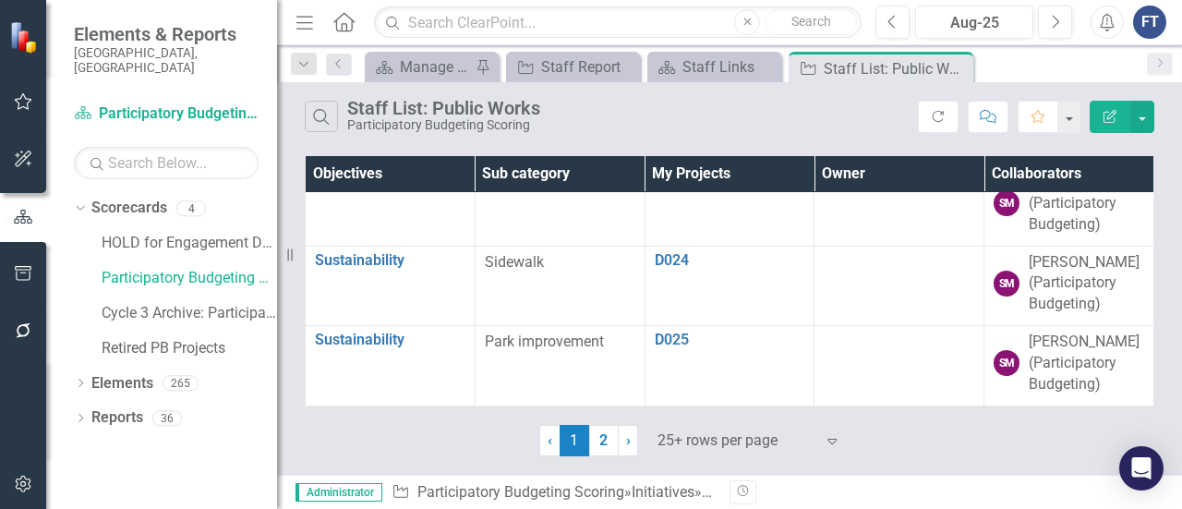
scroll to position [2399, 0]
click at [604, 446] on link "2" at bounding box center [604, 440] width 30 height 31
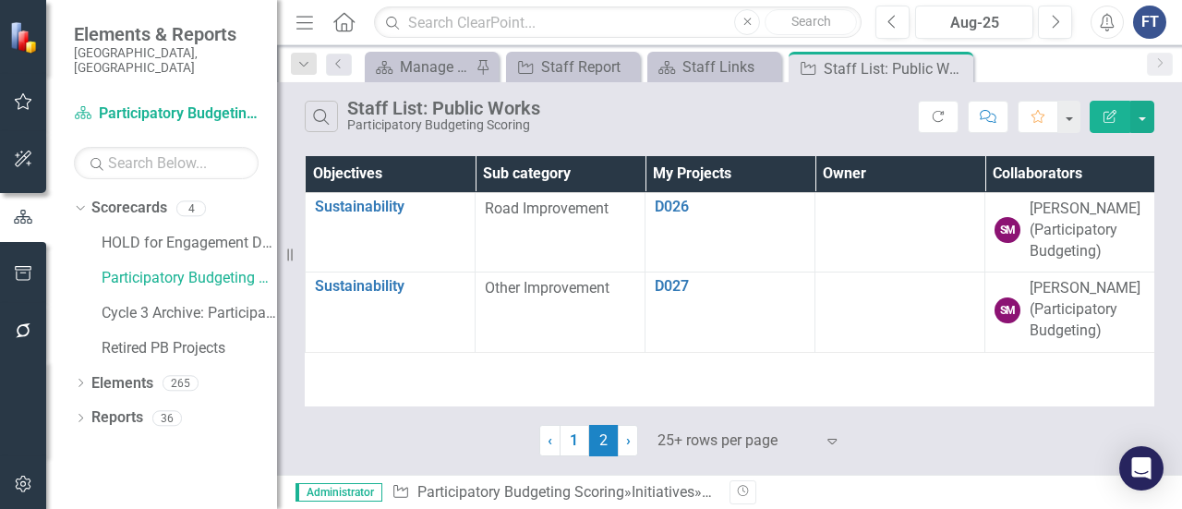
scroll to position [0, 0]
click at [956, 65] on icon "Close" at bounding box center [955, 68] width 18 height 15
